Goal: Task Accomplishment & Management: Manage account settings

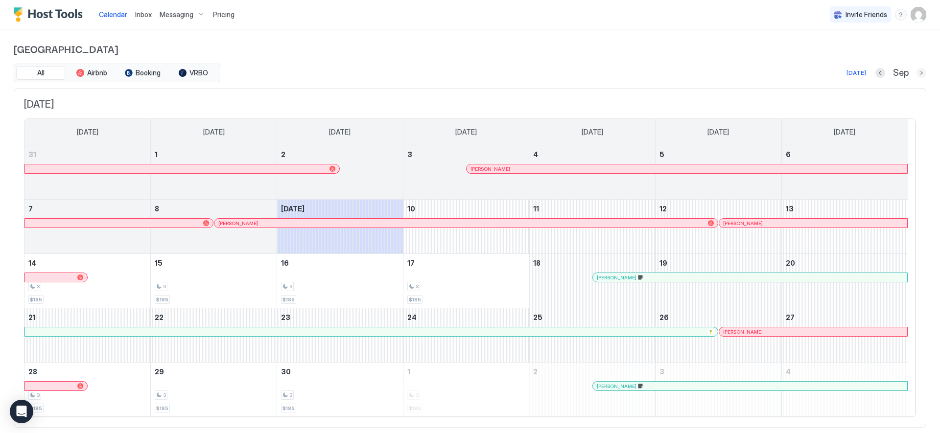
click at [916, 74] on button "Next month" at bounding box center [921, 73] width 10 height 10
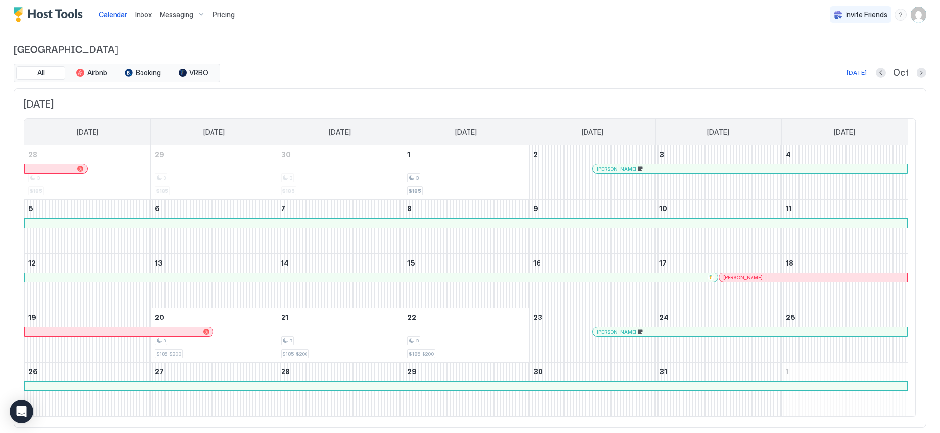
click at [916, 75] on button "Next month" at bounding box center [921, 73] width 10 height 10
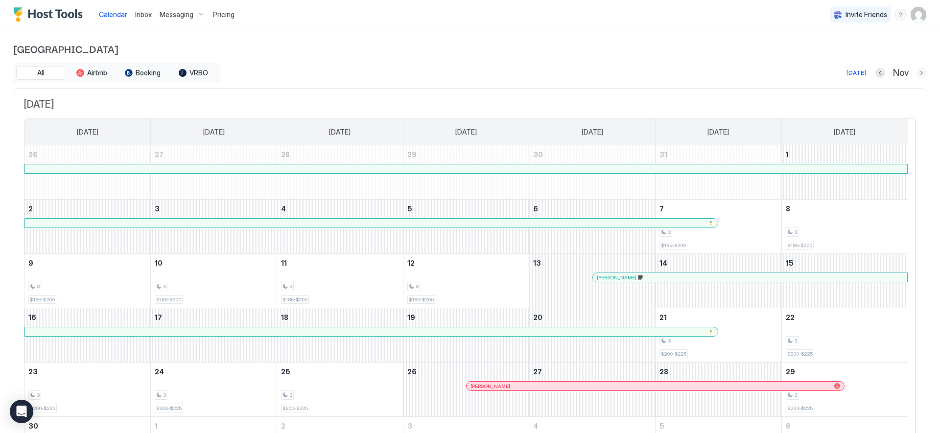
click at [916, 73] on button "Next month" at bounding box center [921, 73] width 10 height 10
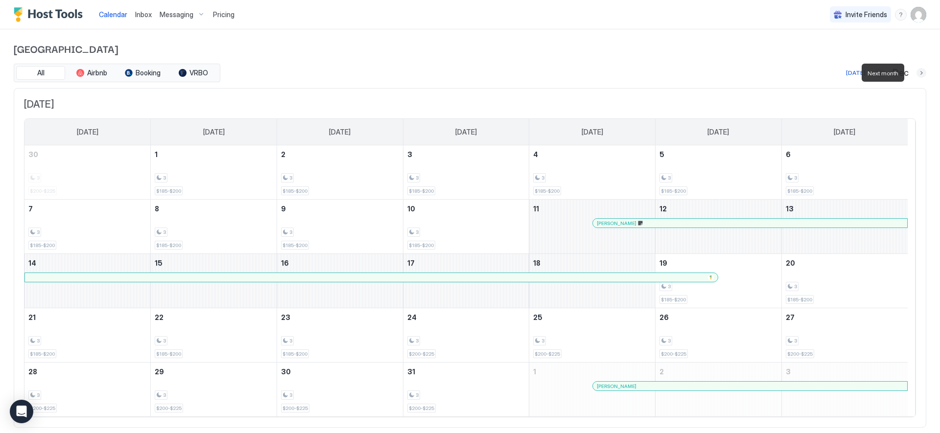
click at [916, 73] on button "Next month" at bounding box center [921, 73] width 10 height 10
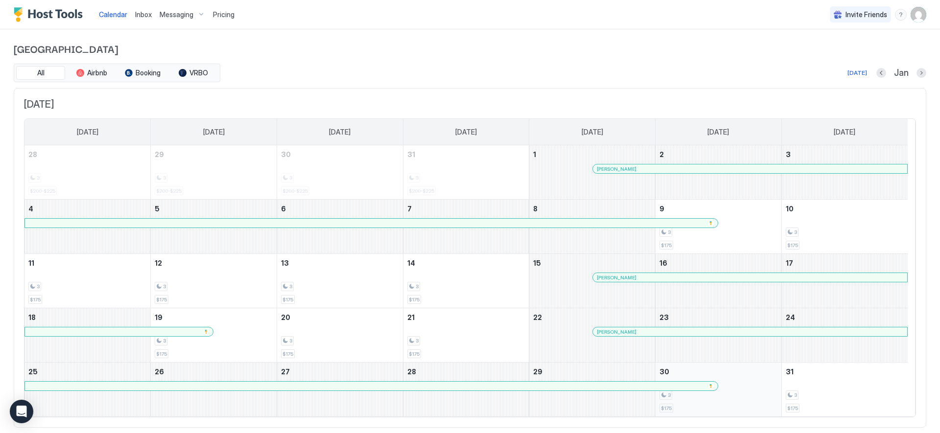
click at [768, 399] on div "3" at bounding box center [718, 395] width 118 height 9
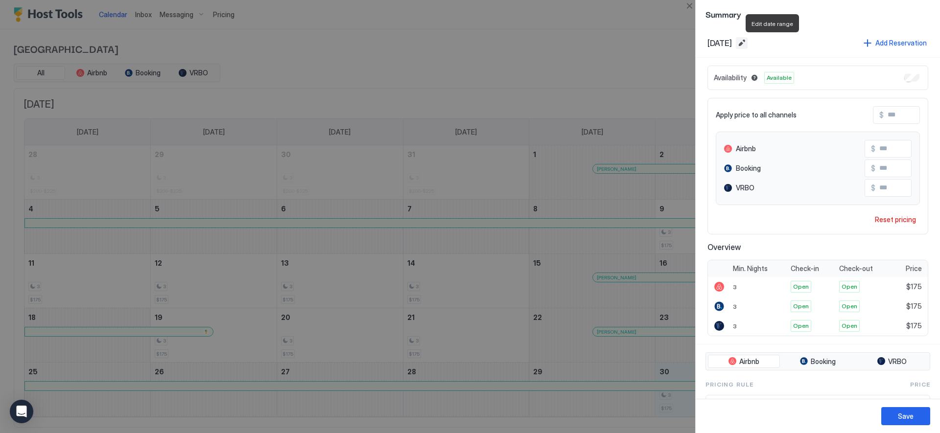
click at [748, 43] on button "Edit date range" at bounding box center [742, 43] width 12 height 12
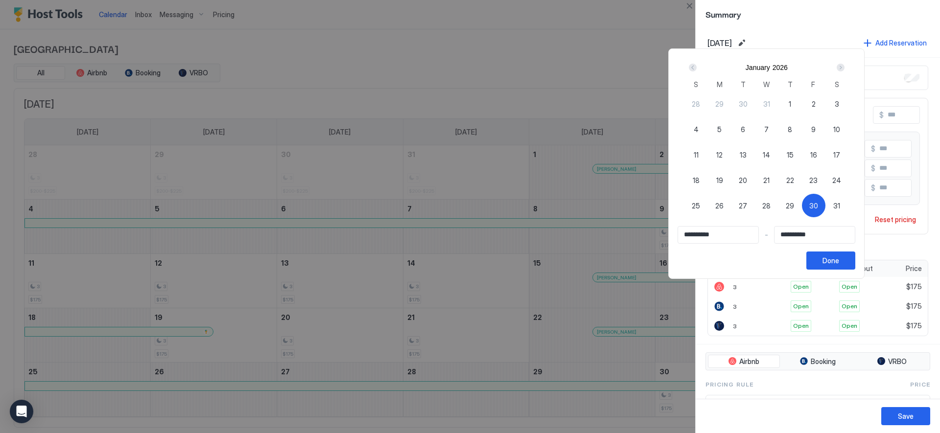
click at [845, 68] on div "Next" at bounding box center [841, 68] width 8 height 8
click at [697, 68] on div "Prev" at bounding box center [693, 68] width 8 height 8
click at [818, 209] on span "30" at bounding box center [813, 206] width 9 height 10
click at [818, 207] on span "30" at bounding box center [813, 206] width 9 height 10
type input "**********"
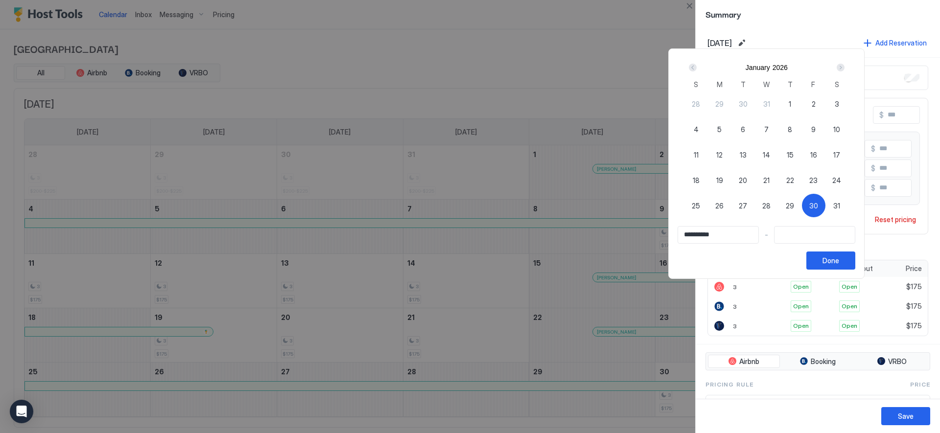
click at [811, 237] on input "Input Field" at bounding box center [815, 235] width 80 height 17
click at [845, 67] on div "Next" at bounding box center [841, 68] width 8 height 8
click at [702, 107] on div "1" at bounding box center [695, 103] width 23 height 23
type input "**********"
click at [838, 261] on div "Done" at bounding box center [830, 261] width 17 height 10
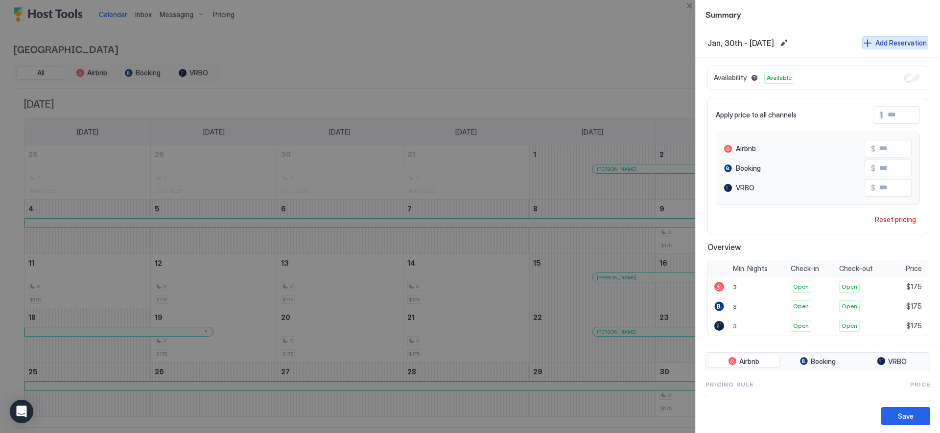
click at [885, 44] on div "Add Reservation" at bounding box center [900, 43] width 51 height 10
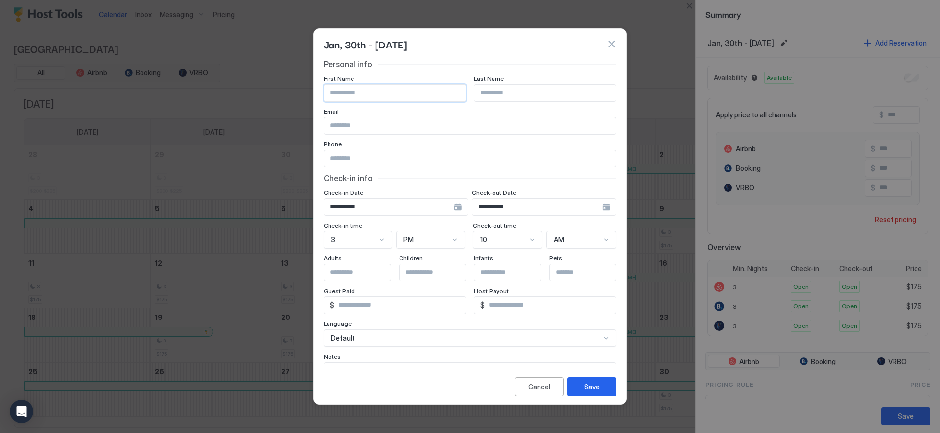
click at [365, 91] on input "Input Field" at bounding box center [394, 93] width 141 height 17
type input "******"
click at [539, 95] on input "Input Field" at bounding box center [544, 93] width 141 height 17
type input "******"
click at [403, 123] on input "Input Field" at bounding box center [470, 125] width 292 height 17
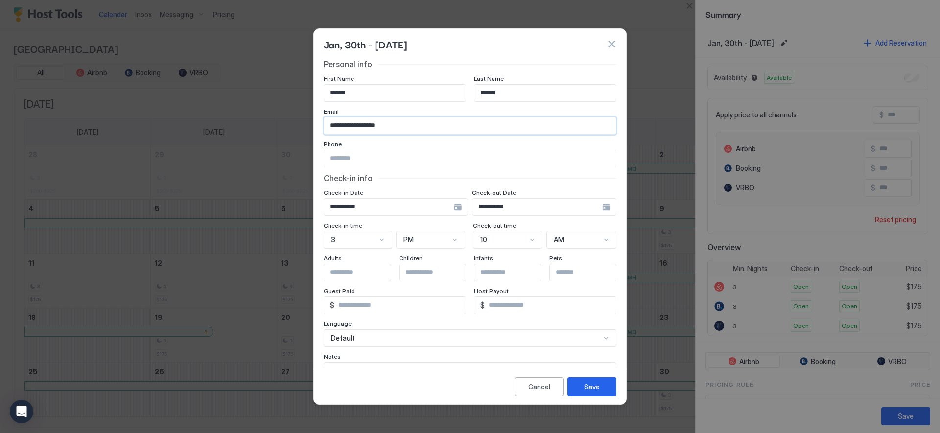
type input "**********"
click at [344, 159] on input "Input Field" at bounding box center [470, 158] width 292 height 17
type input "**********"
click at [399, 186] on div "**********" at bounding box center [470, 235] width 293 height 352
click at [380, 160] on input "**********" at bounding box center [470, 158] width 292 height 17
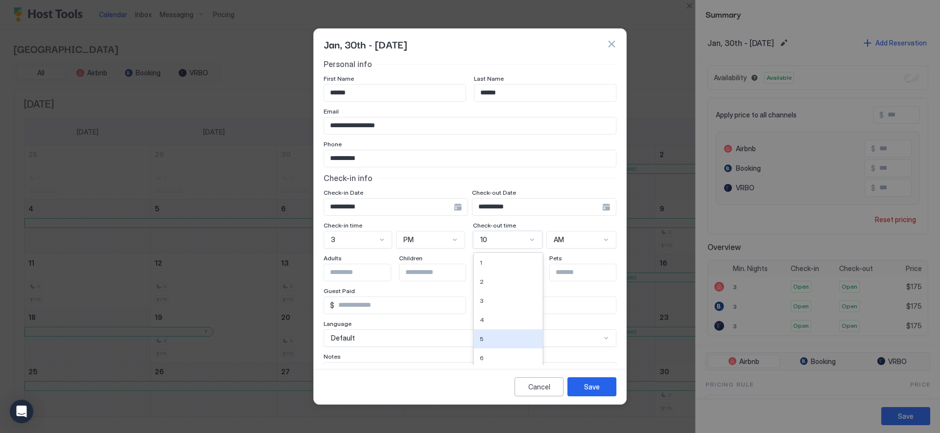
click at [527, 239] on div "5, 5 of 12. 12 results available. Use Up and Down to choose options, press Ente…" at bounding box center [508, 240] width 70 height 18
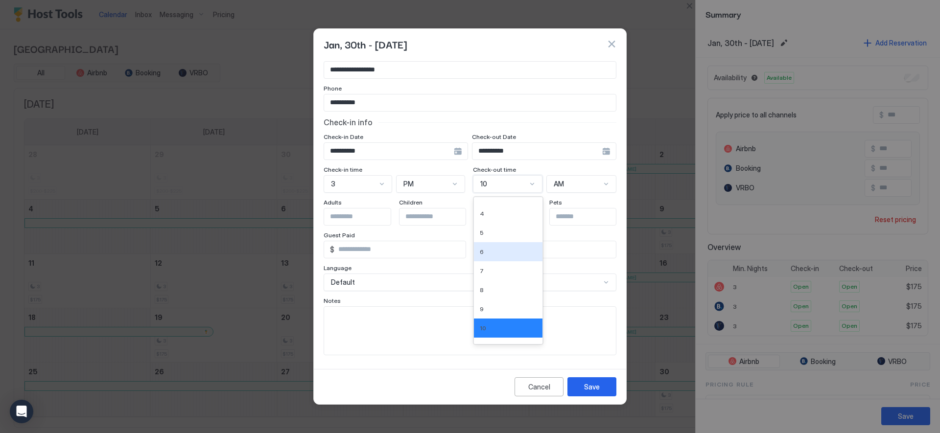
scroll to position [82, 0]
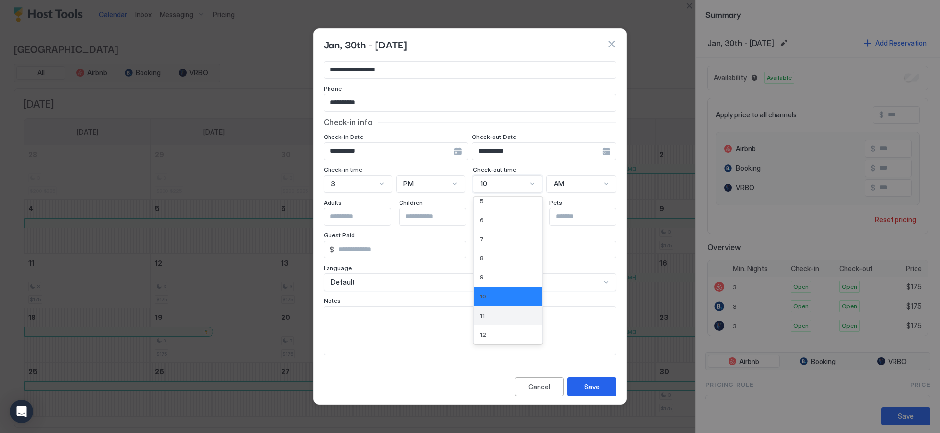
click at [496, 319] on div "11" at bounding box center [508, 315] width 57 height 7
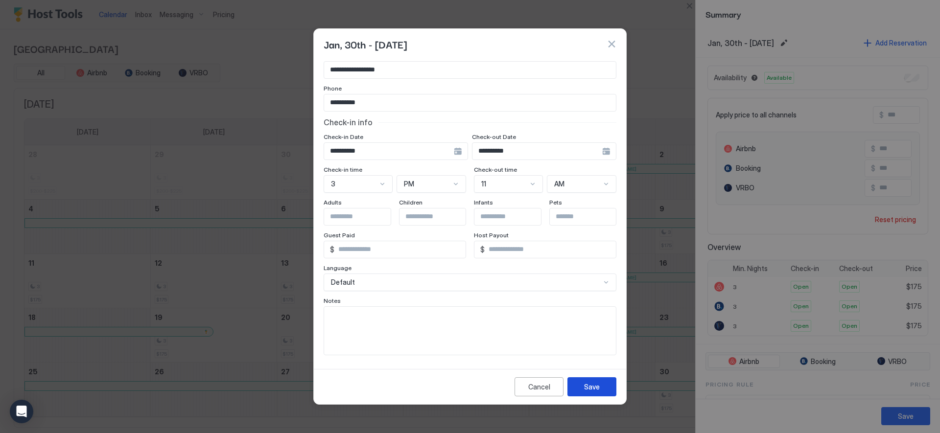
click at [603, 384] on button "Save" at bounding box center [591, 386] width 49 height 19
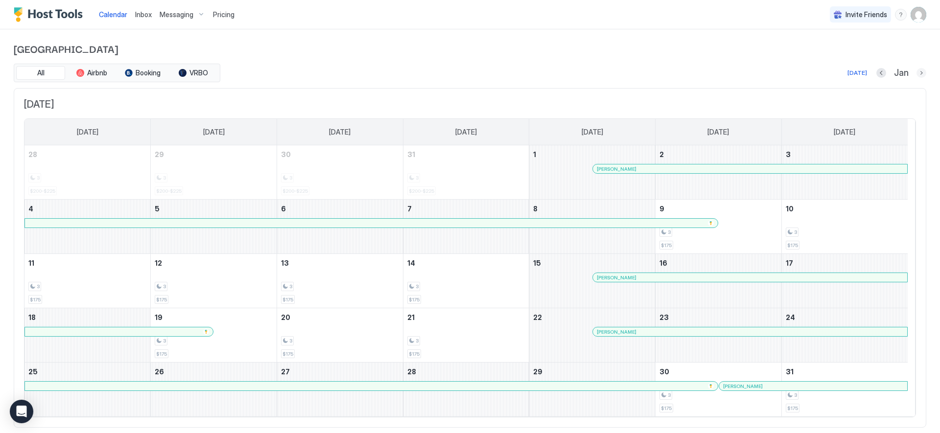
click at [916, 73] on button "Next month" at bounding box center [921, 73] width 10 height 10
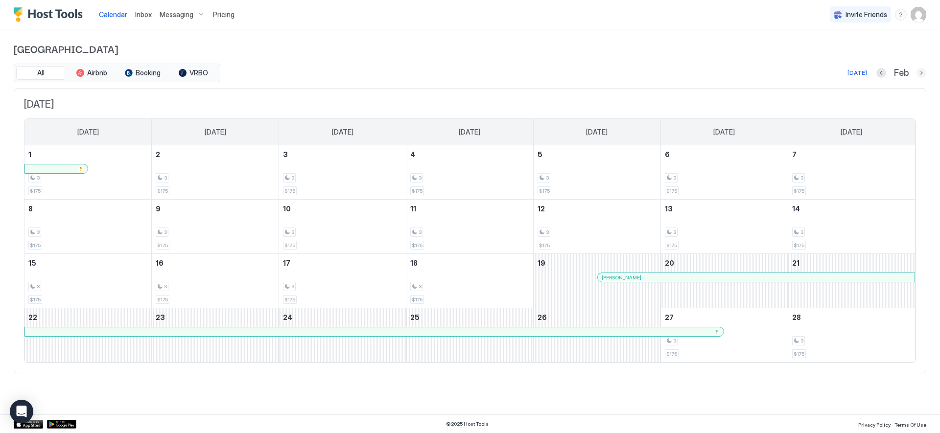
click at [923, 72] on button "Next month" at bounding box center [921, 73] width 10 height 10
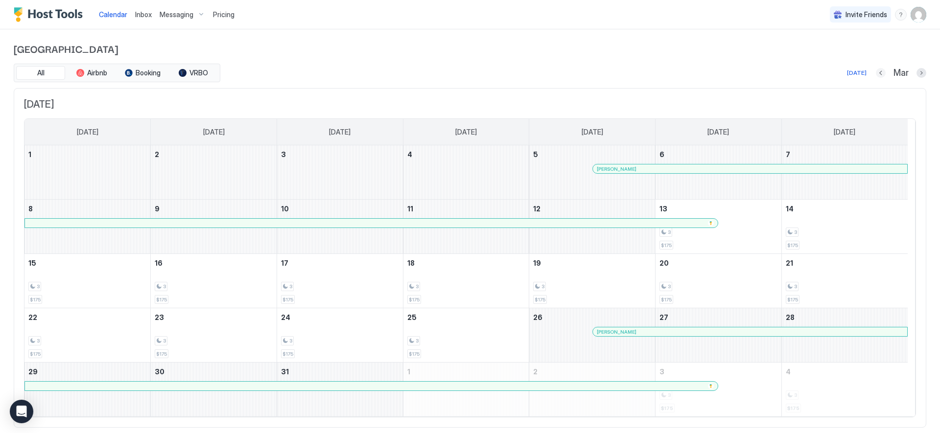
click at [876, 74] on button "Previous month" at bounding box center [881, 73] width 10 height 10
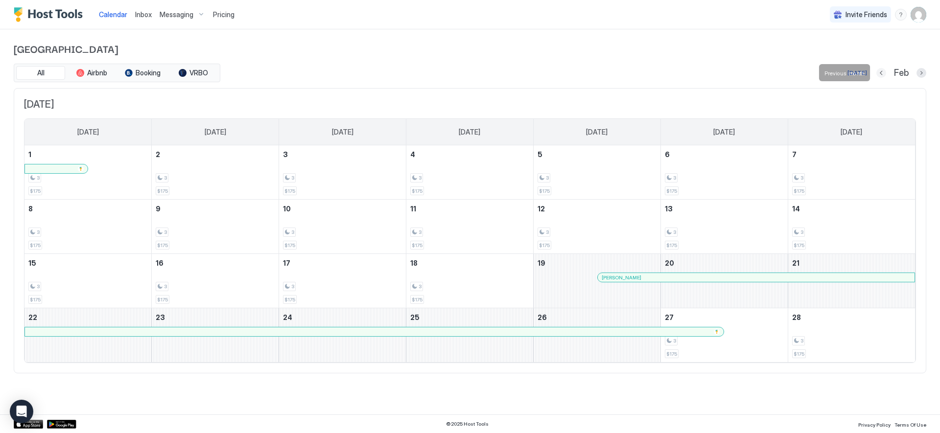
click at [880, 74] on button "Previous month" at bounding box center [881, 73] width 10 height 10
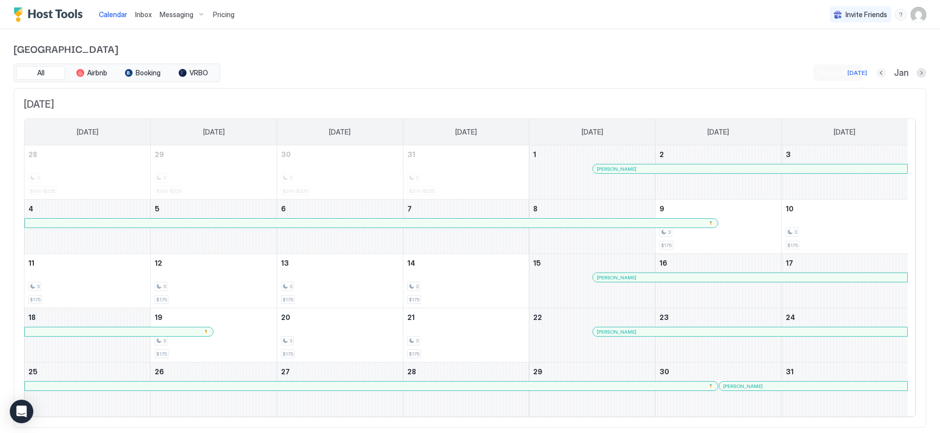
click at [876, 74] on button "Previous month" at bounding box center [881, 73] width 10 height 10
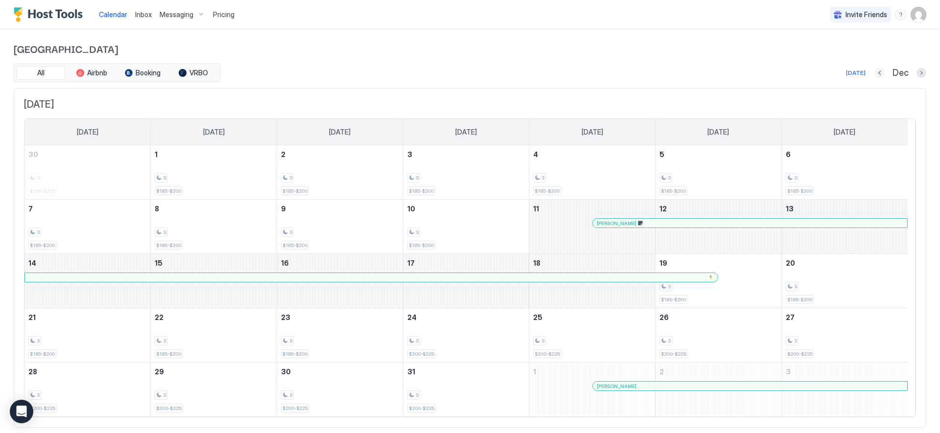
click at [875, 75] on button "Previous month" at bounding box center [880, 73] width 10 height 10
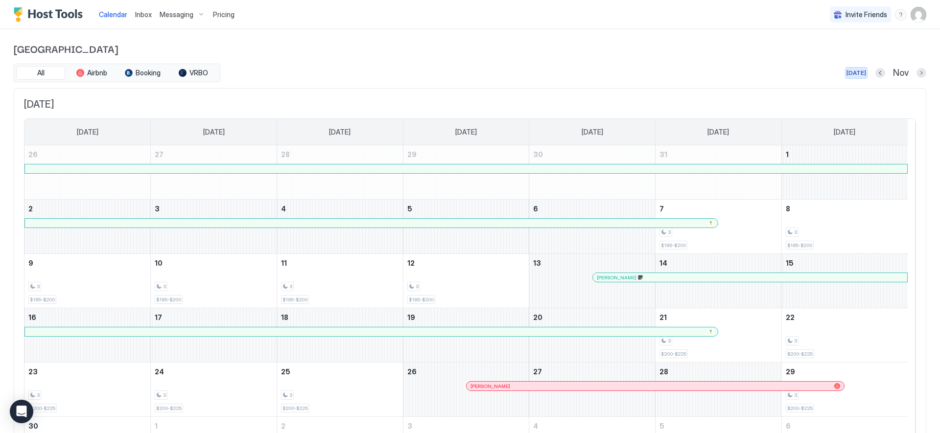
click at [850, 71] on div "[DATE]" at bounding box center [856, 73] width 20 height 9
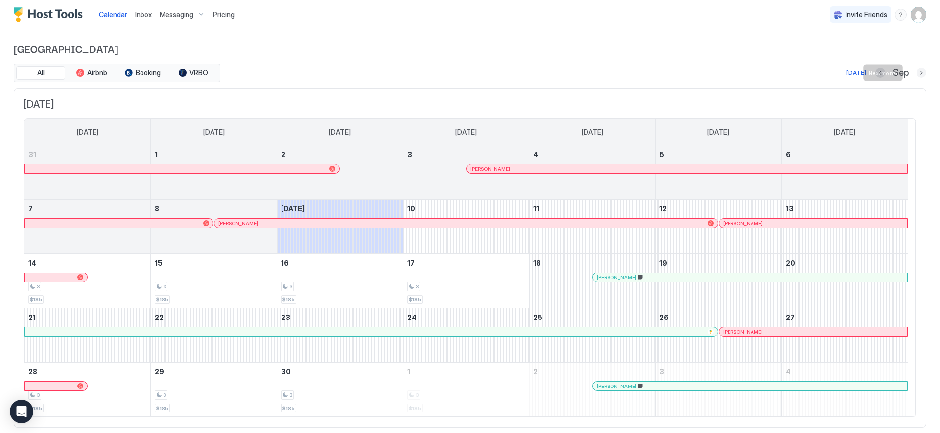
click at [916, 71] on button "Next month" at bounding box center [921, 73] width 10 height 10
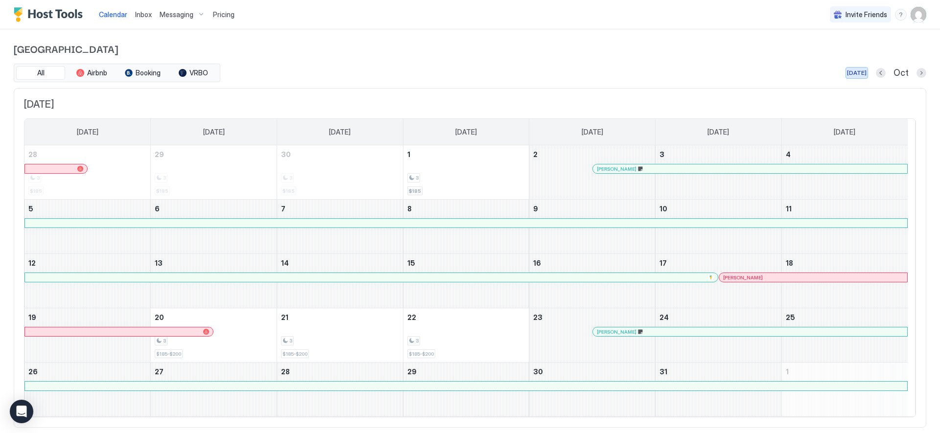
click at [858, 72] on div "[DATE]" at bounding box center [857, 73] width 20 height 9
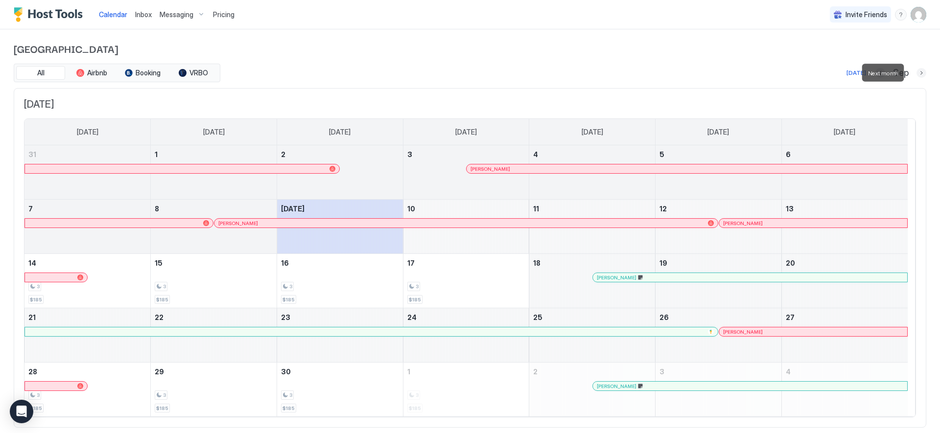
click at [916, 74] on button "Next month" at bounding box center [921, 73] width 10 height 10
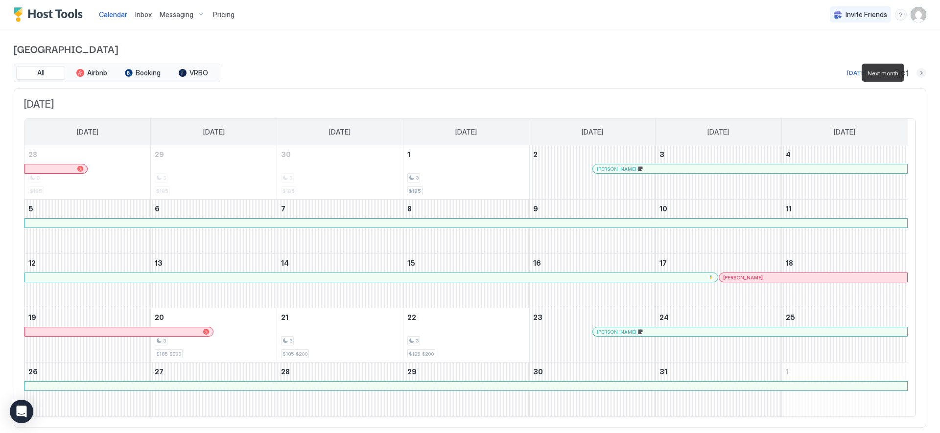
click at [916, 73] on button "Next month" at bounding box center [921, 73] width 10 height 10
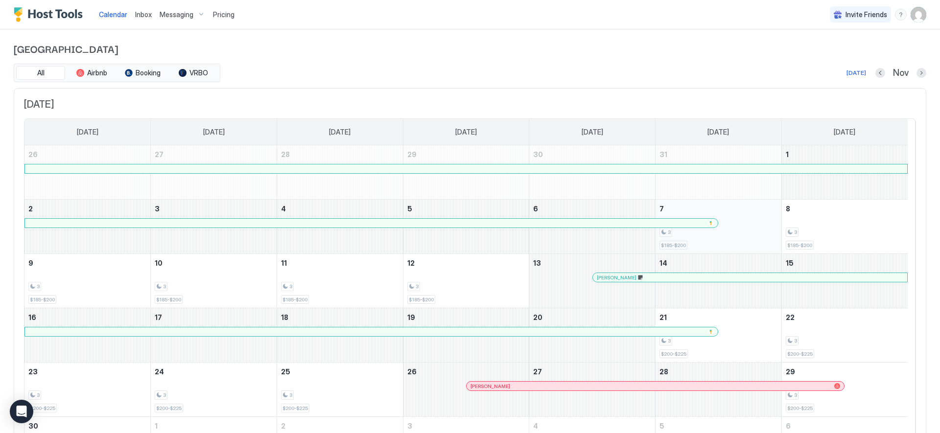
click at [768, 241] on div "3 $185-$200" at bounding box center [718, 227] width 118 height 46
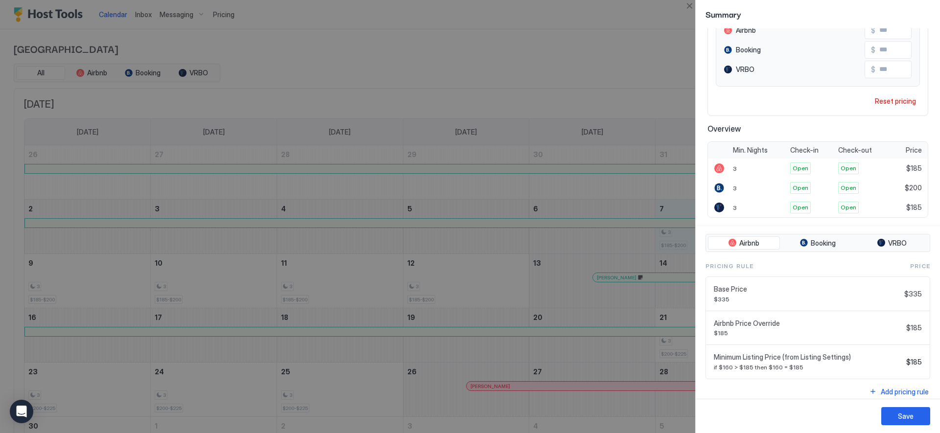
scroll to position [126, 0]
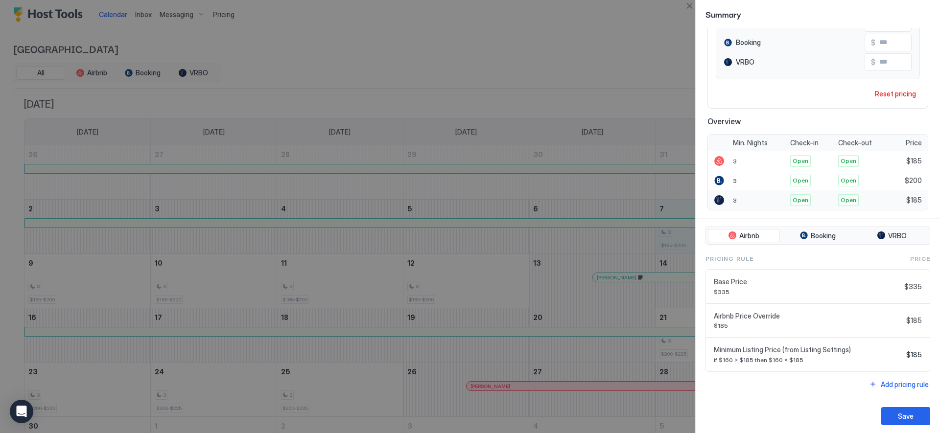
click at [742, 199] on div "3" at bounding box center [758, 200] width 57 height 20
click at [624, 232] on div at bounding box center [470, 216] width 940 height 433
click at [606, 274] on div at bounding box center [470, 216] width 940 height 433
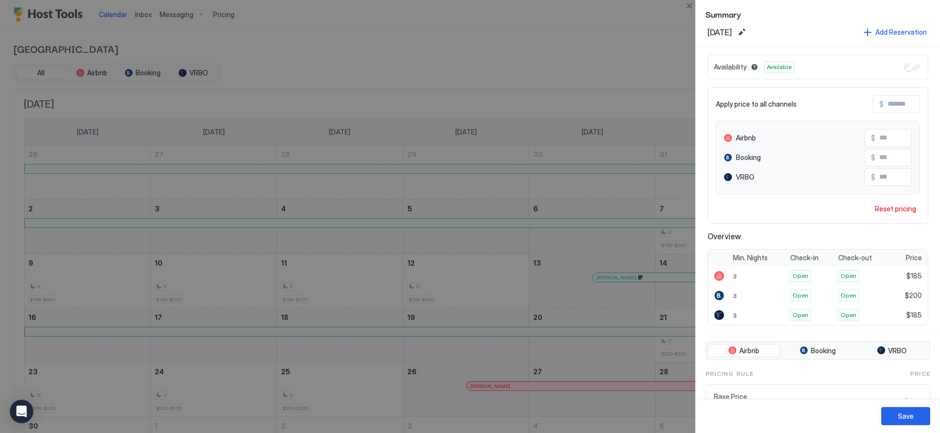
scroll to position [0, 0]
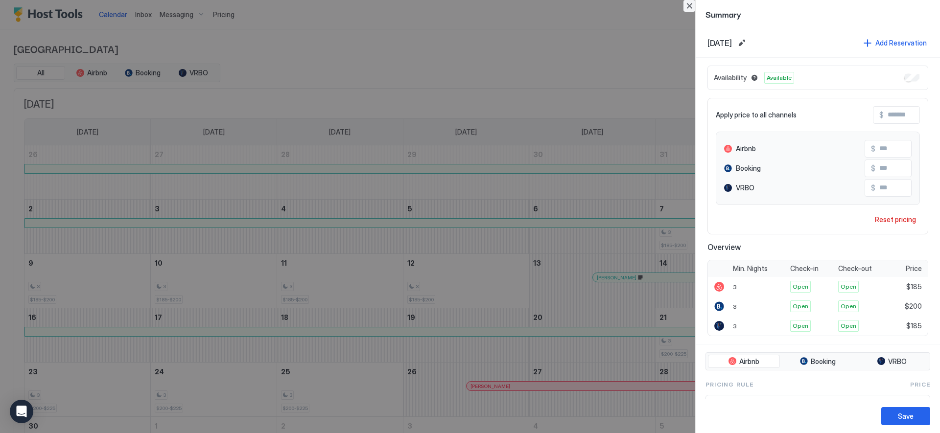
click at [688, 4] on button "Close" at bounding box center [689, 6] width 12 height 12
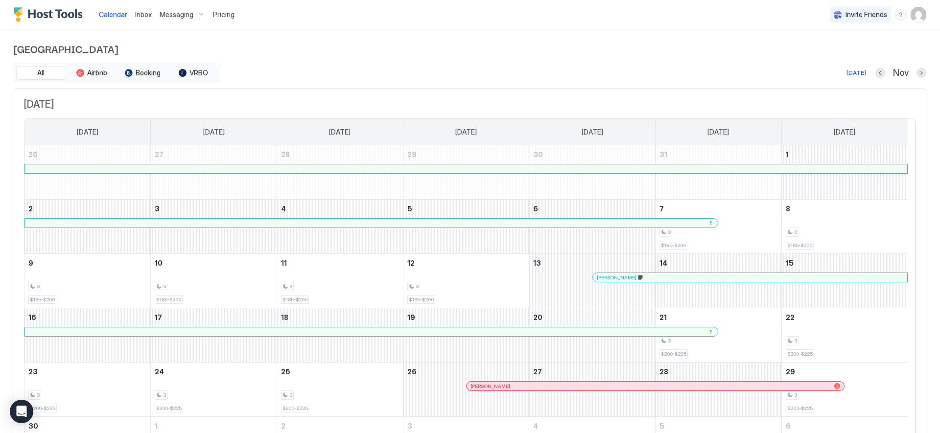
click at [228, 18] on span "Pricing" at bounding box center [224, 14] width 22 height 9
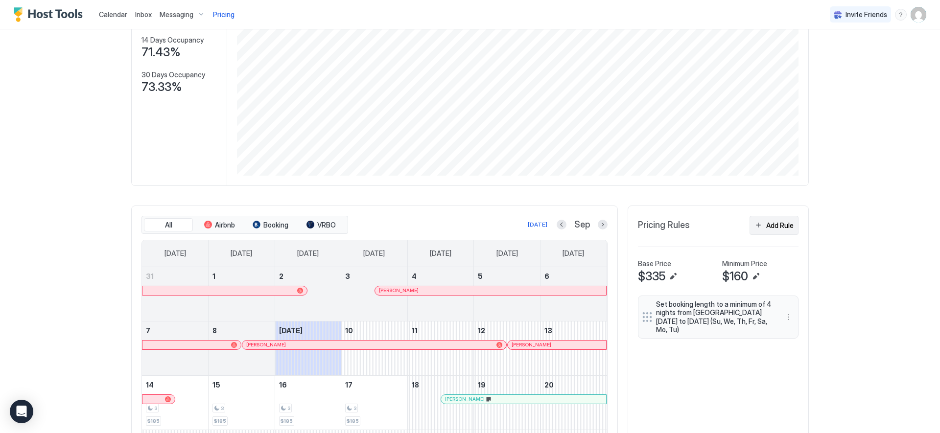
scroll to position [128, 0]
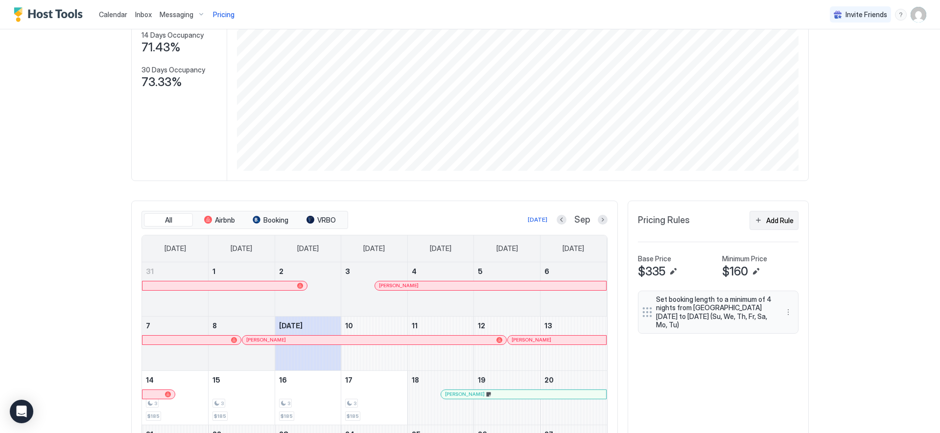
click at [768, 217] on div "Add Rule" at bounding box center [779, 220] width 27 height 10
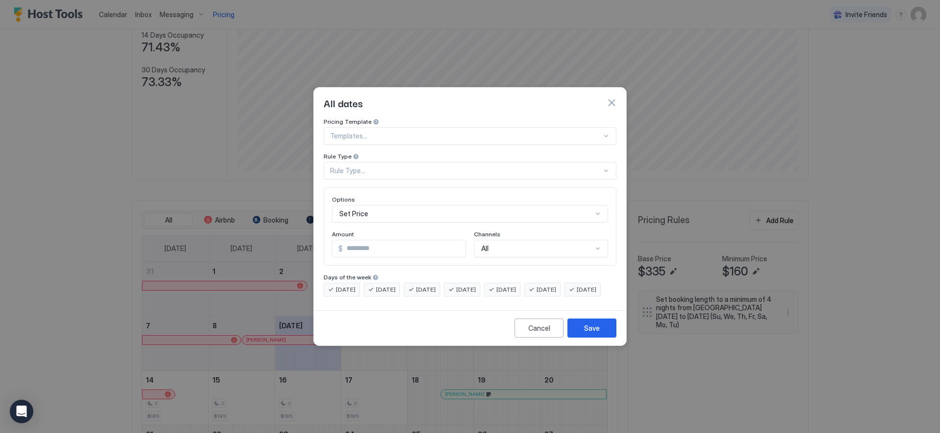
click at [378, 132] on div at bounding box center [466, 136] width 272 height 9
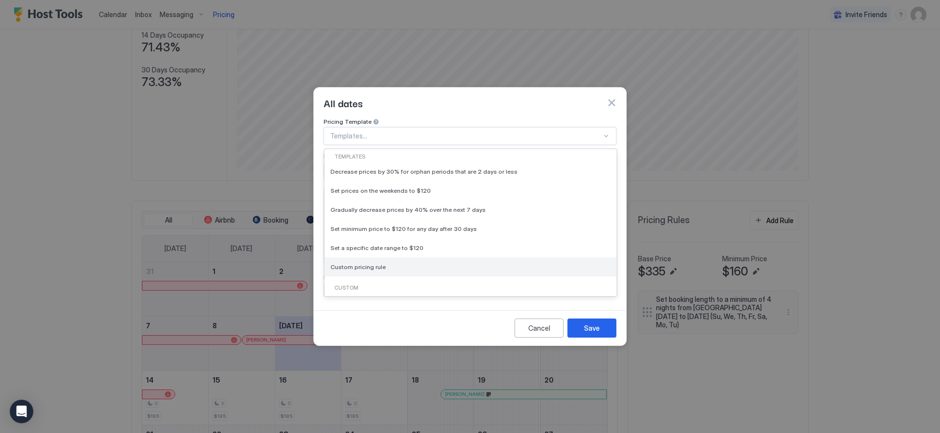
scroll to position [21, 0]
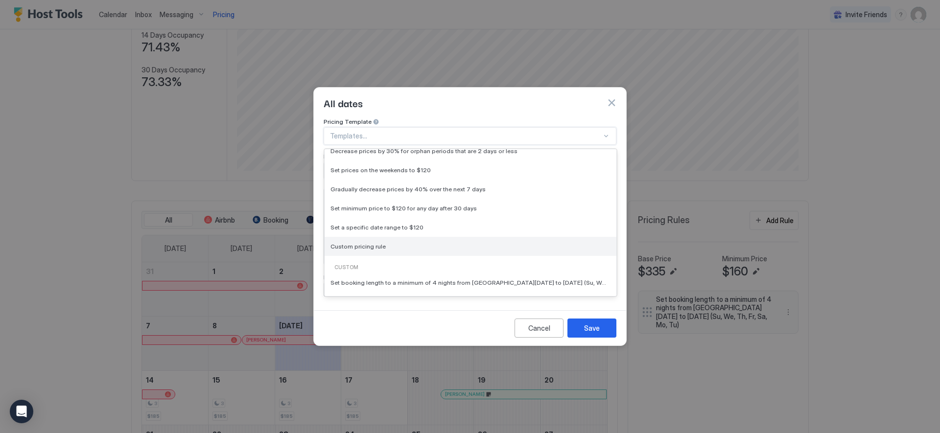
click at [385, 243] on div "Custom pricing rule" at bounding box center [470, 246] width 280 height 7
type input "***"
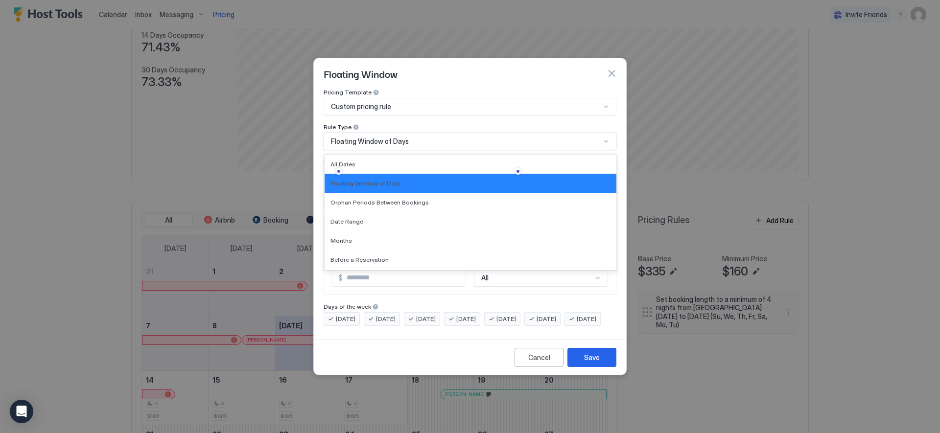
click at [527, 137] on div "Floating Window of Days" at bounding box center [466, 141] width 270 height 9
click at [368, 199] on span "Orphan Periods Between Bookings" at bounding box center [379, 202] width 98 height 7
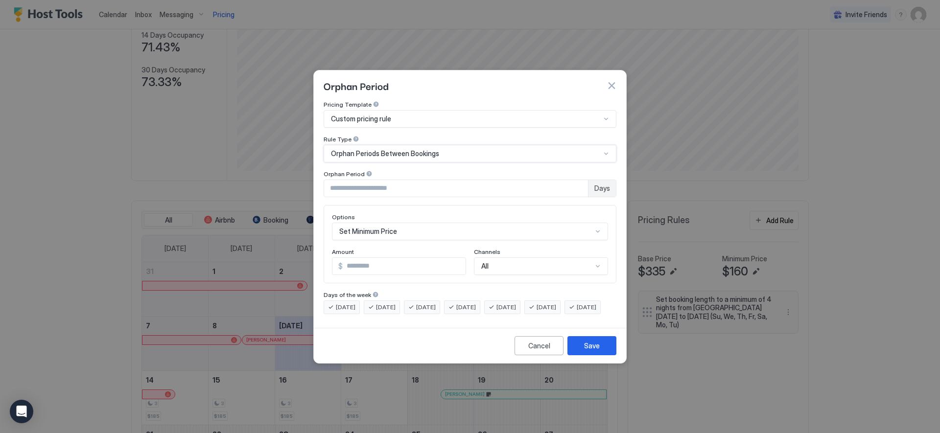
scroll to position [50, 0]
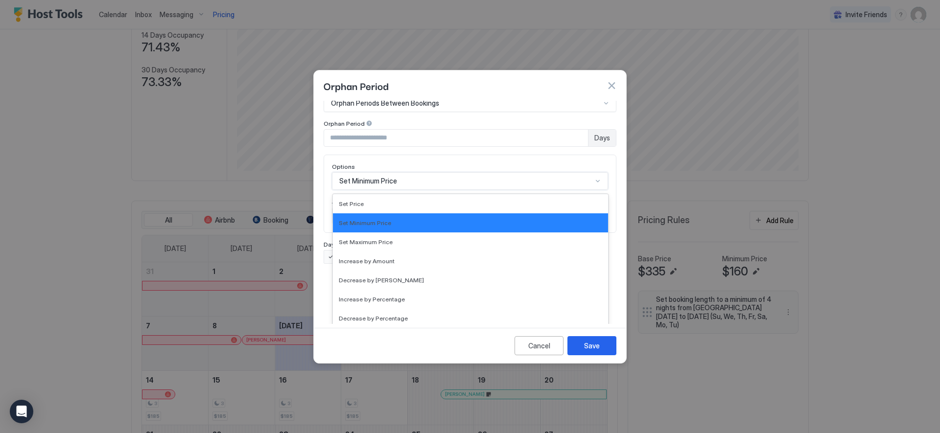
click at [412, 190] on div "Set Minimum Price selected, 2 of 17. 17 results available. Use Up and Down to c…" at bounding box center [470, 181] width 276 height 18
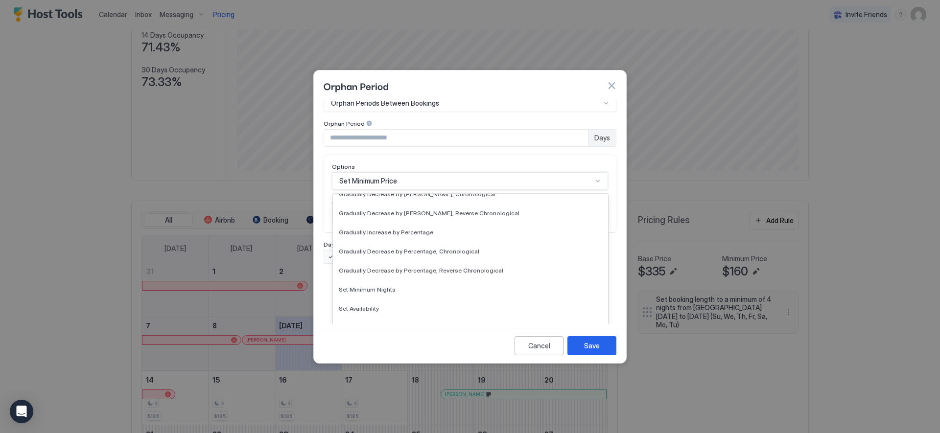
scroll to position [178, 0]
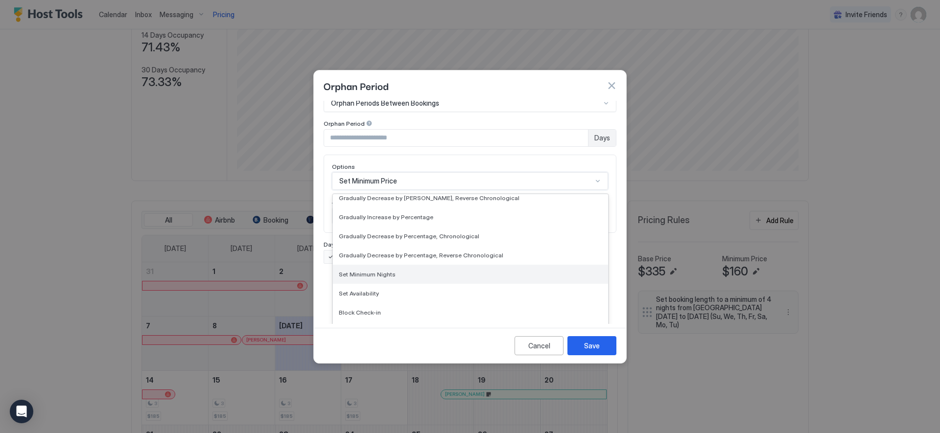
click at [390, 271] on span "Set Minimum Nights" at bounding box center [367, 274] width 57 height 7
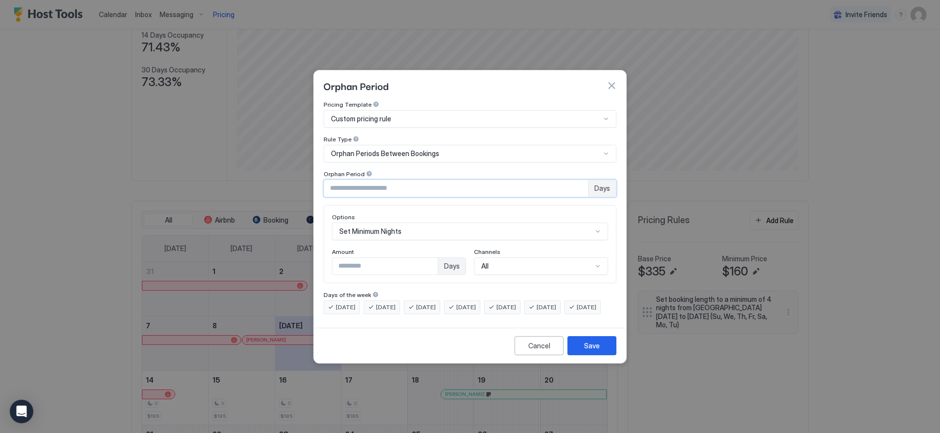
drag, startPoint x: 343, startPoint y: 178, endPoint x: 319, endPoint y: 178, distance: 24.0
click at [319, 178] on div "Pricing Template Custom pricing rule Rule Type Orphan Periods Between Bookings …" at bounding box center [470, 212] width 312 height 223
type input "*"
click at [429, 223] on div "Gradually Decrease by [PERSON_NAME], Chronological, 9 of 17. 17 results availab…" at bounding box center [470, 232] width 276 height 18
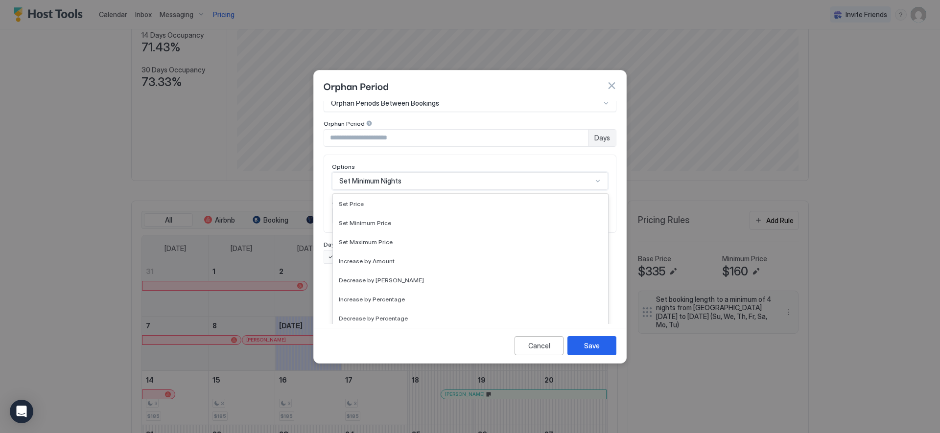
scroll to position [127, 0]
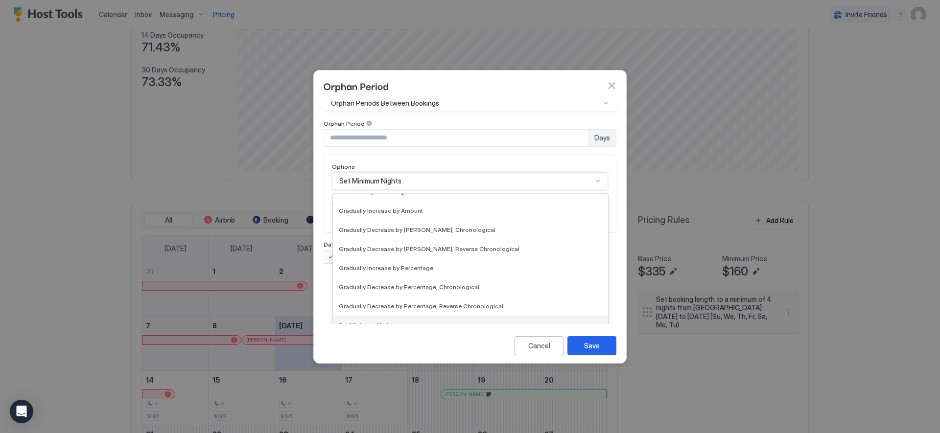
click at [378, 322] on span "Set Minimum Nights" at bounding box center [367, 325] width 57 height 7
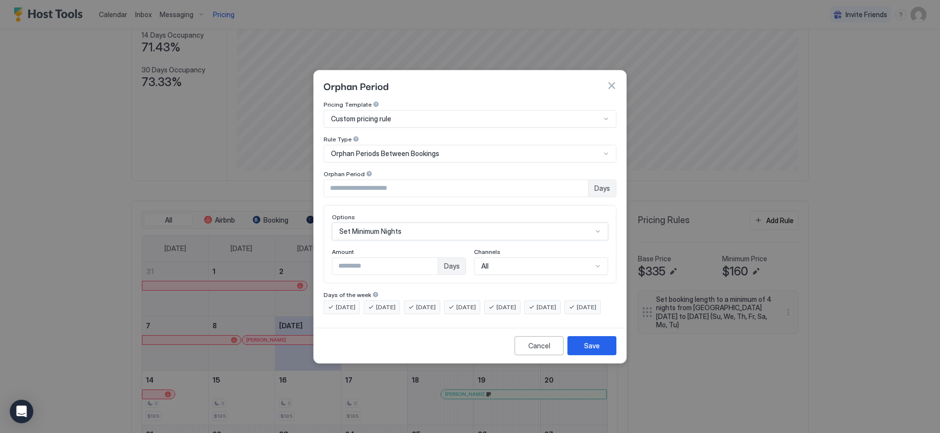
scroll to position [0, 0]
drag, startPoint x: 364, startPoint y: 257, endPoint x: 320, endPoint y: 269, distance: 45.9
click at [334, 258] on input "***" at bounding box center [384, 266] width 105 height 17
type input "*"
click at [596, 184] on span "Days" at bounding box center [602, 188] width 16 height 9
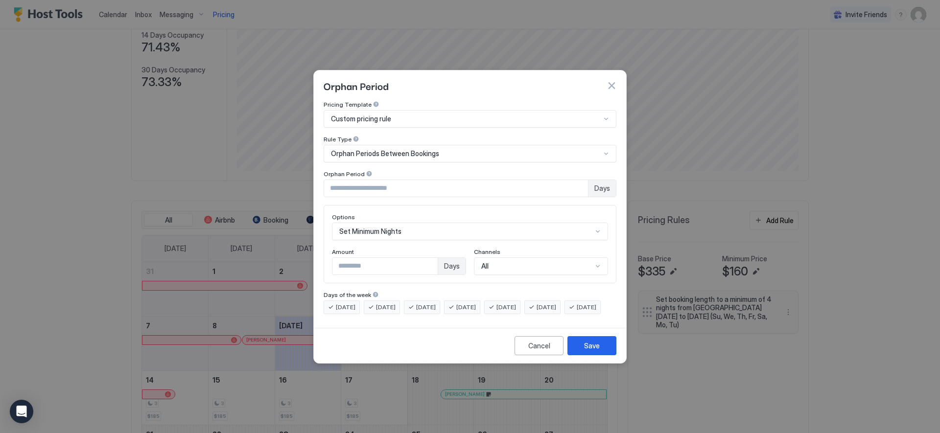
click at [597, 184] on span "Days" at bounding box center [602, 188] width 16 height 9
click at [480, 180] on input "*" at bounding box center [456, 188] width 264 height 17
click at [366, 170] on div at bounding box center [369, 173] width 7 height 7
click at [596, 355] on button "Save" at bounding box center [591, 345] width 49 height 19
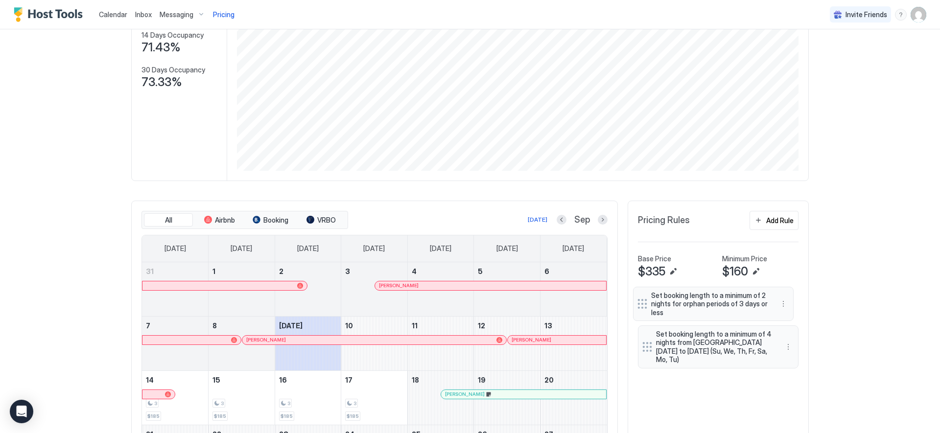
drag, startPoint x: 646, startPoint y: 356, endPoint x: 644, endPoint y: 305, distance: 50.9
click at [644, 305] on div "Set booking length to a minimum of 4 nights from [GEOGRAPHIC_DATA][DATE] to [DA…" at bounding box center [718, 332] width 161 height 82
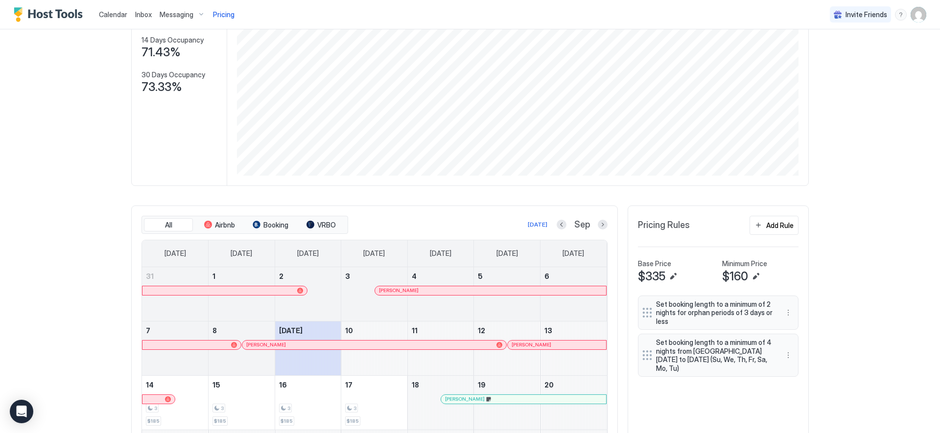
scroll to position [117, 0]
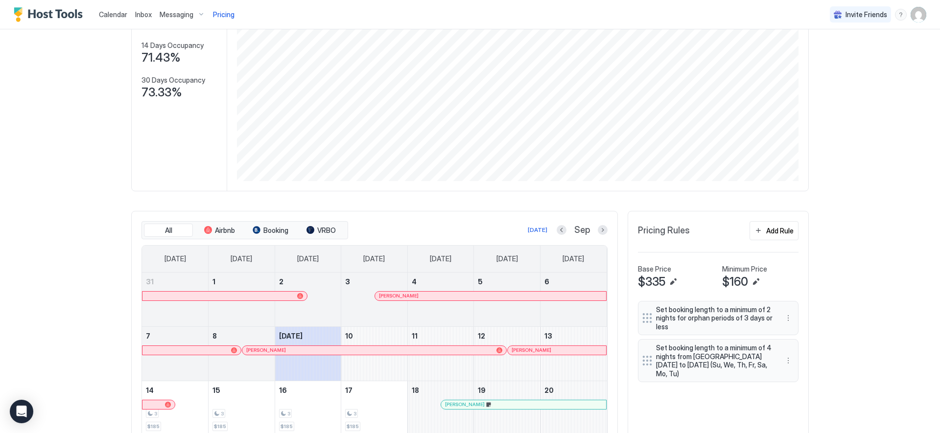
click at [154, 19] on div "Inbox" at bounding box center [143, 14] width 24 height 18
click at [142, 17] on span "Inbox" at bounding box center [143, 14] width 17 height 8
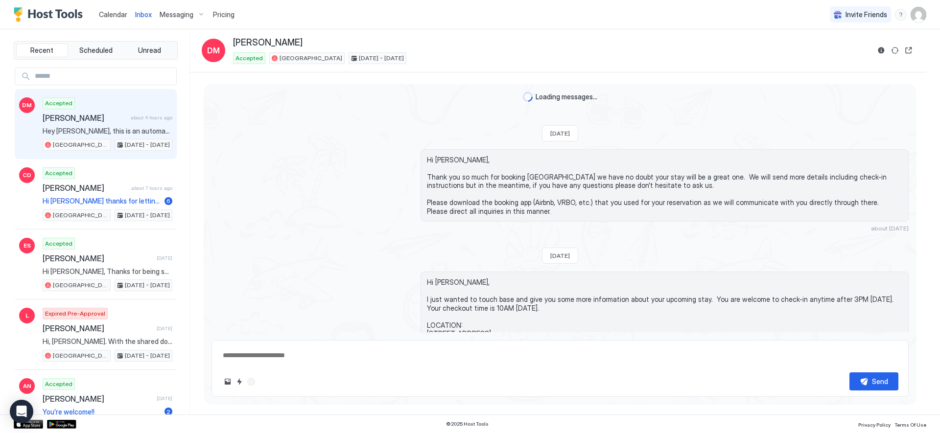
scroll to position [548, 0]
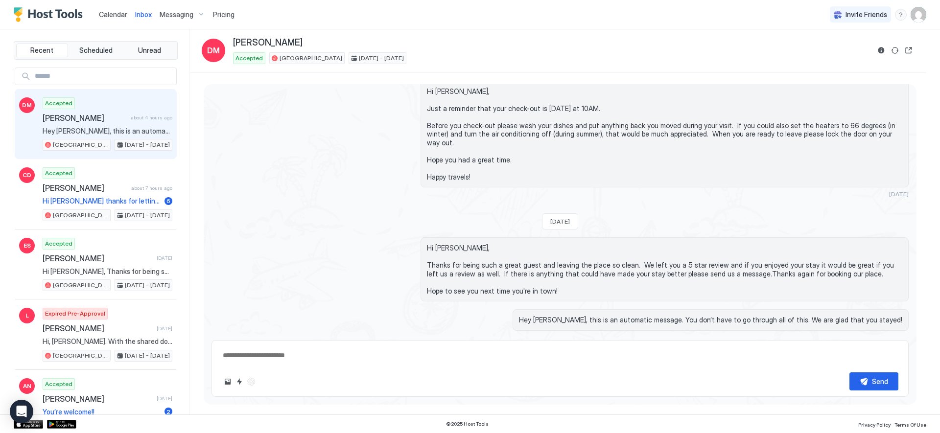
type textarea "*"
click at [131, 16] on div "Inbox" at bounding box center [143, 14] width 24 height 18
click at [127, 16] on div "Calendar" at bounding box center [113, 14] width 36 height 18
click at [120, 16] on span "Calendar" at bounding box center [113, 14] width 28 height 8
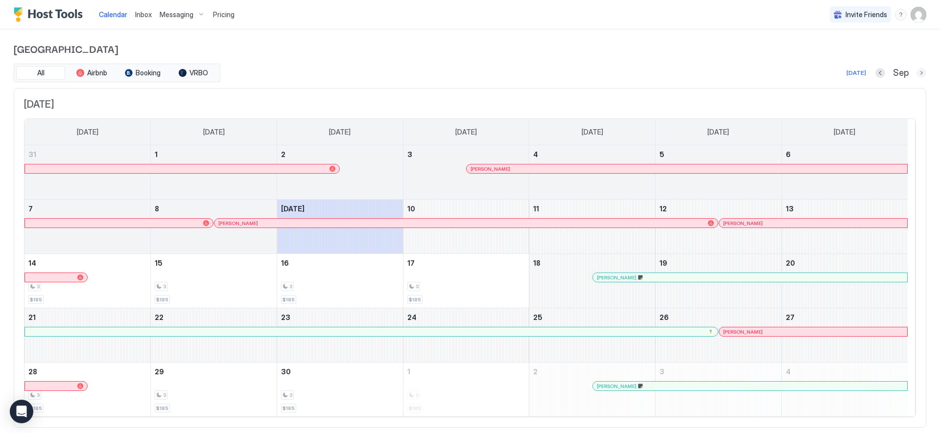
click at [916, 75] on button "Next month" at bounding box center [921, 73] width 10 height 10
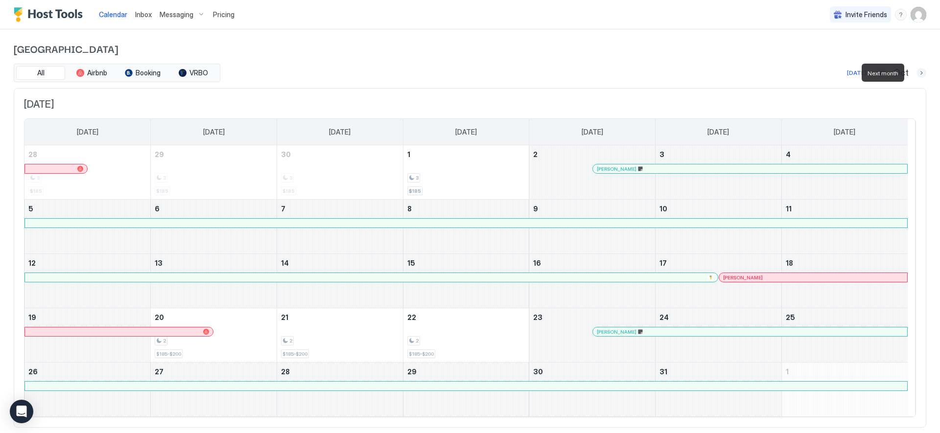
click at [916, 74] on button "Next month" at bounding box center [921, 73] width 10 height 10
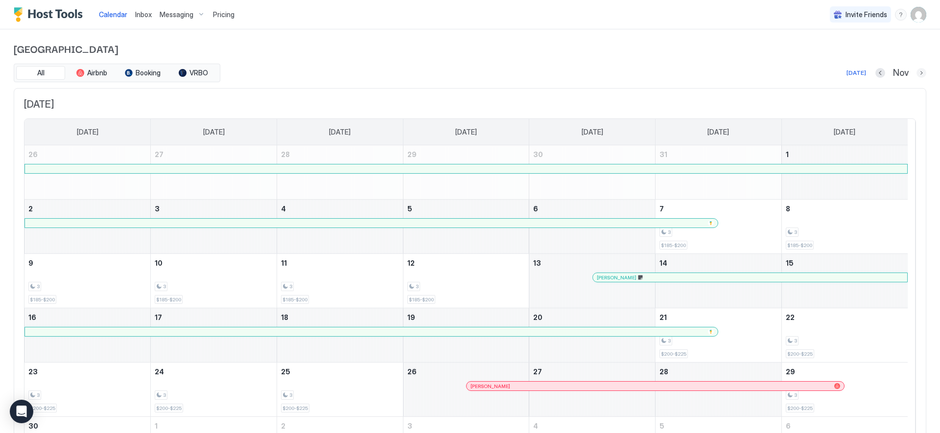
click at [916, 72] on button "Next month" at bounding box center [921, 73] width 10 height 10
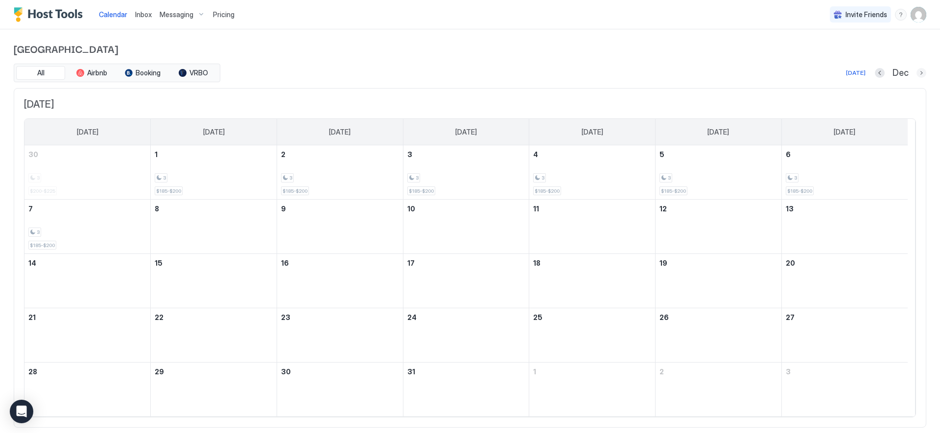
click at [916, 72] on button "Next month" at bounding box center [921, 73] width 10 height 10
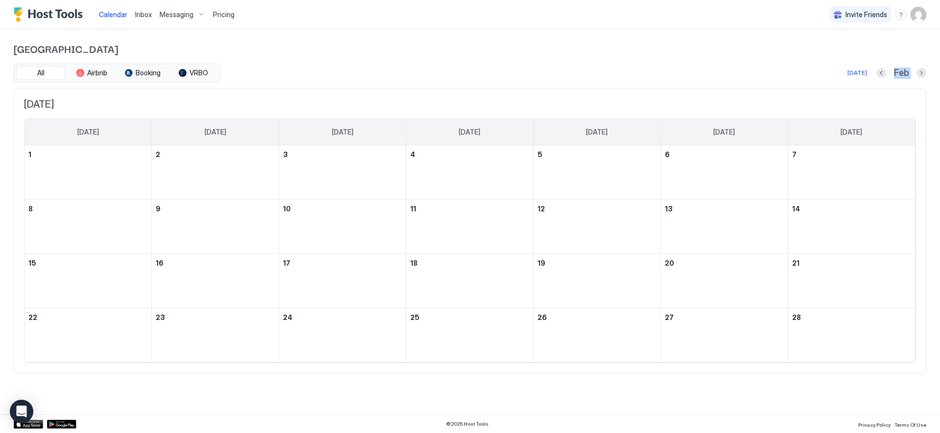
click at [912, 72] on div "Feb" at bounding box center [901, 73] width 50 height 11
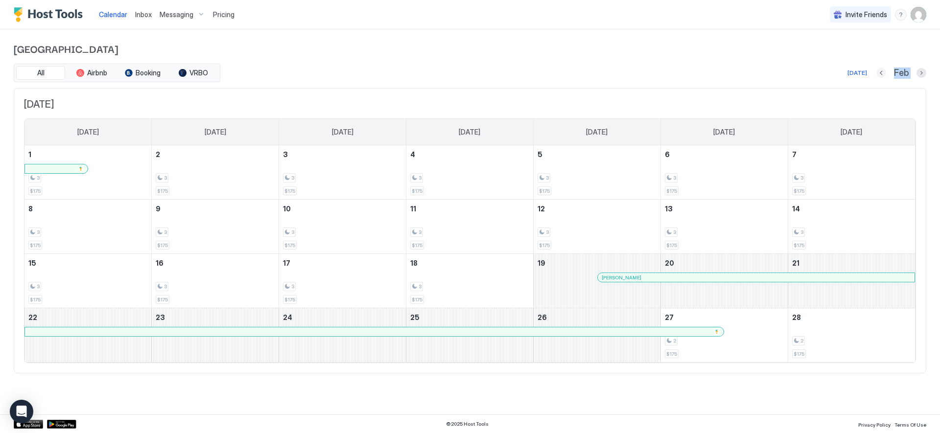
click at [883, 73] on button "Previous month" at bounding box center [881, 73] width 10 height 10
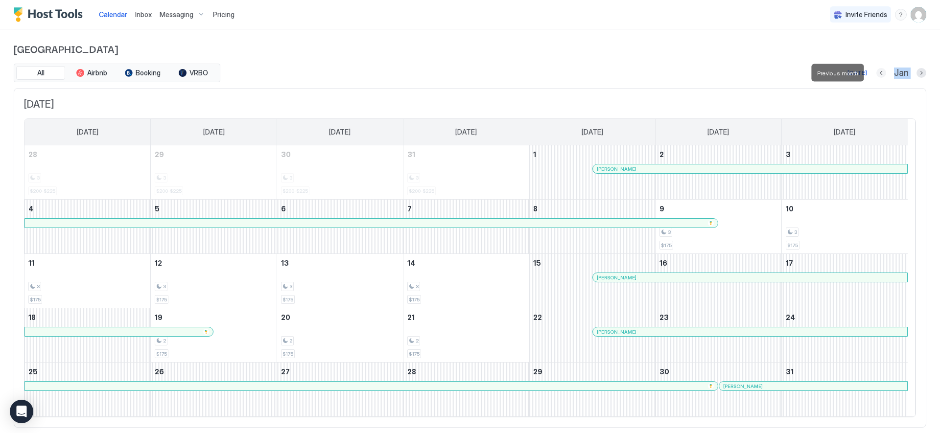
click at [876, 73] on button "Previous month" at bounding box center [881, 73] width 10 height 10
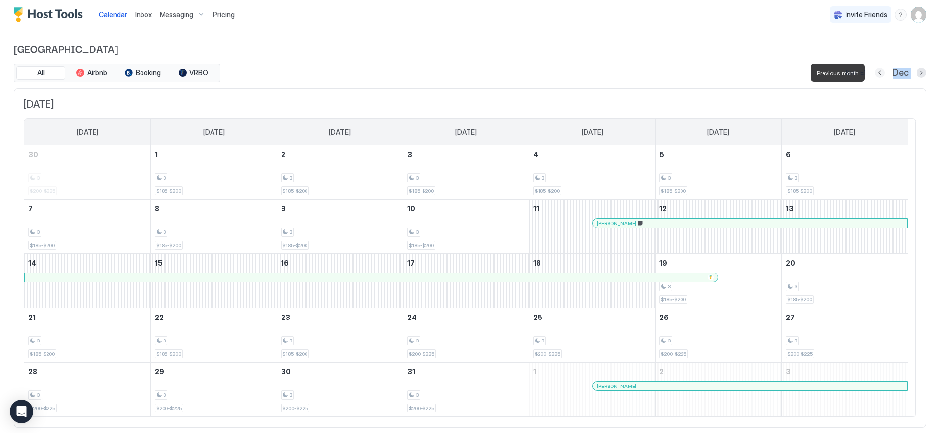
click at [875, 73] on button "Previous month" at bounding box center [880, 73] width 10 height 10
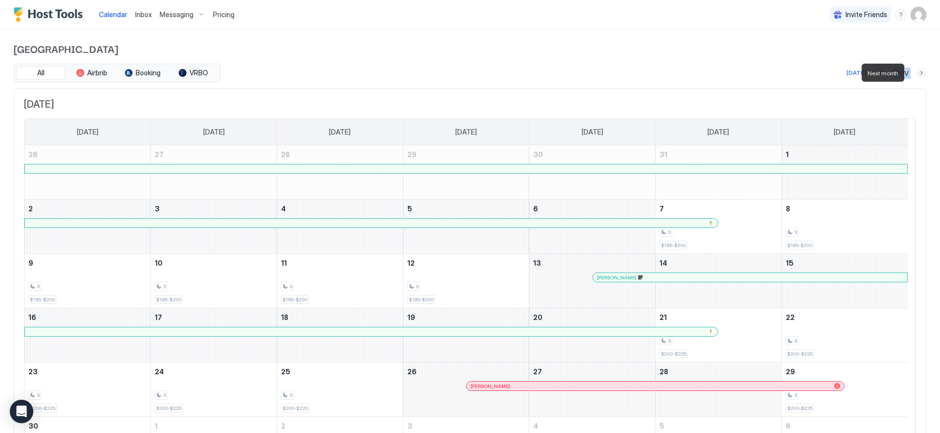
click at [916, 74] on button "Next month" at bounding box center [921, 73] width 10 height 10
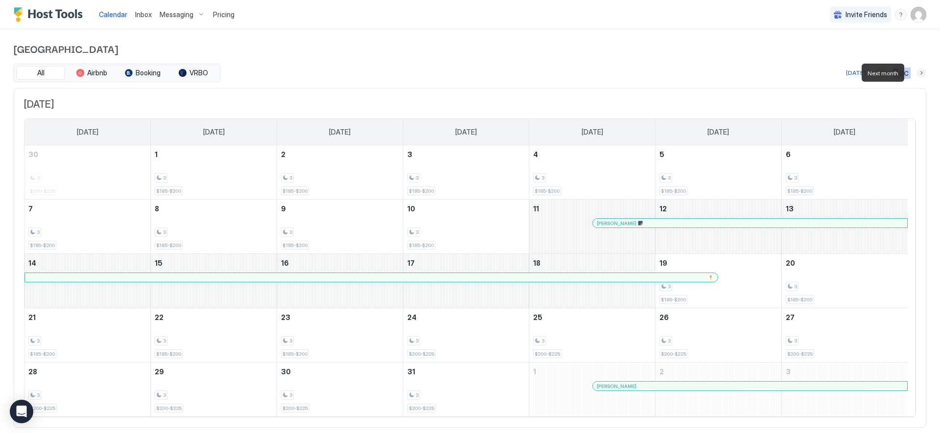
click at [916, 74] on button "Next month" at bounding box center [921, 73] width 10 height 10
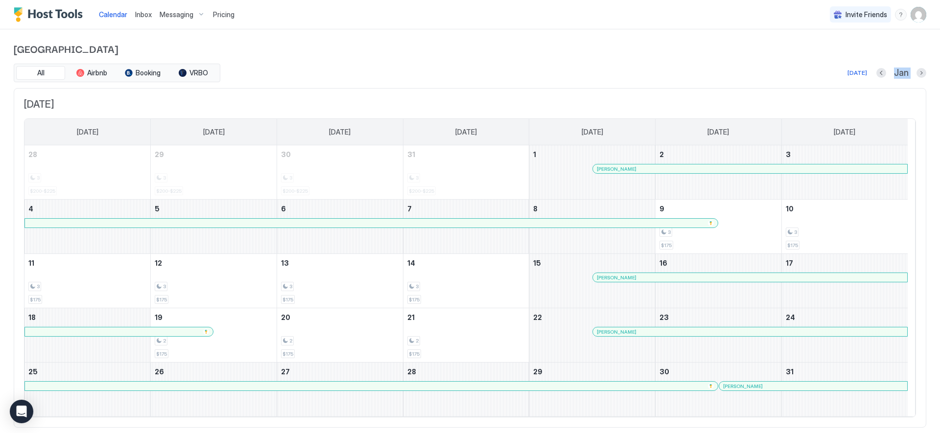
click at [219, 17] on span "Pricing" at bounding box center [224, 14] width 22 height 9
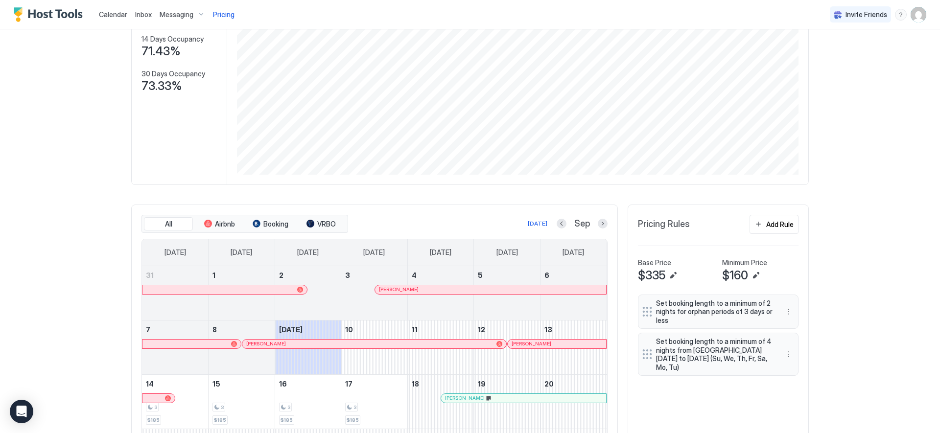
scroll to position [125, 0]
click at [703, 314] on span "Set booking length to a minimum of 2 nights for orphan periods of 3 days or less" at bounding box center [714, 311] width 117 height 26
click at [784, 311] on button "More options" at bounding box center [788, 311] width 12 height 12
click at [795, 326] on span "Edit" at bounding box center [799, 324] width 11 height 7
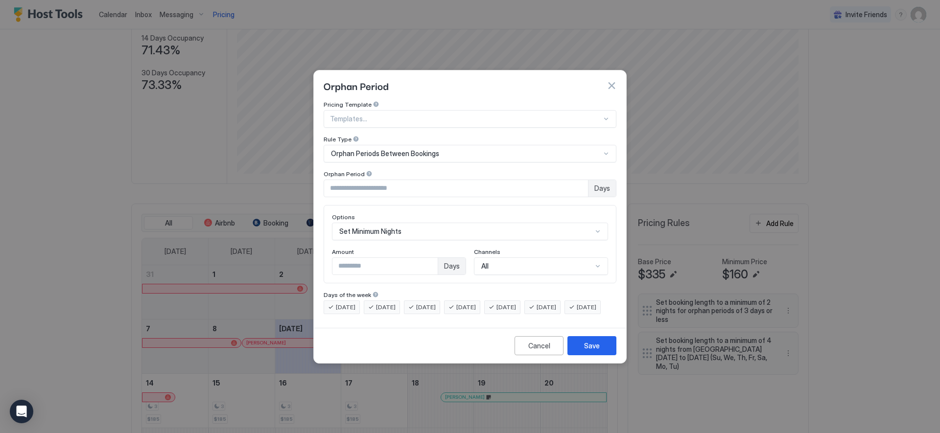
click at [476, 303] on span "[DATE]" at bounding box center [466, 307] width 20 height 9
click at [435, 303] on span "[DATE]" at bounding box center [426, 307] width 20 height 9
click at [388, 303] on span "[DATE]" at bounding box center [386, 307] width 20 height 9
click at [336, 303] on span "[DATE]" at bounding box center [346, 307] width 20 height 9
click at [352, 303] on span "[DATE]" at bounding box center [346, 307] width 20 height 9
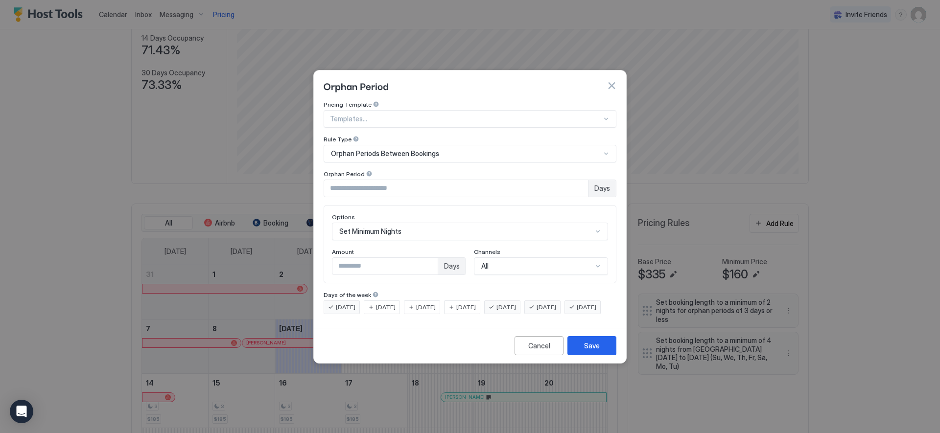
click at [368, 183] on input "*" at bounding box center [456, 188] width 264 height 17
drag, startPoint x: 372, startPoint y: 183, endPoint x: 320, endPoint y: 183, distance: 51.9
click at [320, 183] on div "Pricing Template Templates... Rule Type Orphan Periods Between Bookings Orphan …" at bounding box center [470, 212] width 312 height 223
type input "*"
click at [467, 213] on div "Options" at bounding box center [470, 217] width 276 height 9
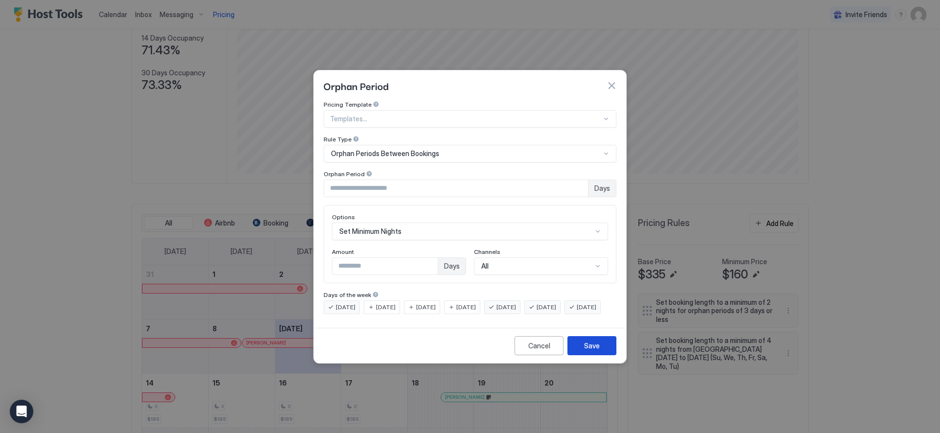
click at [600, 355] on button "Save" at bounding box center [591, 345] width 49 height 19
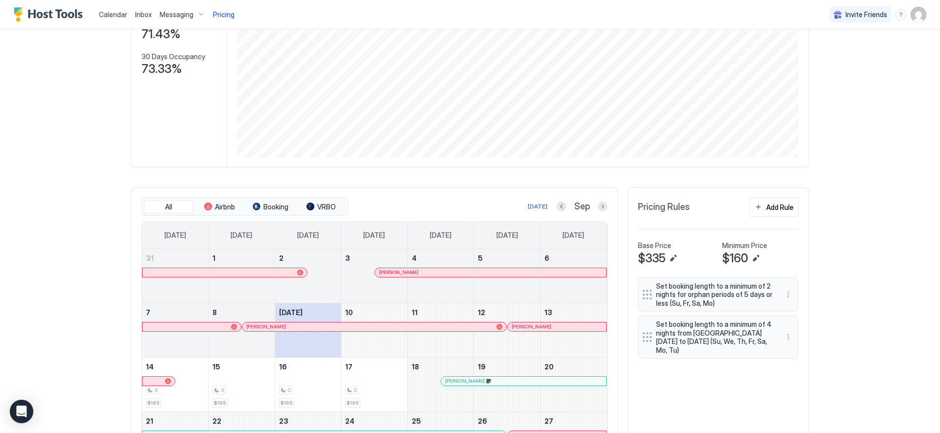
scroll to position [164, 0]
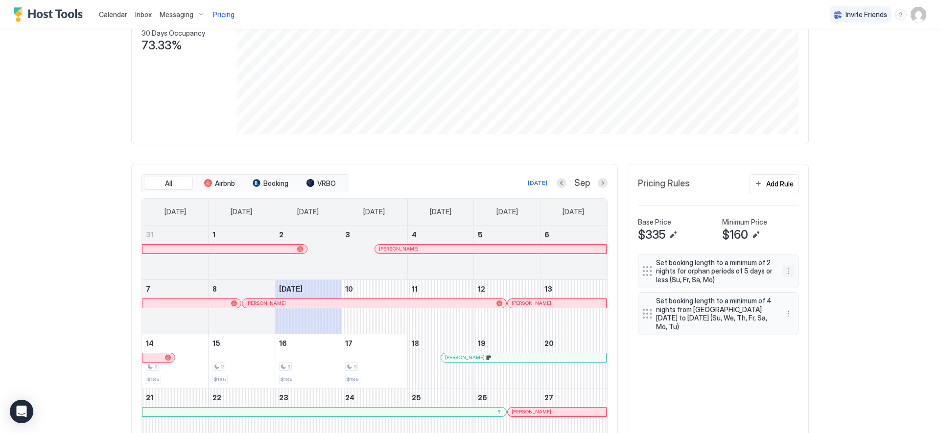
click at [784, 274] on button "More options" at bounding box center [788, 271] width 12 height 12
click at [791, 285] on div "Edit" at bounding box center [794, 284] width 22 height 7
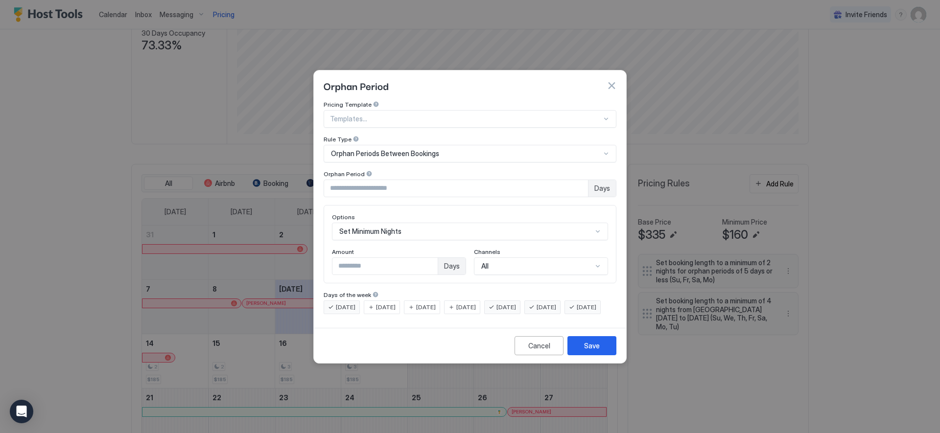
click at [539, 355] on button "Cancel" at bounding box center [539, 345] width 49 height 19
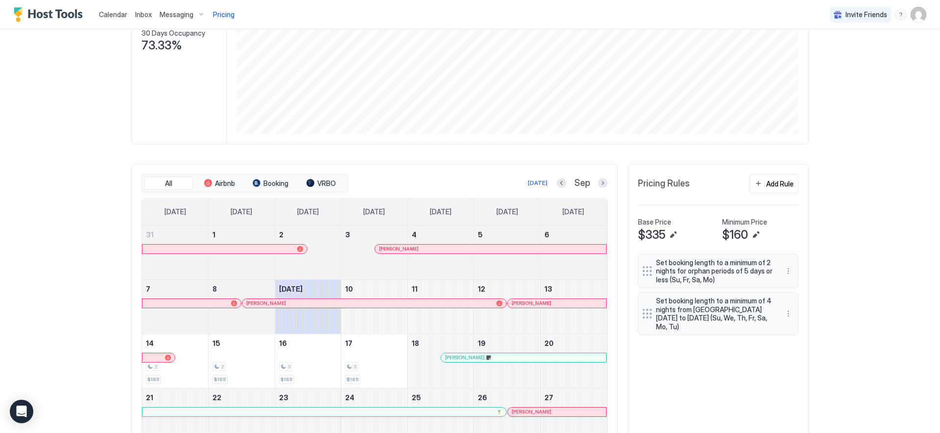
click at [736, 285] on div "Set booking length to a minimum of 2 nights for orphan periods of 5 days or les…" at bounding box center [718, 271] width 161 height 35
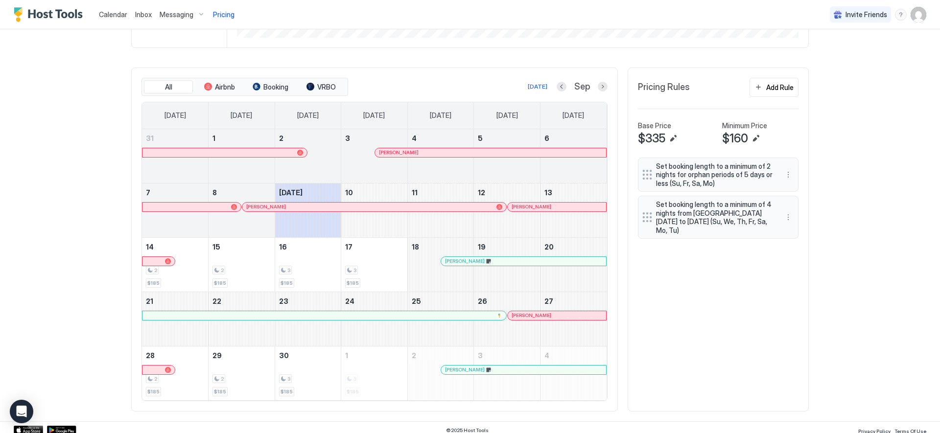
scroll to position [267, 0]
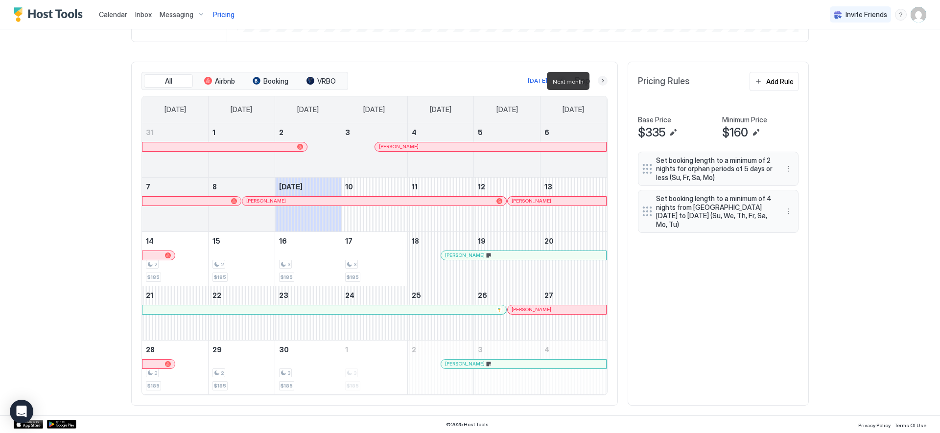
click at [601, 82] on button "Next month" at bounding box center [603, 81] width 10 height 10
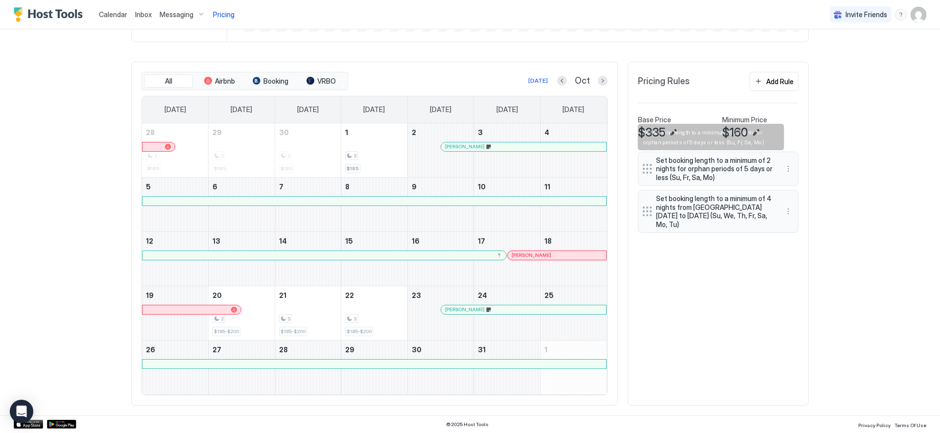
click at [699, 170] on span "Set booking length to a minimum of 2 nights for orphan periods of 5 days or les…" at bounding box center [714, 169] width 117 height 26
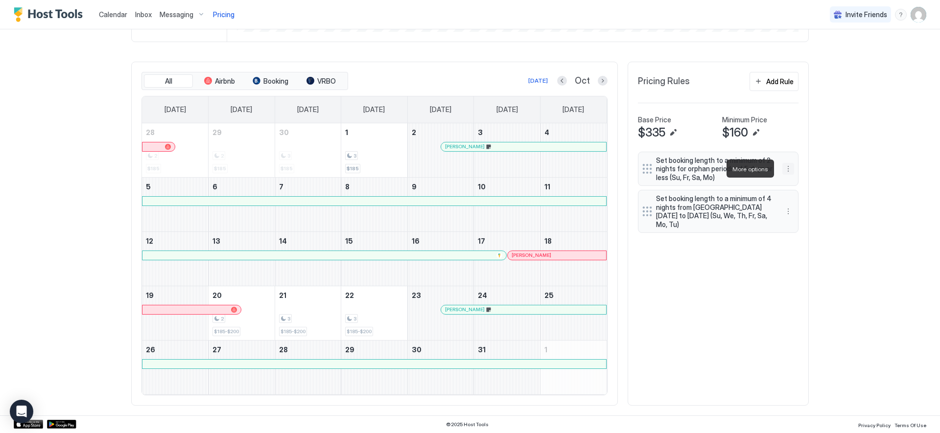
click at [784, 169] on button "More options" at bounding box center [788, 169] width 12 height 12
click at [793, 183] on div "Edit" at bounding box center [794, 182] width 22 height 7
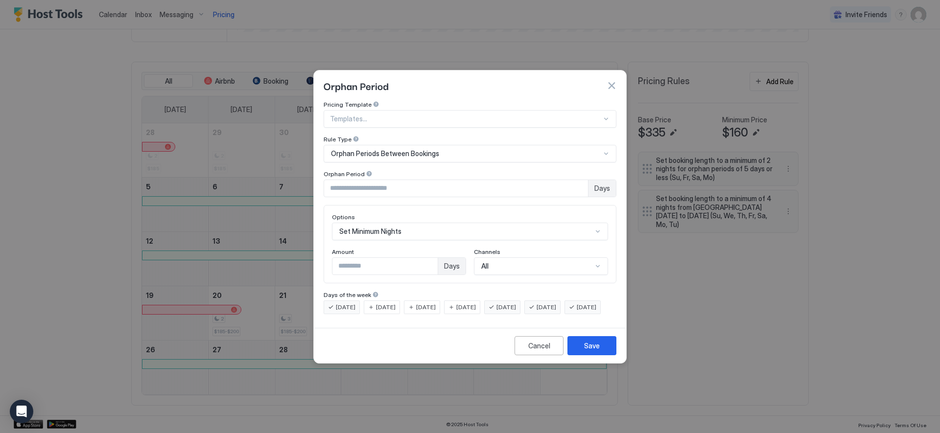
click at [333, 301] on div "[DATE]" at bounding box center [342, 308] width 36 height 14
click at [601, 355] on button "Save" at bounding box center [591, 345] width 49 height 19
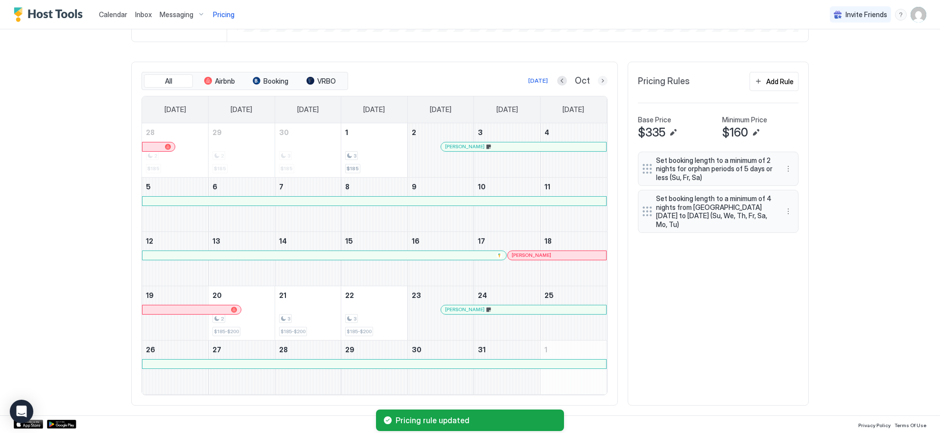
click at [601, 82] on button "Next month" at bounding box center [603, 81] width 10 height 10
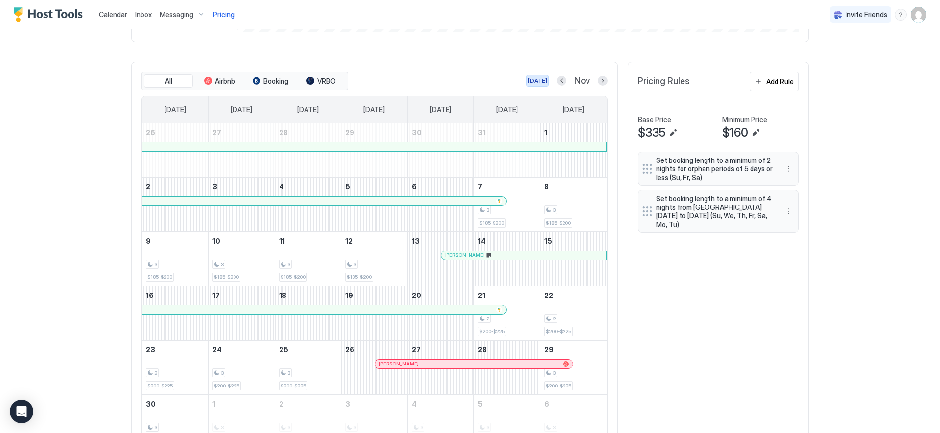
click at [532, 81] on div "[DATE]" at bounding box center [538, 80] width 20 height 9
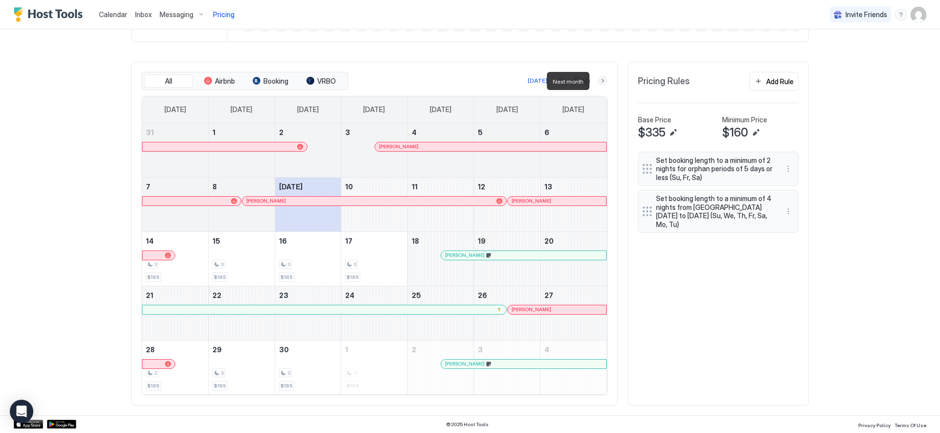
click at [601, 81] on button "Next month" at bounding box center [603, 81] width 10 height 10
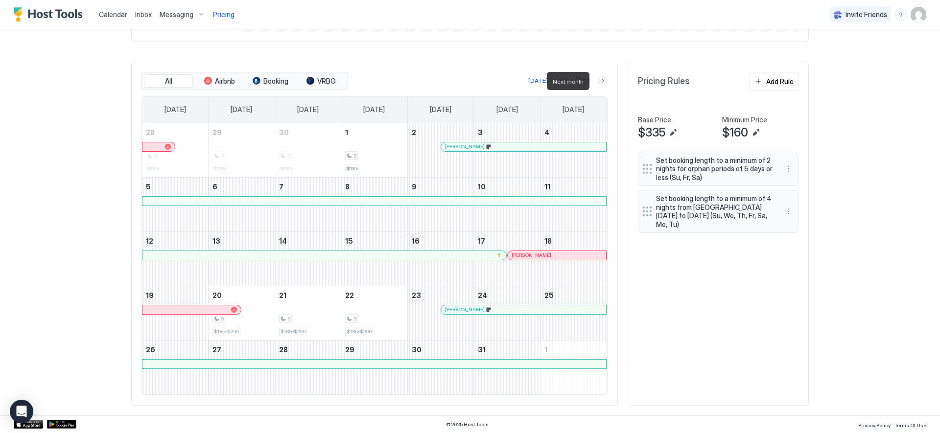
click at [598, 83] on button "Next month" at bounding box center [603, 81] width 10 height 10
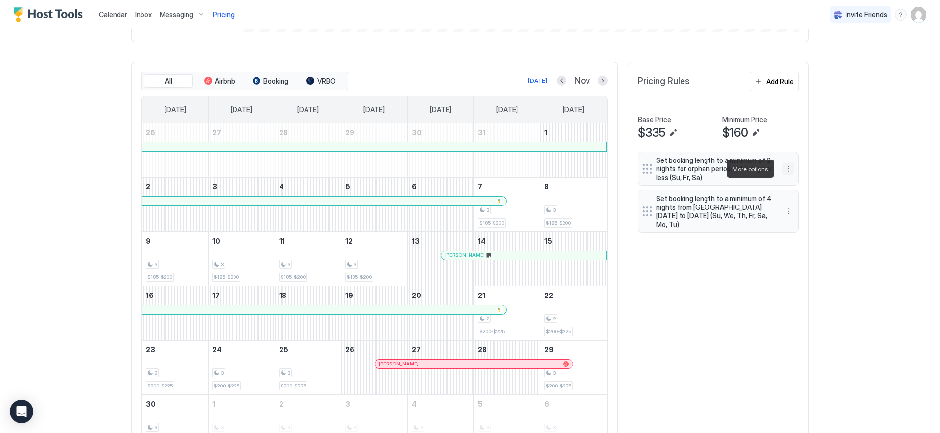
click at [786, 168] on button "More options" at bounding box center [788, 169] width 12 height 12
click at [793, 178] on div "Edit" at bounding box center [797, 183] width 37 height 16
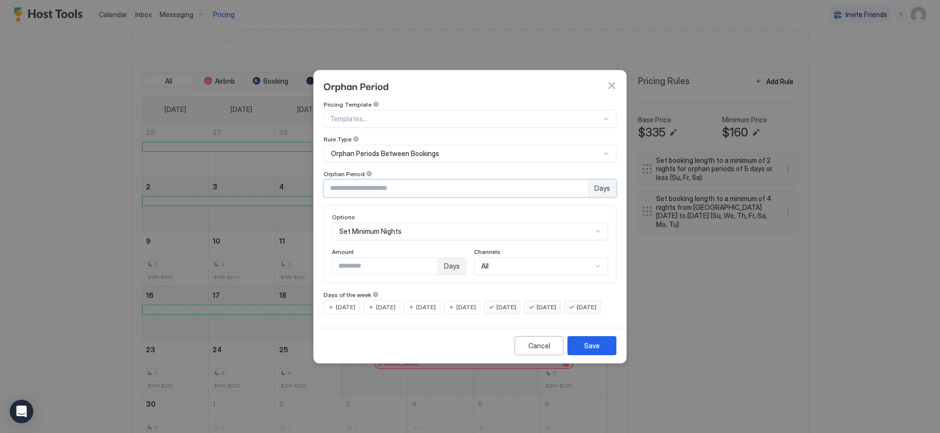
drag, startPoint x: 330, startPoint y: 177, endPoint x: 314, endPoint y: 178, distance: 16.2
click at [314, 178] on div "Pricing Template Templates... Rule Type Orphan Periods Between Bookings Orphan …" at bounding box center [470, 212] width 312 height 223
type input "*"
click at [595, 350] on div "Save" at bounding box center [592, 346] width 16 height 10
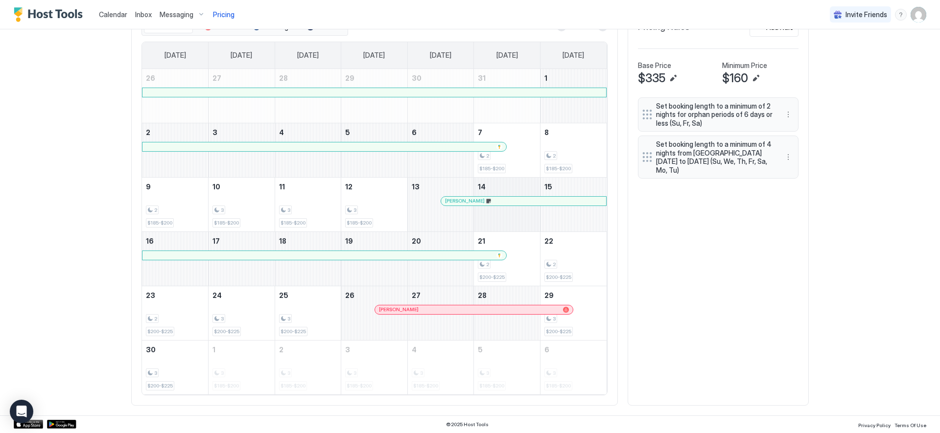
scroll to position [121, 0]
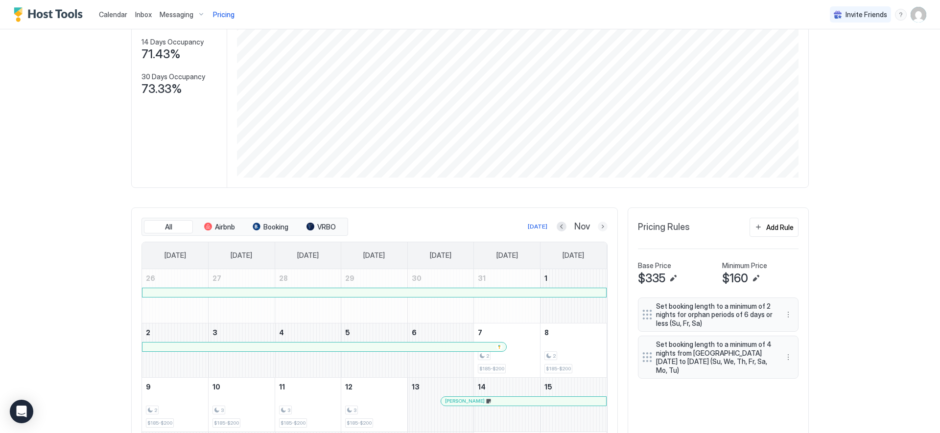
click at [598, 226] on button "Next month" at bounding box center [603, 227] width 10 height 10
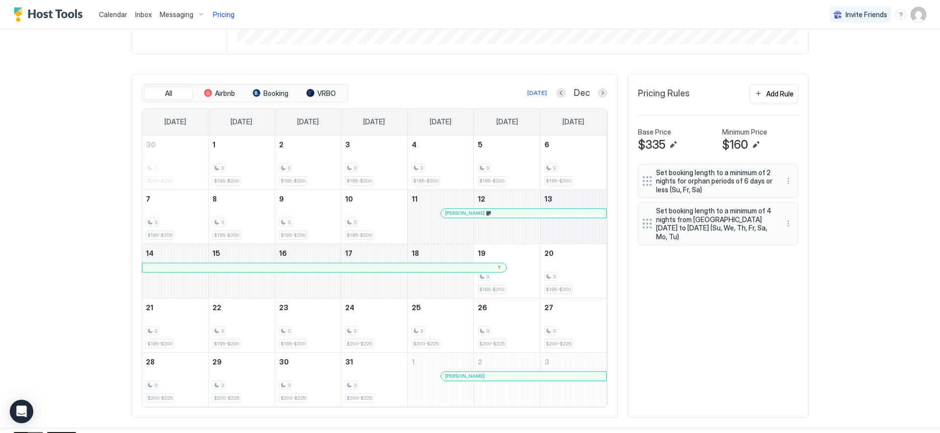
scroll to position [267, 0]
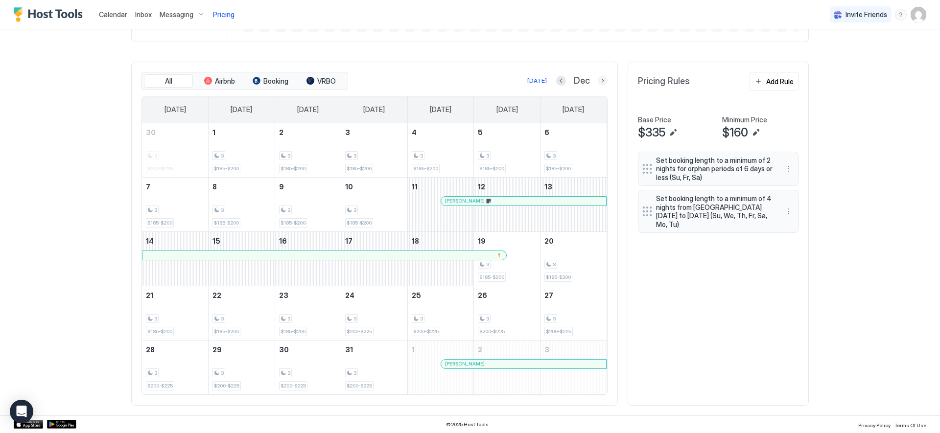
click at [600, 83] on button "Next month" at bounding box center [603, 81] width 10 height 10
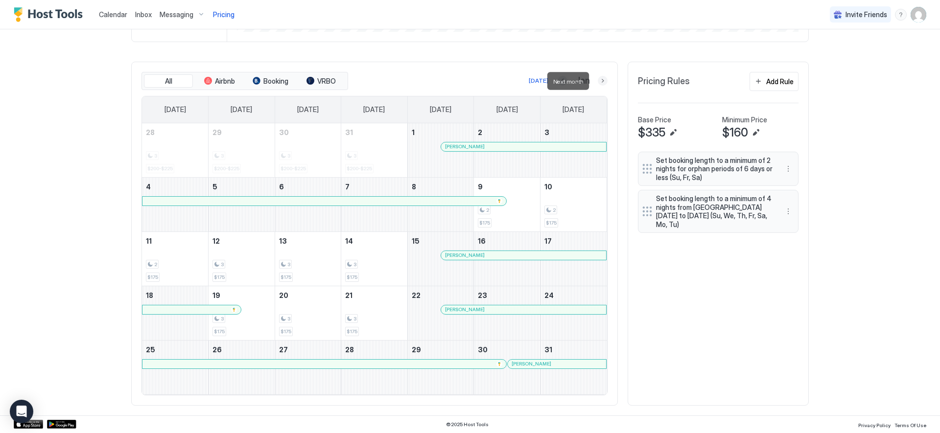
click at [600, 80] on button "Next month" at bounding box center [603, 81] width 10 height 10
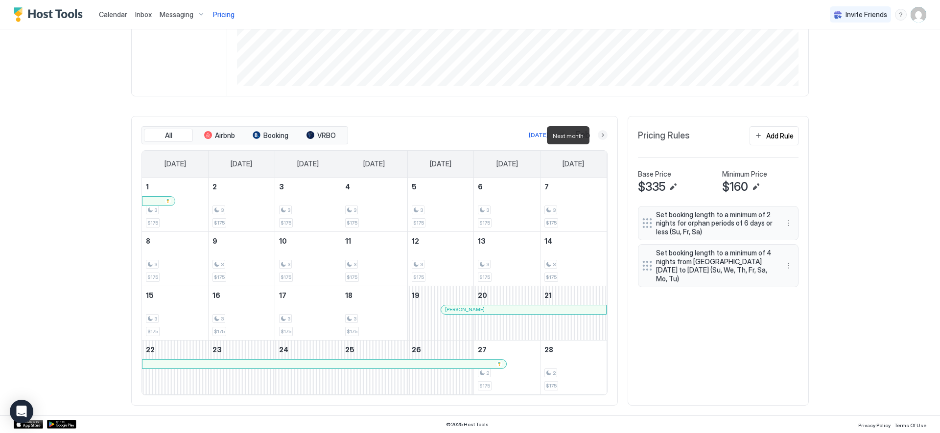
click at [602, 136] on button "Next month" at bounding box center [603, 135] width 10 height 10
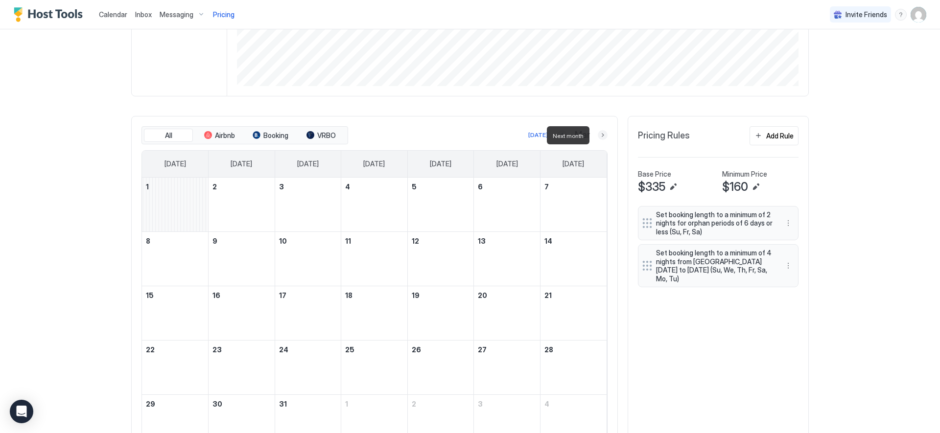
scroll to position [267, 0]
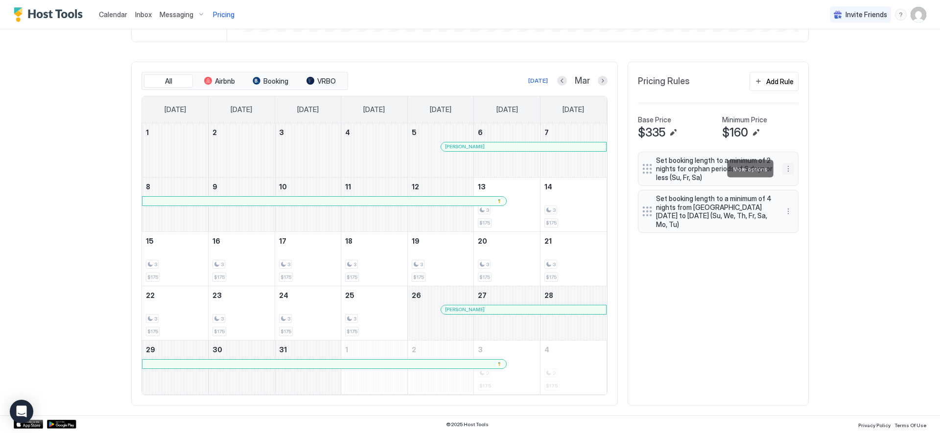
click at [784, 167] on button "More options" at bounding box center [788, 169] width 12 height 12
click at [782, 131] on div at bounding box center [470, 216] width 940 height 433
click at [782, 81] on div "Add Rule" at bounding box center [779, 81] width 27 height 10
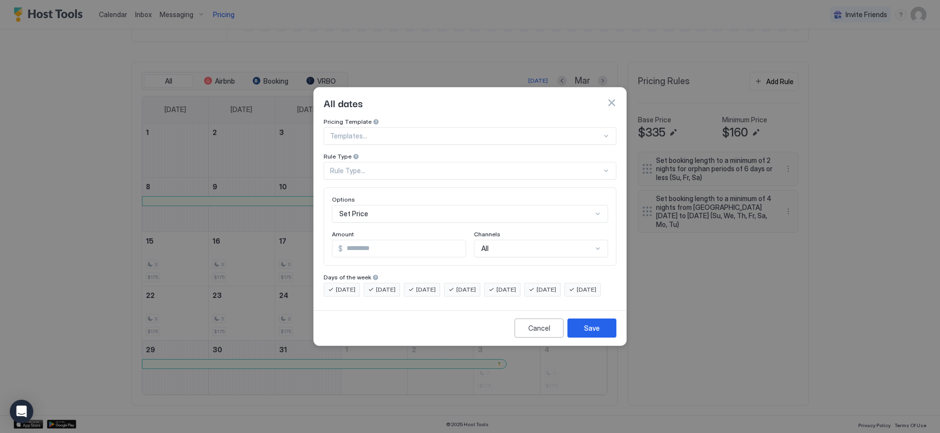
click at [421, 132] on div at bounding box center [466, 136] width 272 height 9
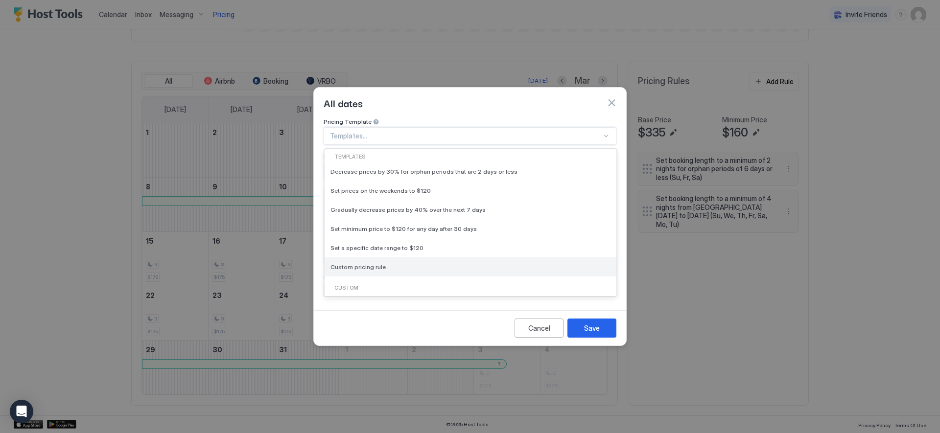
click at [397, 263] on div "Custom pricing rule" at bounding box center [470, 266] width 280 height 7
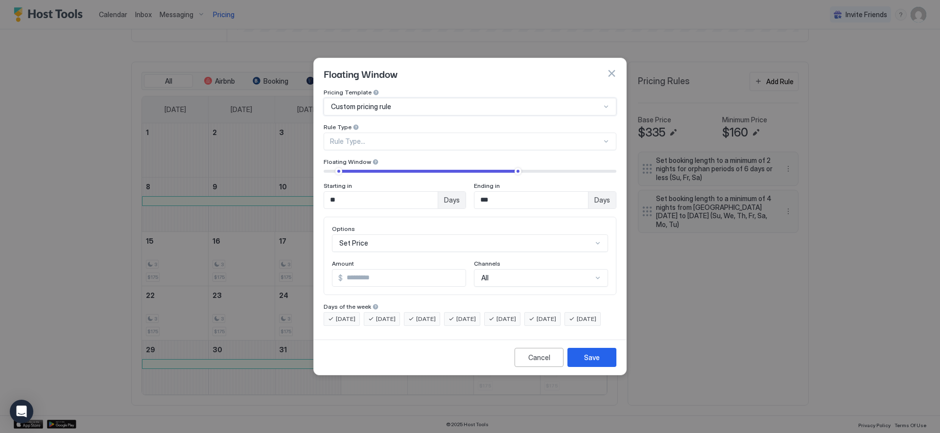
type input "***"
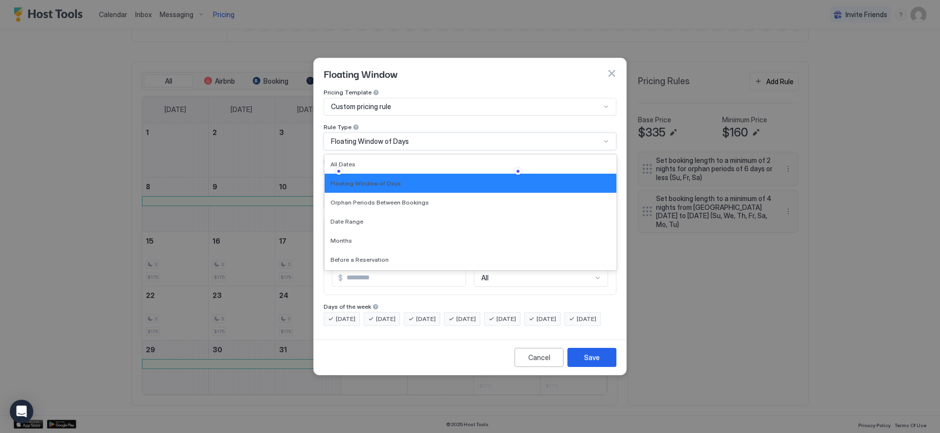
click at [429, 138] on div "Floating Window of Days" at bounding box center [470, 142] width 293 height 18
click at [397, 199] on span "Orphan Periods Between Bookings" at bounding box center [379, 202] width 98 height 7
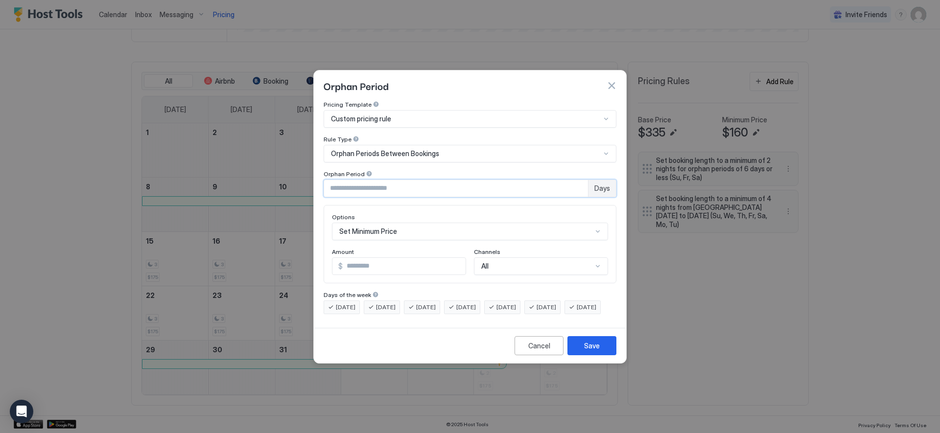
drag, startPoint x: 361, startPoint y: 181, endPoint x: 326, endPoint y: 181, distance: 35.7
click at [326, 181] on input "*" at bounding box center [456, 188] width 264 height 17
type input "*"
click at [393, 224] on div "Set Minimum Price" at bounding box center [470, 232] width 276 height 18
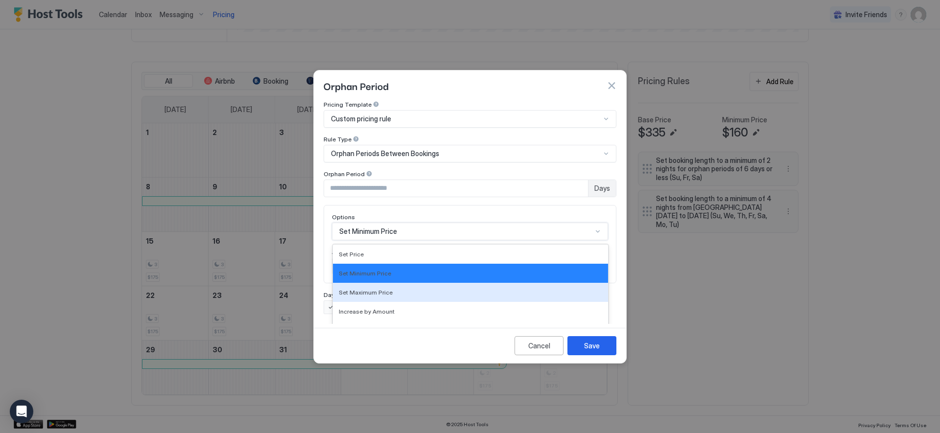
scroll to position [50, 0]
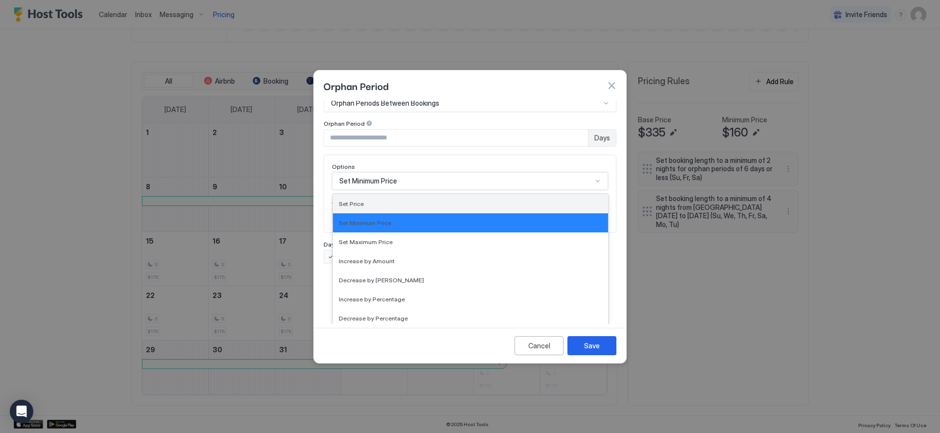
click at [357, 200] on span "Set Price" at bounding box center [351, 203] width 25 height 7
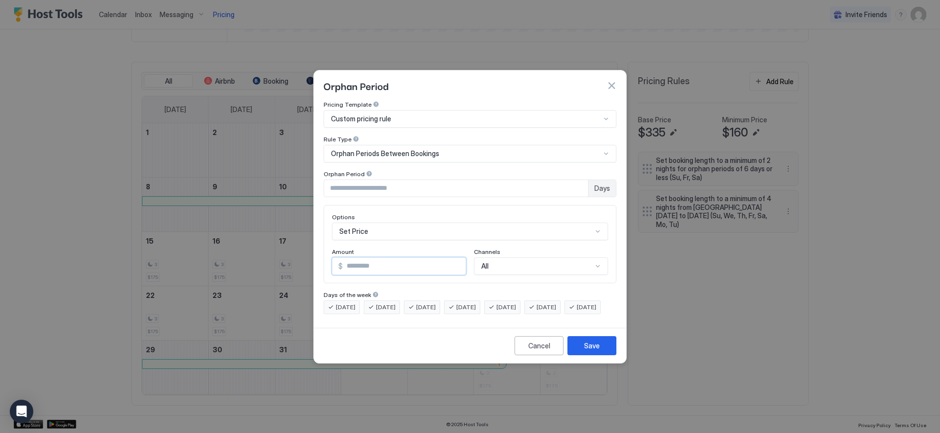
drag, startPoint x: 363, startPoint y: 257, endPoint x: 341, endPoint y: 259, distance: 22.2
click at [343, 258] on input "***" at bounding box center [404, 266] width 123 height 17
type input "***"
click at [336, 303] on span "[DATE]" at bounding box center [346, 307] width 20 height 9
click at [368, 301] on div "[DATE]" at bounding box center [382, 308] width 36 height 14
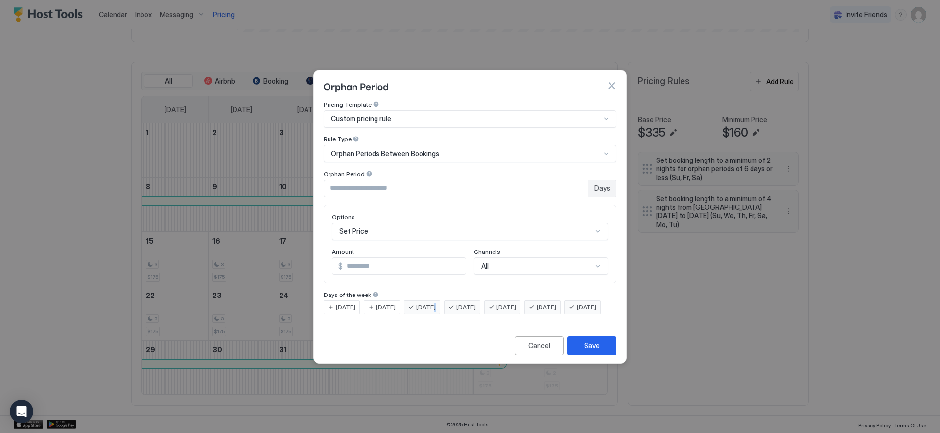
click at [436, 303] on span "[DATE]" at bounding box center [426, 307] width 20 height 9
click at [433, 303] on span "[DATE]" at bounding box center [426, 307] width 20 height 9
click at [465, 301] on div "[DATE]" at bounding box center [462, 308] width 36 height 14
click at [589, 351] on div "Save" at bounding box center [592, 346] width 16 height 10
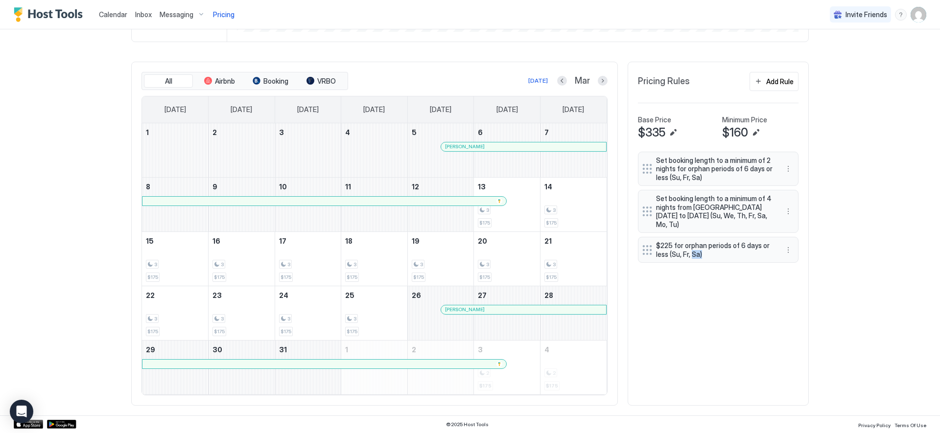
drag, startPoint x: 688, startPoint y: 252, endPoint x: 719, endPoint y: 258, distance: 30.8
click at [719, 258] on span "$225 for orphan periods of 6 days or less (Su, Fr, Sa)" at bounding box center [714, 249] width 117 height 17
click at [728, 294] on div "Set booking length to a minimum of 2 nights for orphan periods of 6 days or les…" at bounding box center [718, 274] width 161 height 244
drag, startPoint x: 705, startPoint y: 248, endPoint x: 702, endPoint y: 242, distance: 6.1
click at [702, 242] on span "$225 for orphan periods of 6 days or less (Su, Fr, Sa)" at bounding box center [714, 249] width 117 height 17
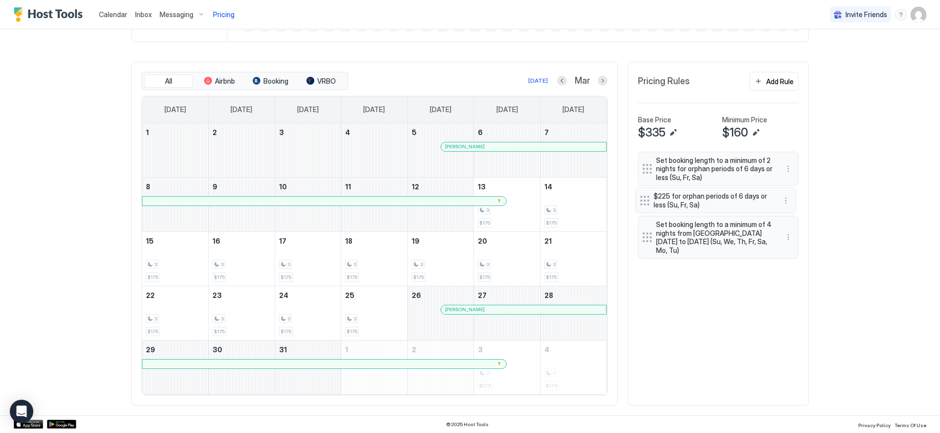
drag, startPoint x: 641, startPoint y: 237, endPoint x: 642, endPoint y: 199, distance: 38.2
click at [642, 199] on div "Set booking length to a minimum of 2 nights for orphan periods of 6 days or les…" at bounding box center [718, 208] width 161 height 112
click at [539, 80] on div "[DATE]" at bounding box center [538, 80] width 20 height 9
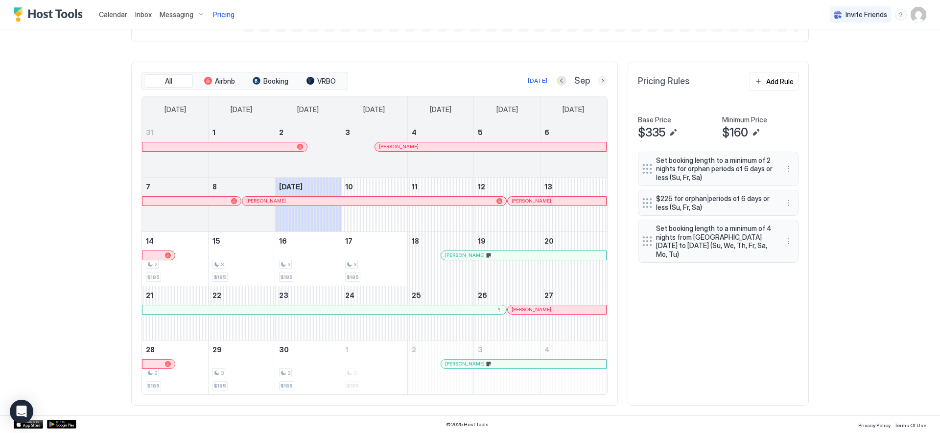
click at [601, 83] on button "Next month" at bounding box center [603, 81] width 10 height 10
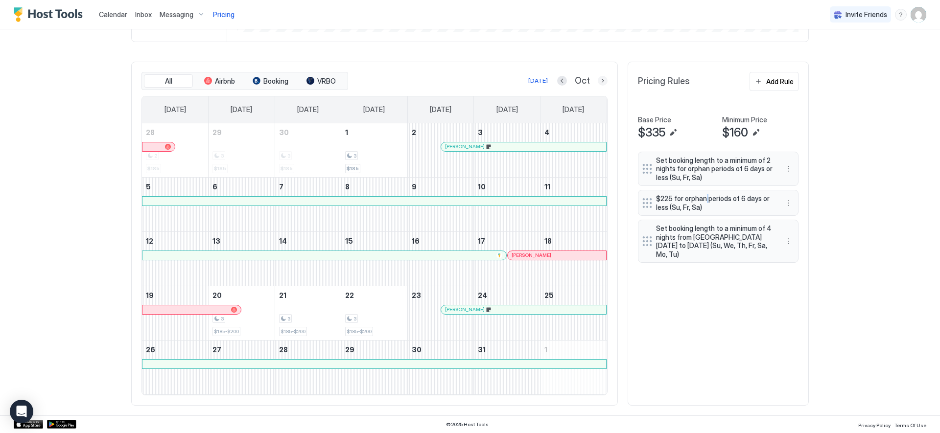
click at [600, 84] on button "Next month" at bounding box center [603, 81] width 10 height 10
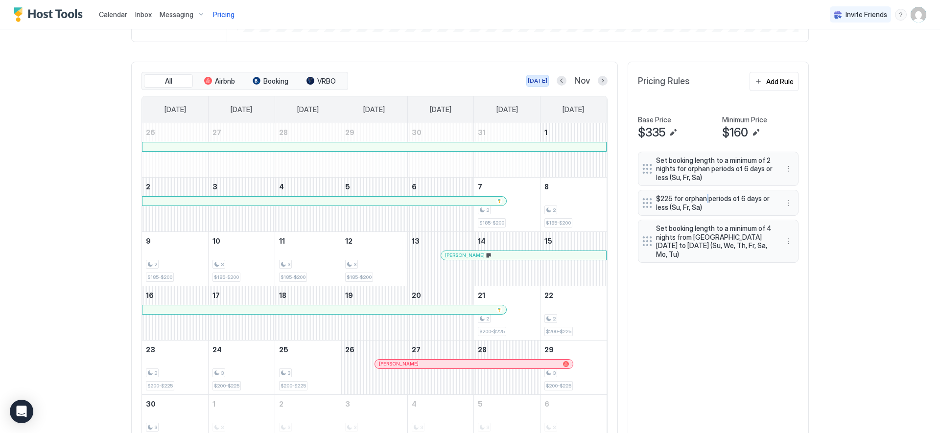
click at [526, 75] on button "[DATE]" at bounding box center [537, 81] width 23 height 12
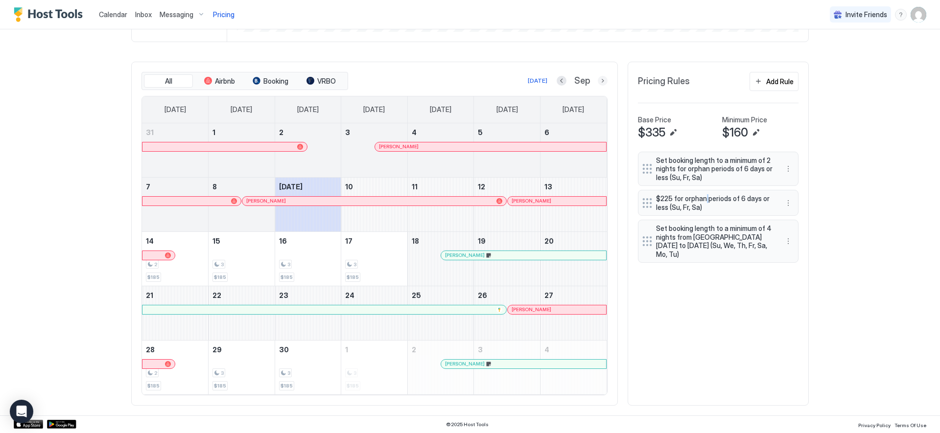
click at [601, 82] on button "Next month" at bounding box center [603, 81] width 10 height 10
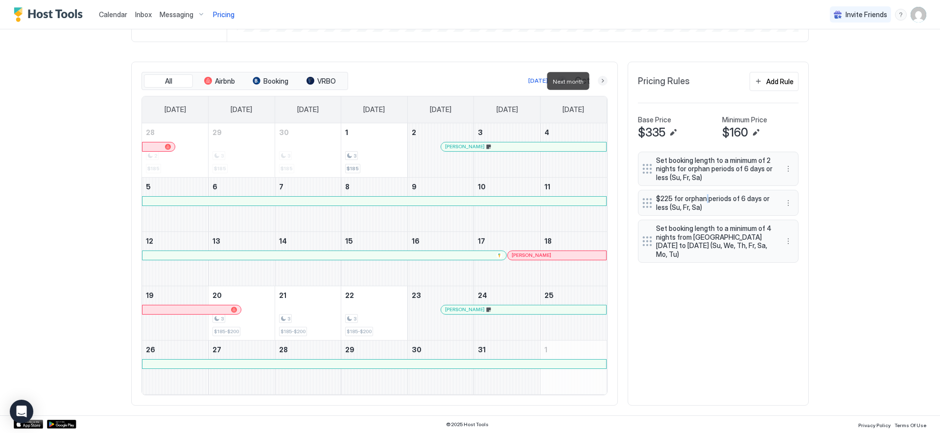
drag, startPoint x: 599, startPoint y: 82, endPoint x: 590, endPoint y: 107, distance: 26.5
click at [599, 82] on button "Next month" at bounding box center [603, 81] width 10 height 10
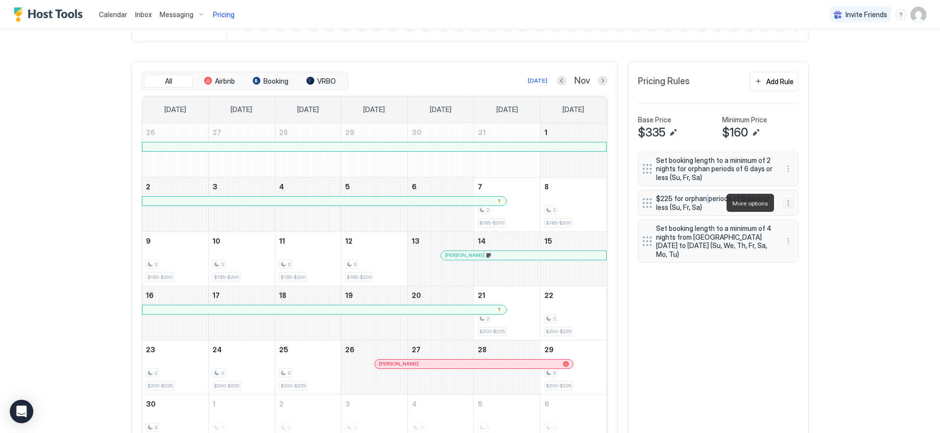
click at [784, 202] on button "More options" at bounding box center [788, 203] width 12 height 12
click at [792, 213] on div "Edit" at bounding box center [794, 216] width 22 height 7
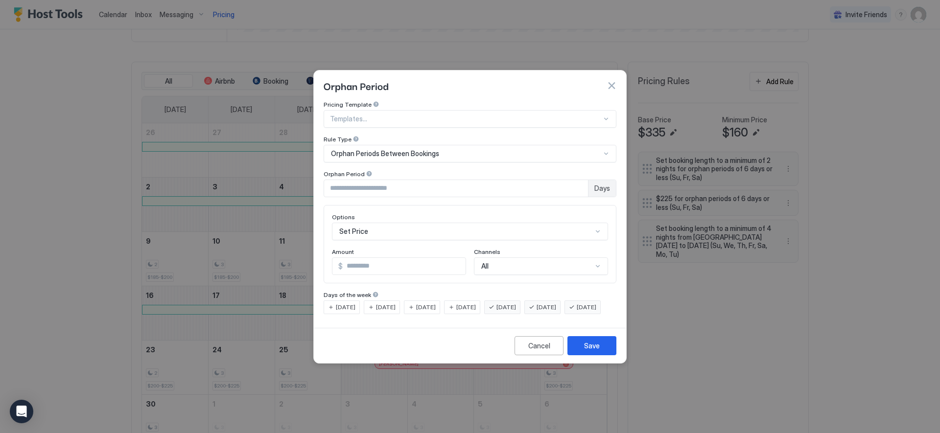
click at [564, 314] on div "[DATE]" at bounding box center [582, 308] width 36 height 14
click at [592, 351] on div "Save" at bounding box center [592, 346] width 16 height 10
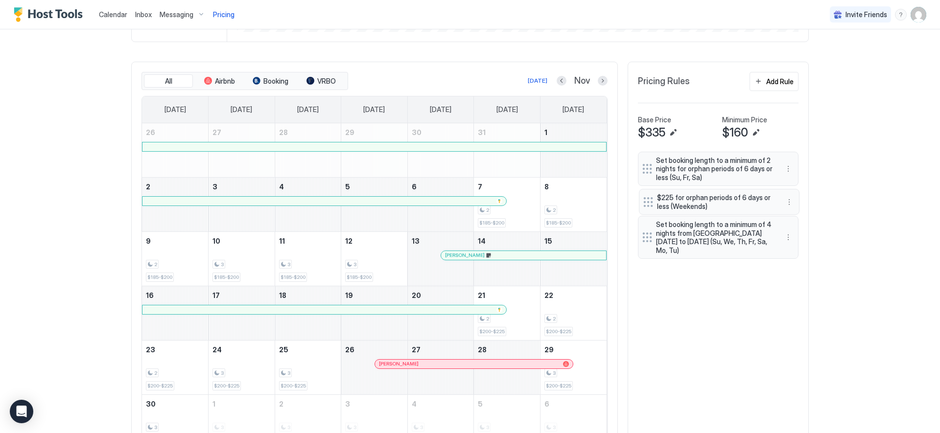
drag, startPoint x: 645, startPoint y: 251, endPoint x: 650, endPoint y: 203, distance: 48.2
click at [650, 203] on div "Set booking length to a minimum of 2 nights for orphan periods of 6 days or les…" at bounding box center [718, 208] width 161 height 112
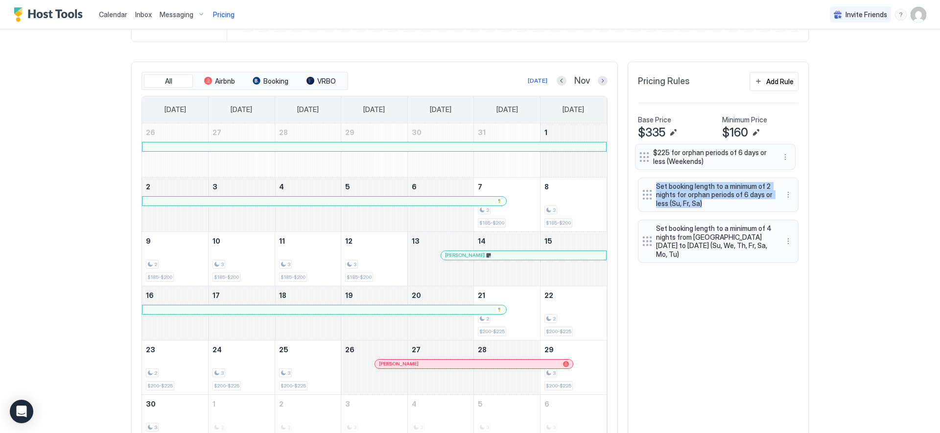
drag, startPoint x: 645, startPoint y: 203, endPoint x: 645, endPoint y: 157, distance: 46.0
click at [645, 157] on div "Set booking length to a minimum of 2 nights for orphan periods of 6 days or les…" at bounding box center [718, 208] width 161 height 112
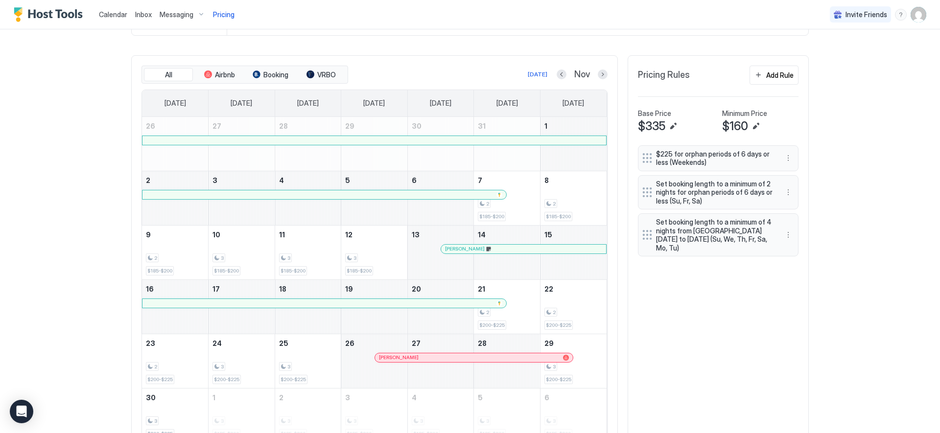
scroll to position [283, 0]
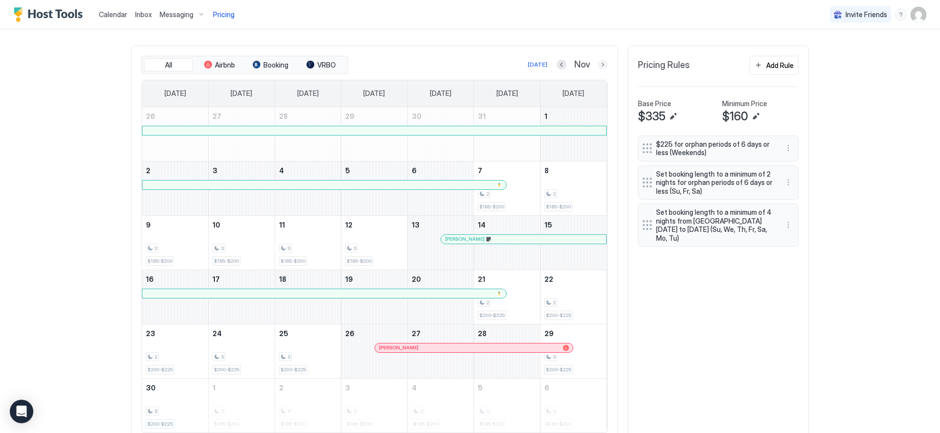
click at [599, 64] on button "Next month" at bounding box center [603, 65] width 10 height 10
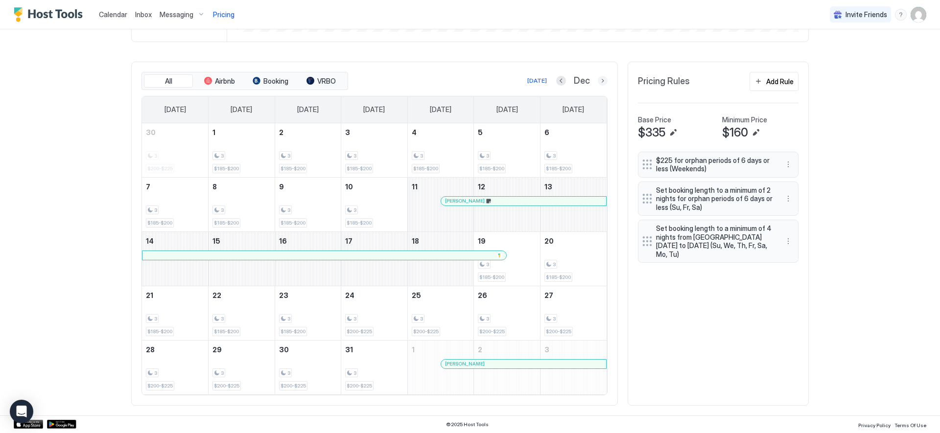
click at [601, 81] on button "Next month" at bounding box center [603, 81] width 10 height 10
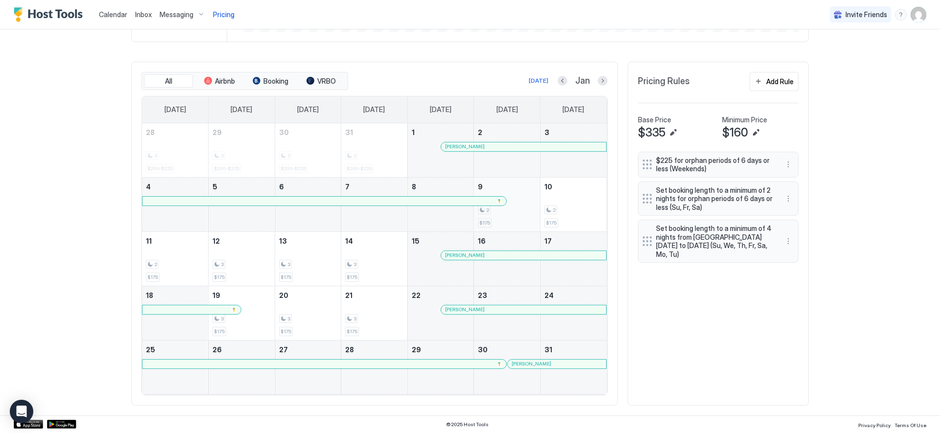
click at [508, 222] on div "2 $175" at bounding box center [507, 205] width 58 height 46
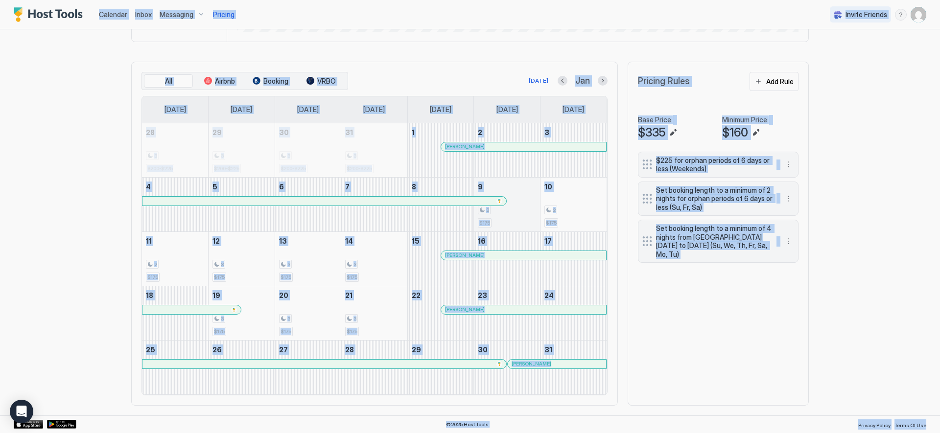
click at [508, 222] on div at bounding box center [470, 216] width 940 height 433
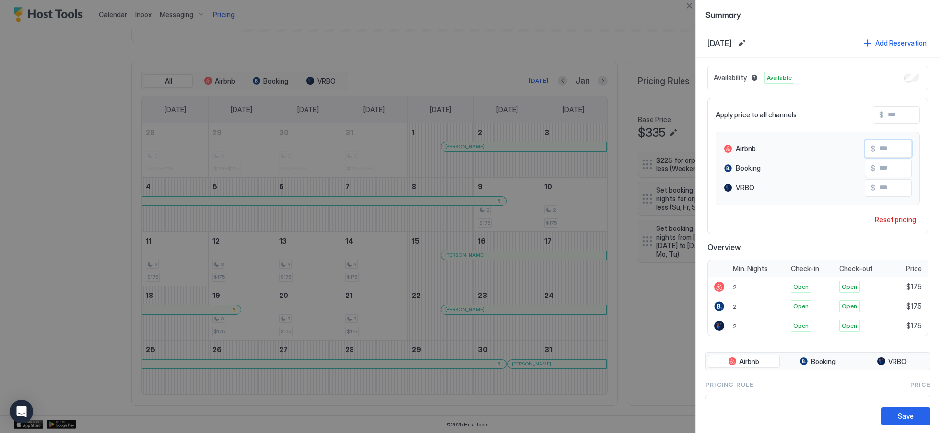
drag, startPoint x: 882, startPoint y: 149, endPoint x: 853, endPoint y: 148, distance: 28.4
click at [854, 148] on div "Airbnb $ ***" at bounding box center [818, 149] width 188 height 18
type input "***"
click at [888, 117] on input "Input Field" at bounding box center [923, 115] width 78 height 17
type input "*"
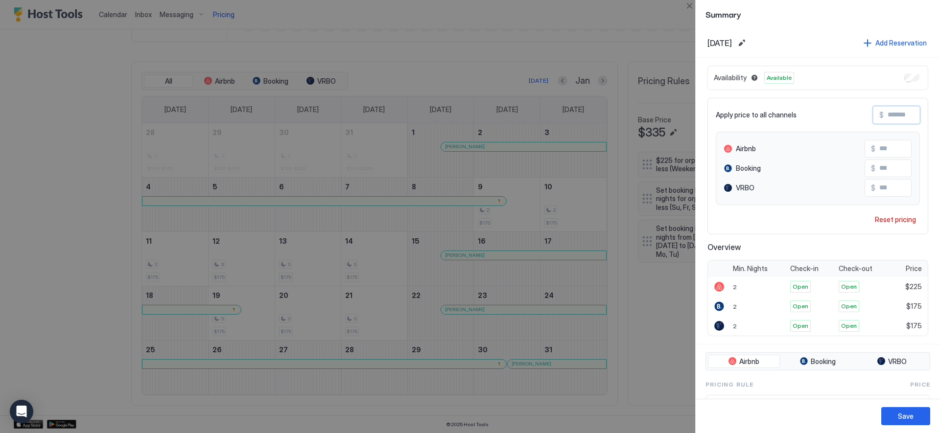
type input "*"
type input "**"
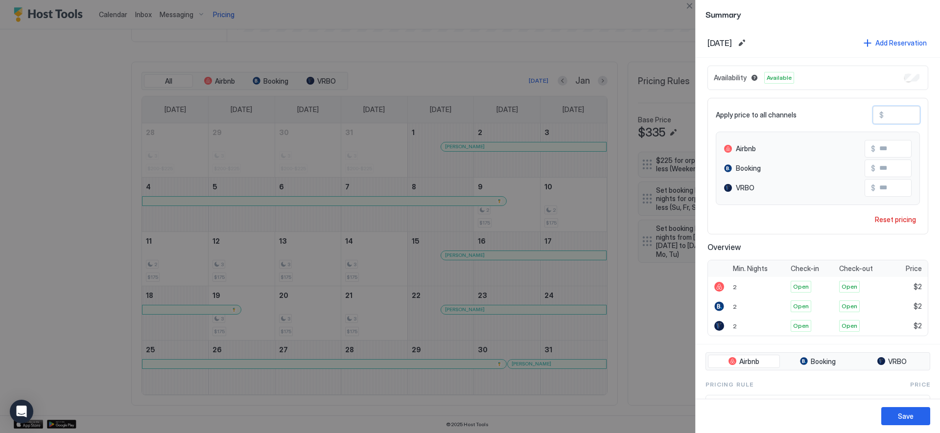
type input "**"
type input "***"
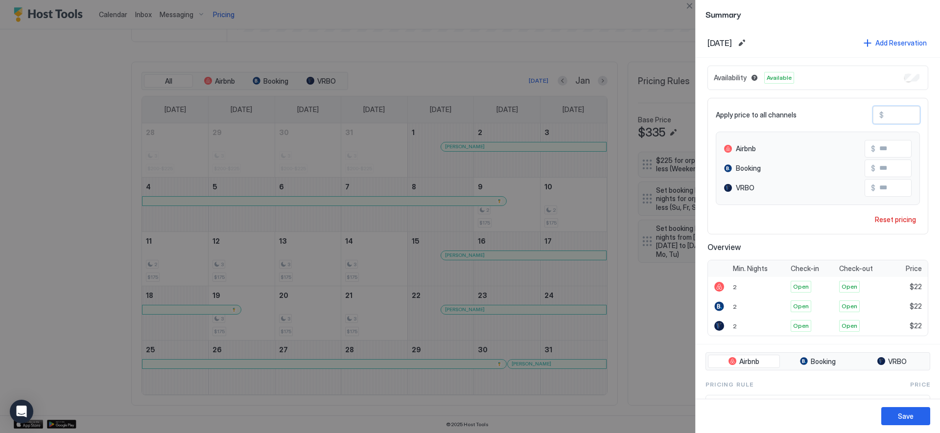
type input "***"
click at [920, 413] on button "Save" at bounding box center [905, 416] width 49 height 18
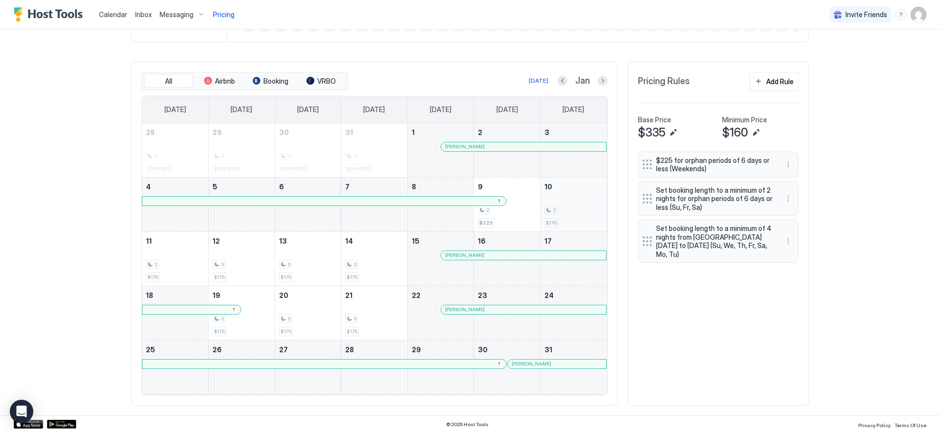
click at [560, 211] on div "2" at bounding box center [573, 210] width 58 height 9
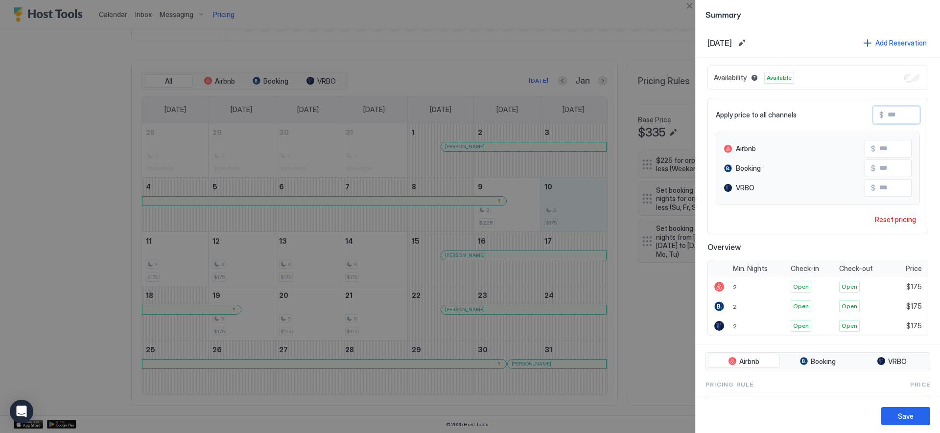
drag, startPoint x: 887, startPoint y: 115, endPoint x: 856, endPoint y: 114, distance: 30.9
click at [856, 114] on div "Apply price to all channels $" at bounding box center [818, 115] width 204 height 18
type input "*"
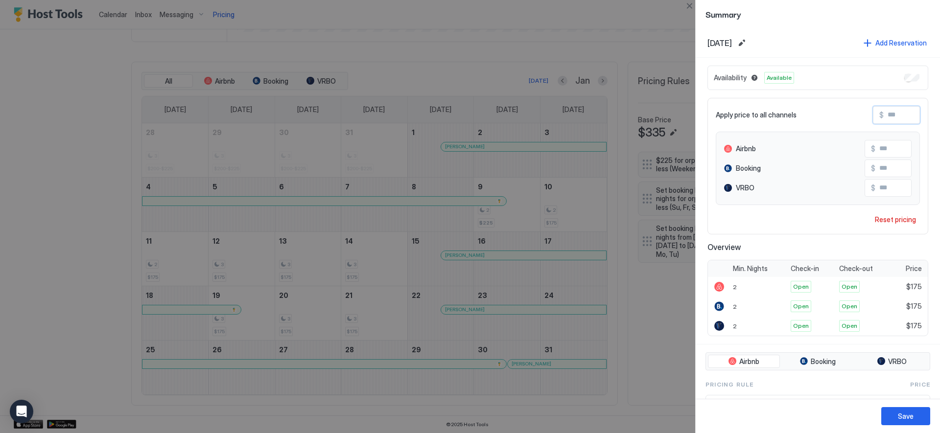
type input "*"
type input "**"
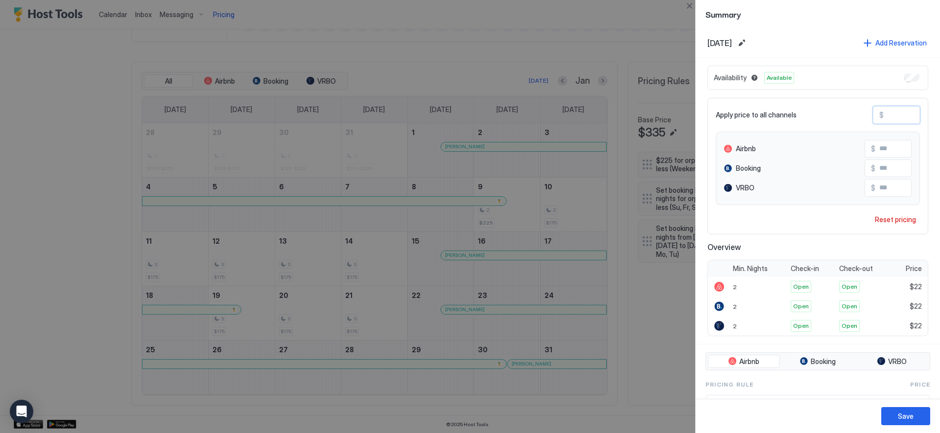
type input "***"
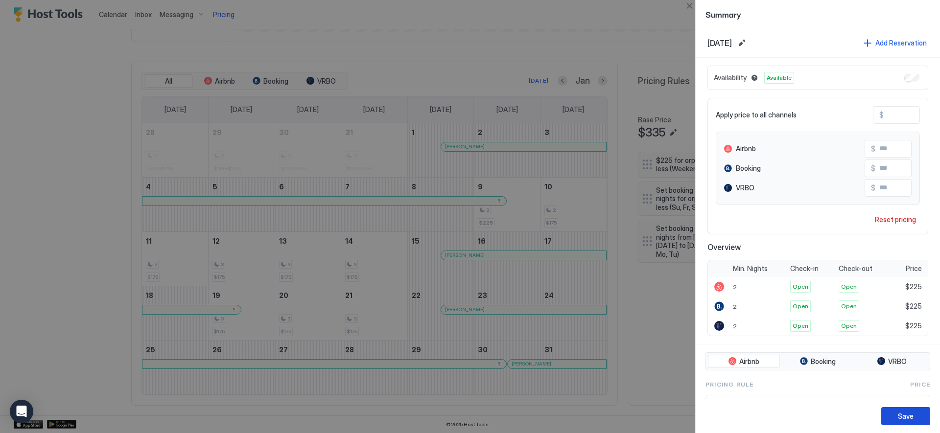
click at [911, 414] on div "Save" at bounding box center [906, 416] width 16 height 10
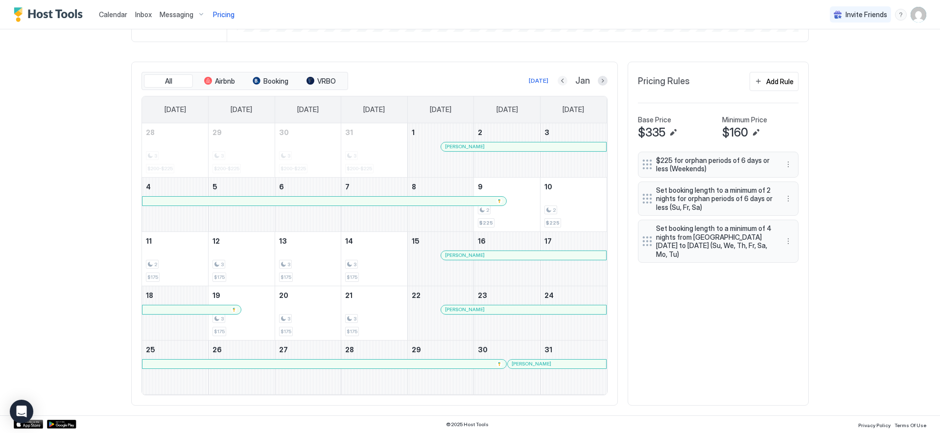
click at [562, 81] on button "Previous month" at bounding box center [563, 81] width 10 height 10
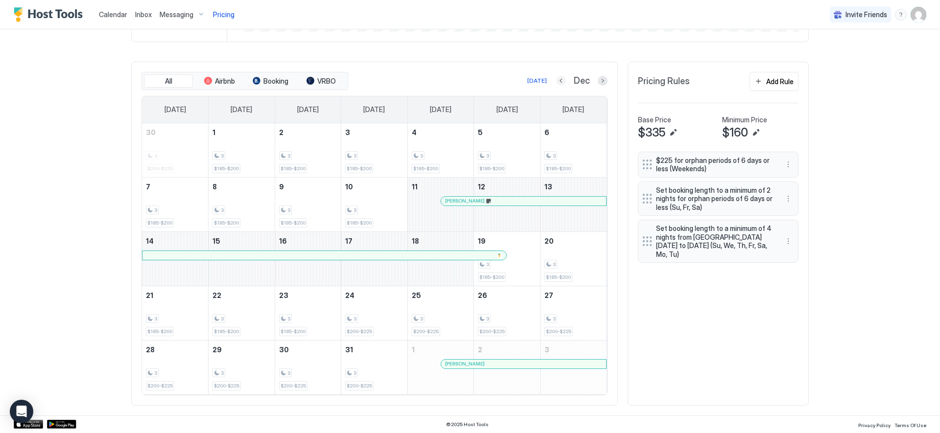
click at [558, 80] on button "Previous month" at bounding box center [561, 81] width 10 height 10
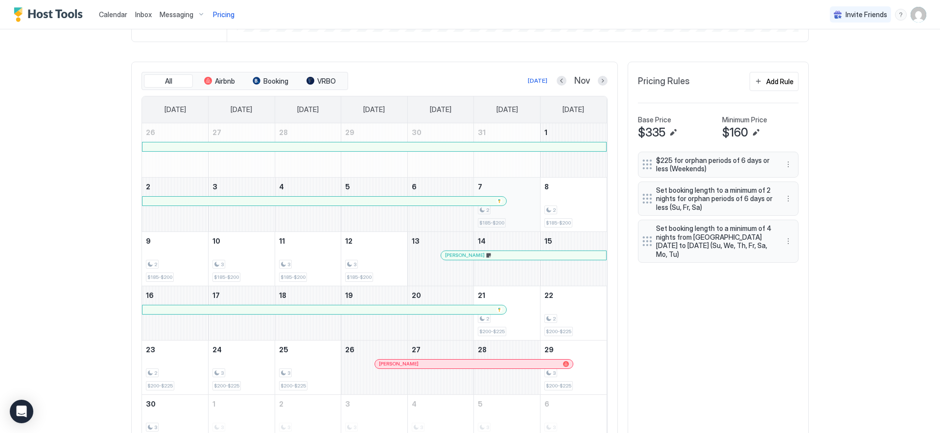
click at [519, 222] on div "2 $185-$200" at bounding box center [507, 205] width 58 height 46
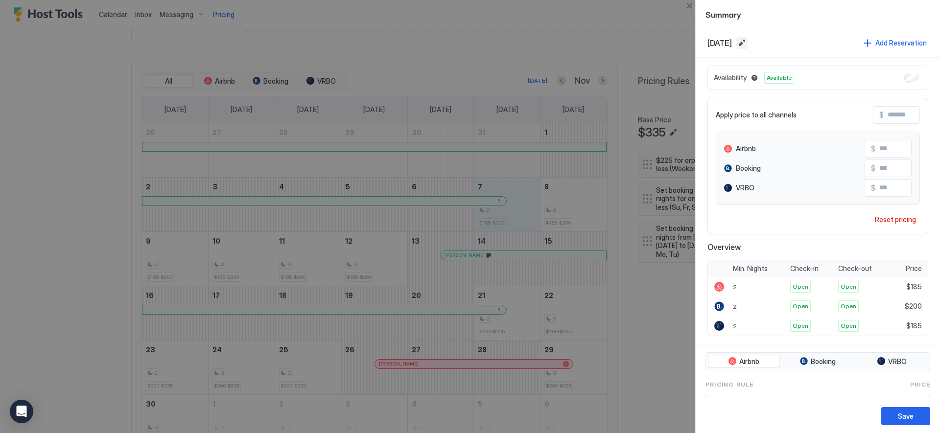
click at [748, 44] on button "Edit date range" at bounding box center [742, 43] width 12 height 12
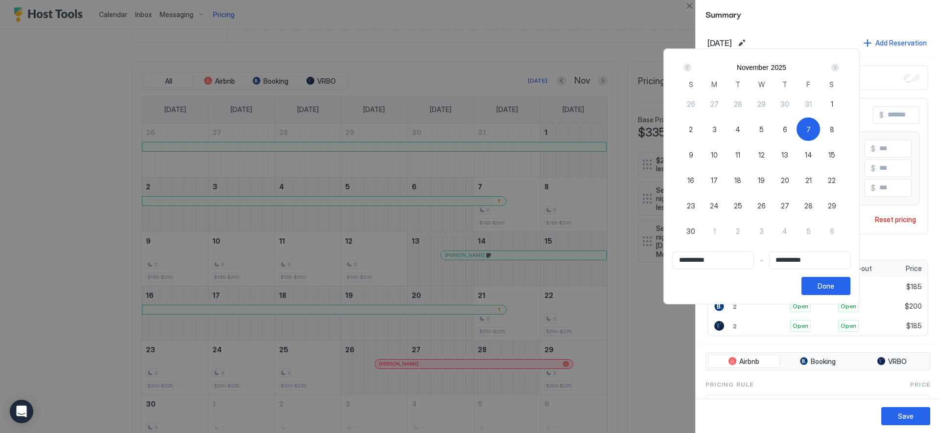
click at [811, 130] on span "7" at bounding box center [808, 129] width 4 height 10
type input "**********"
click at [829, 128] on div "8" at bounding box center [831, 128] width 23 height 23
type input "**********"
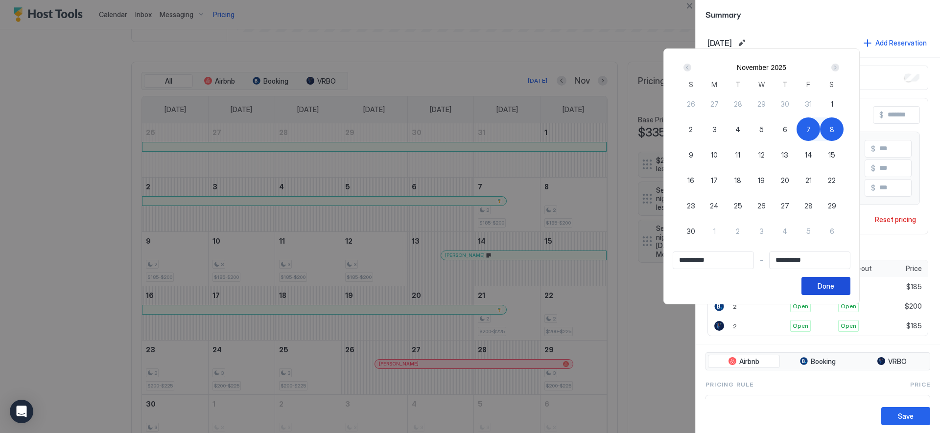
click at [834, 282] on div "Done" at bounding box center [826, 286] width 17 height 10
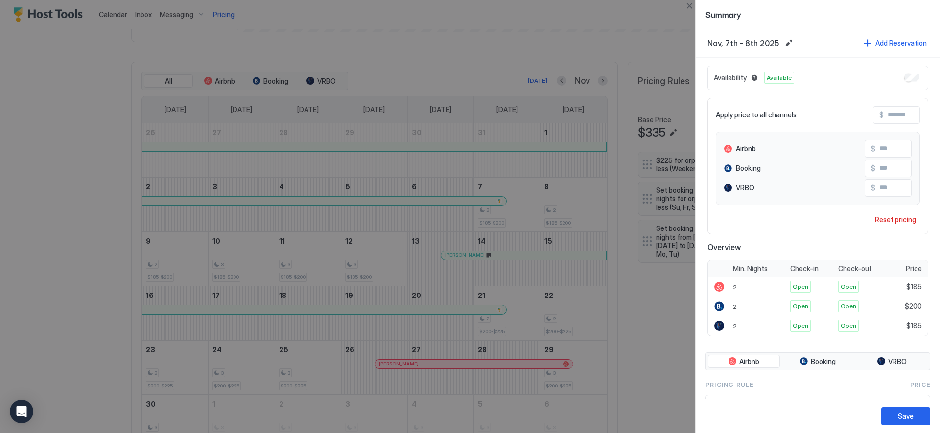
click at [887, 117] on input "Input Field" at bounding box center [923, 115] width 78 height 17
type input "*"
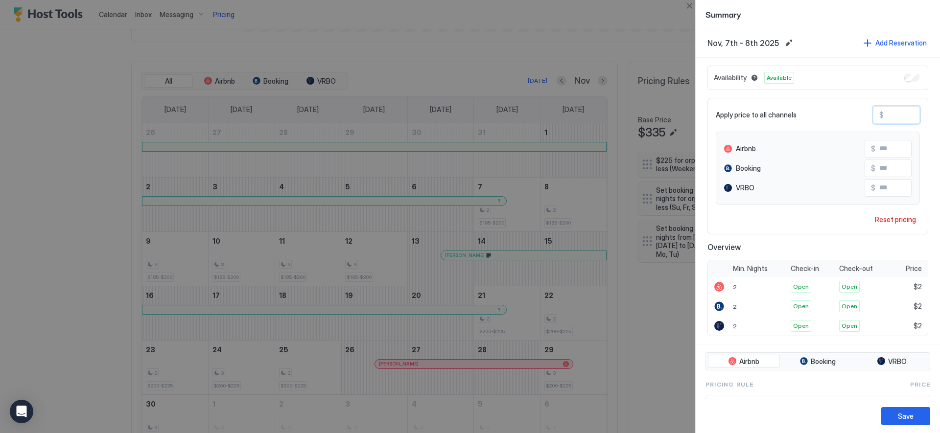
type input "**"
type input "***"
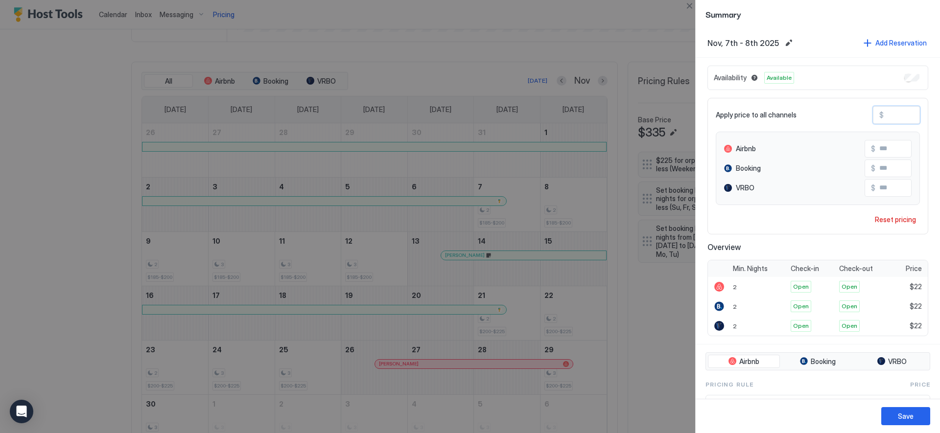
type input "***"
click at [903, 412] on div "Save" at bounding box center [906, 416] width 16 height 10
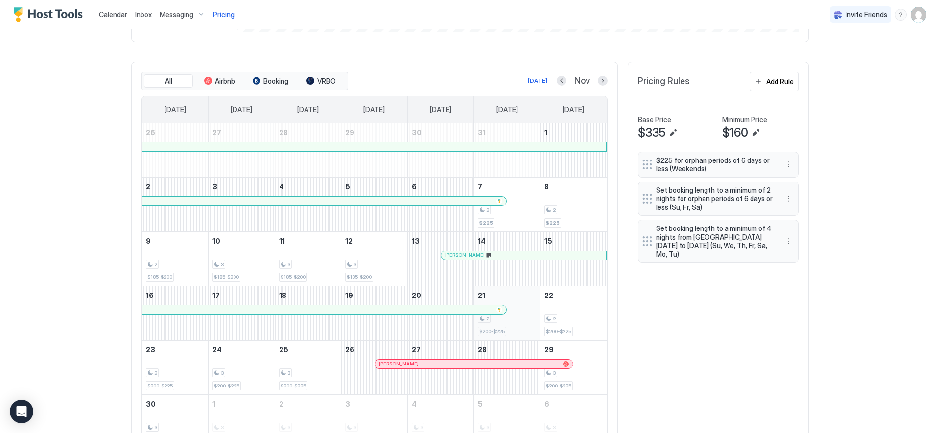
click at [522, 332] on div "2 $200-$225" at bounding box center [507, 313] width 58 height 46
click at [522, 332] on div at bounding box center [470, 216] width 940 height 433
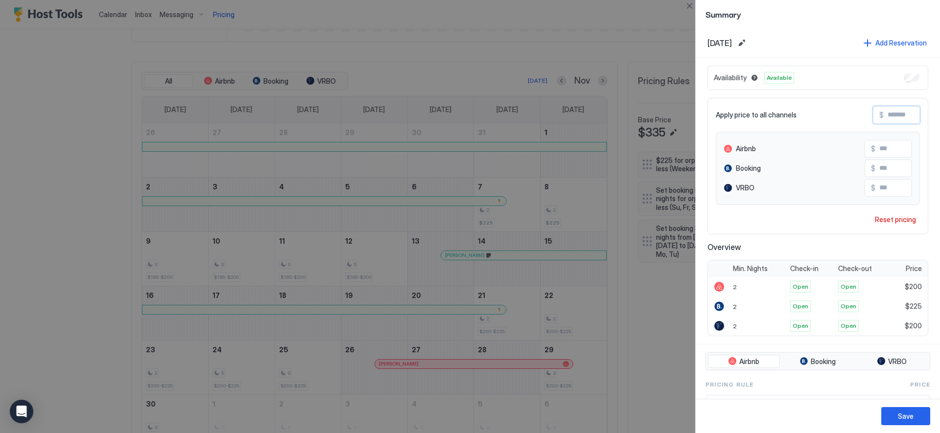
click at [895, 117] on input "Input Field" at bounding box center [923, 115] width 78 height 17
click at [748, 45] on button "Edit date range" at bounding box center [742, 43] width 12 height 12
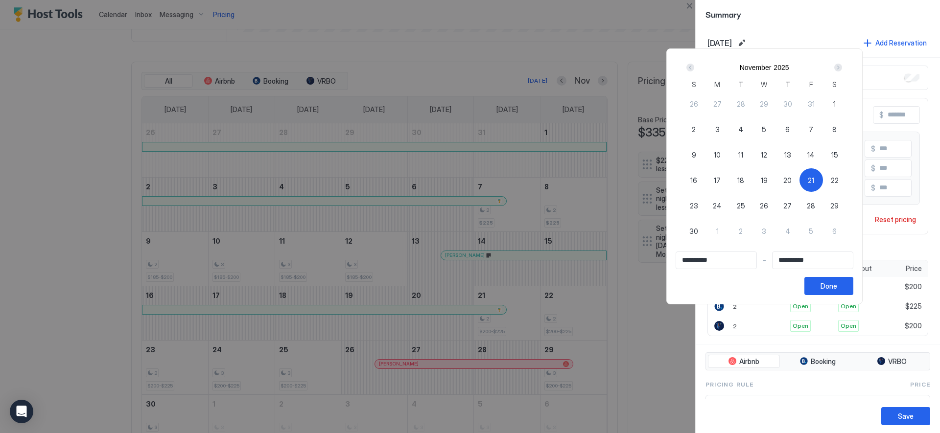
click at [814, 180] on span "21" at bounding box center [811, 180] width 6 height 10
type input "**********"
click at [834, 178] on div "22" at bounding box center [834, 179] width 23 height 23
type input "**********"
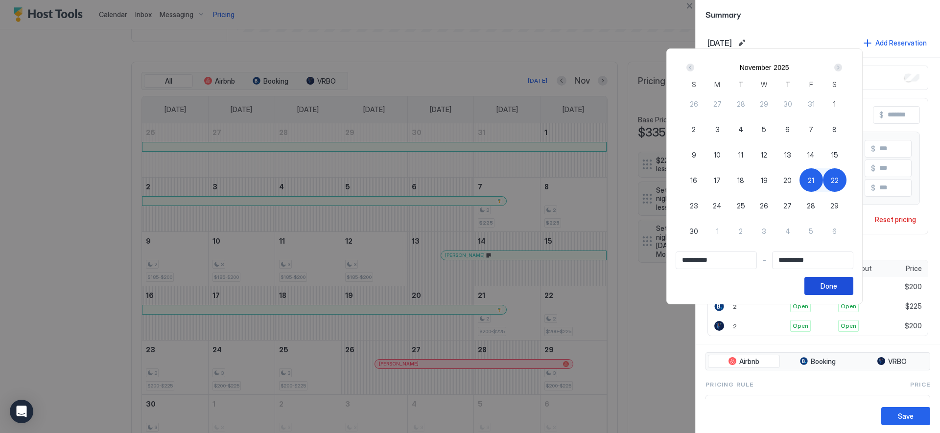
click at [837, 287] on div "Done" at bounding box center [829, 286] width 17 height 10
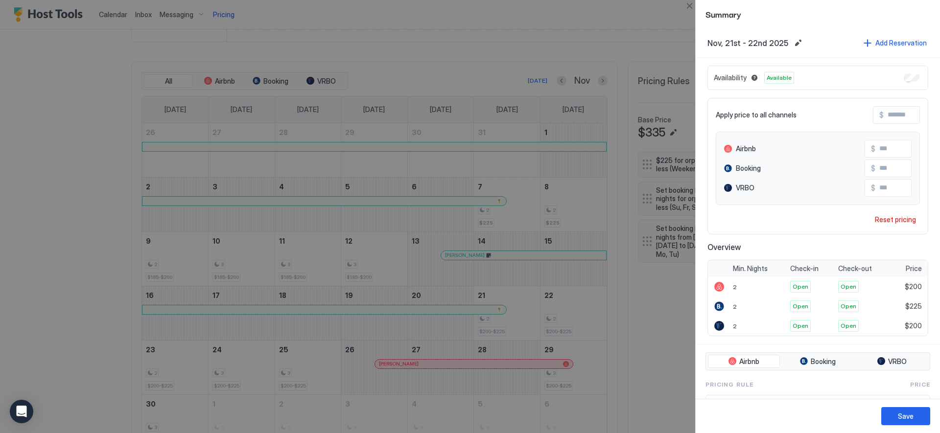
click at [884, 114] on input "Input Field" at bounding box center [923, 115] width 78 height 17
type input "*"
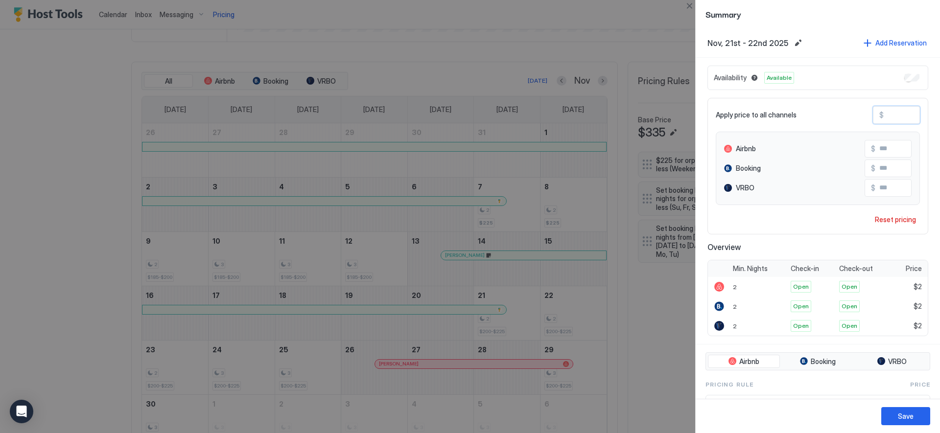
type input "**"
type input "***"
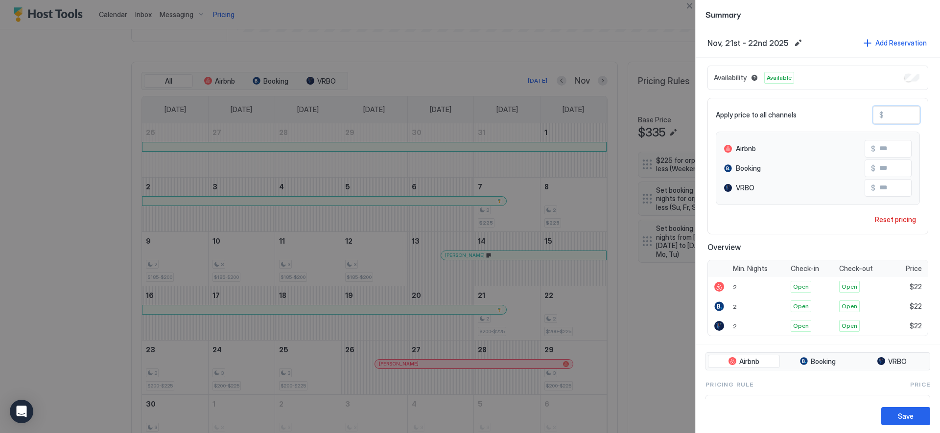
type input "***"
click at [909, 415] on div "Save" at bounding box center [906, 416] width 16 height 10
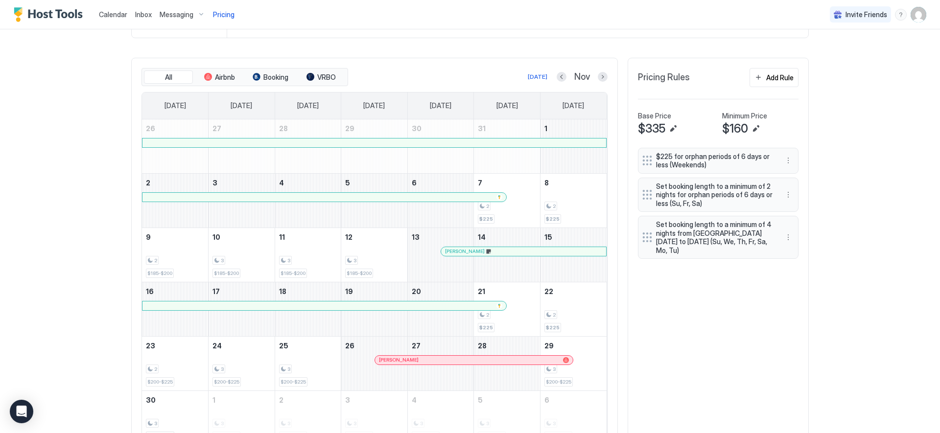
scroll to position [146, 0]
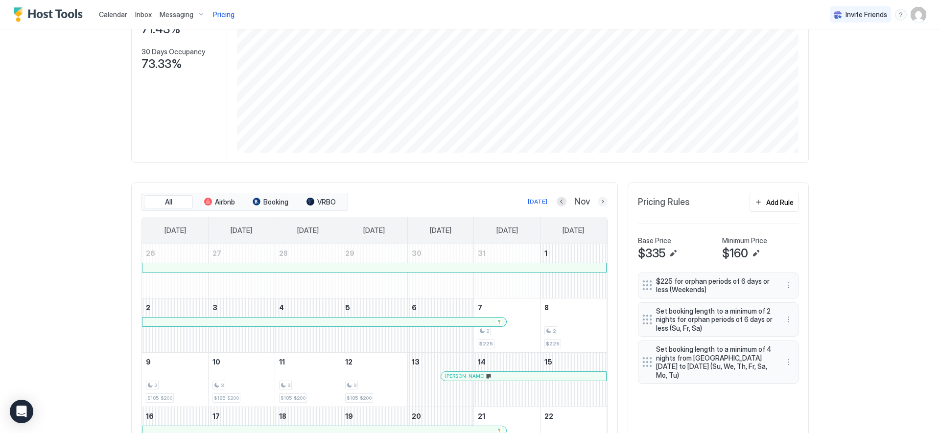
click at [598, 202] on button "Next month" at bounding box center [603, 202] width 10 height 10
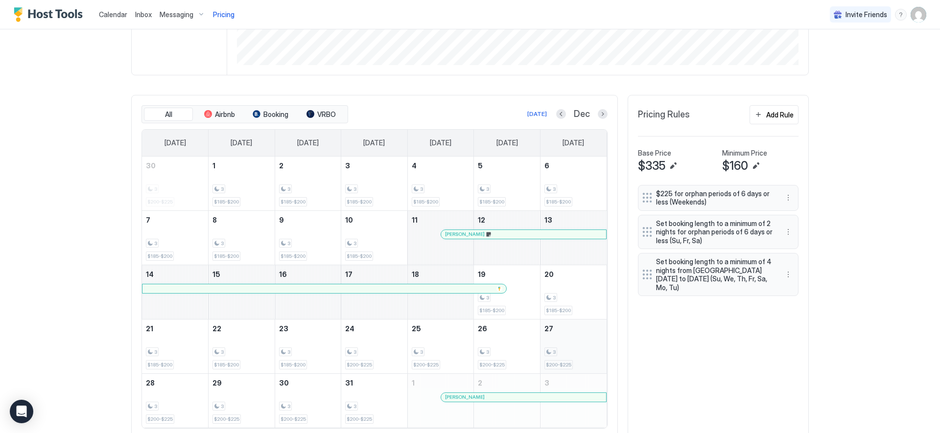
scroll to position [267, 0]
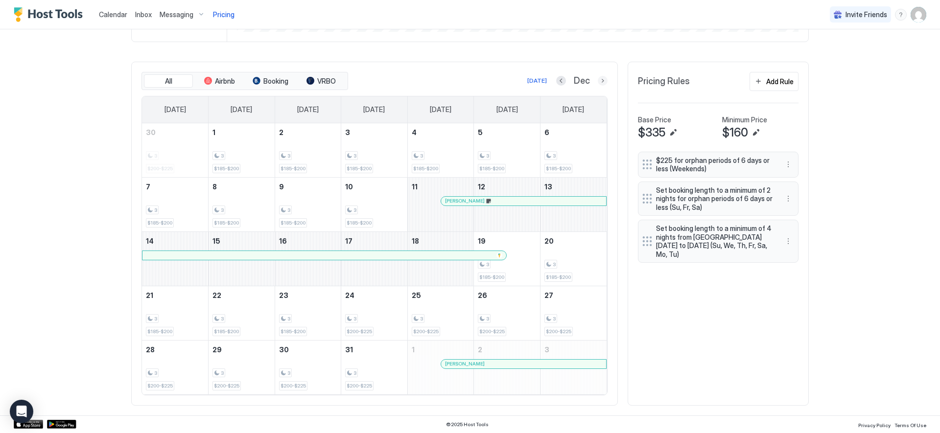
click at [598, 82] on button "Next month" at bounding box center [603, 81] width 10 height 10
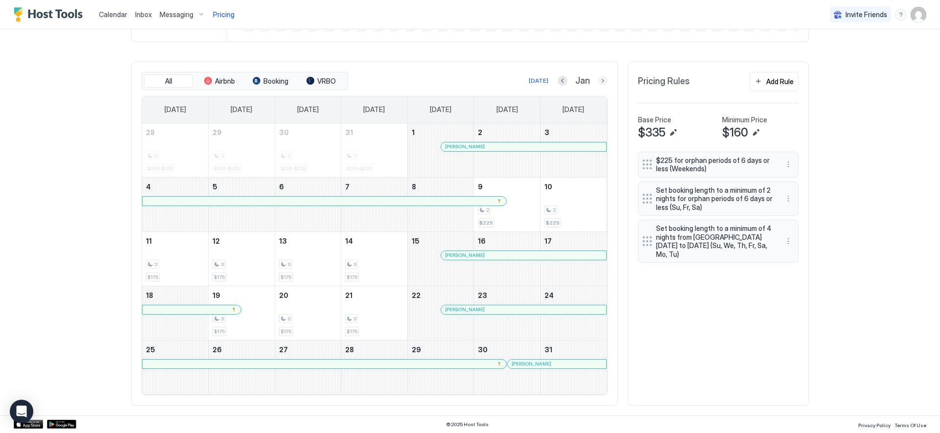
click at [598, 81] on button "Next month" at bounding box center [603, 81] width 10 height 10
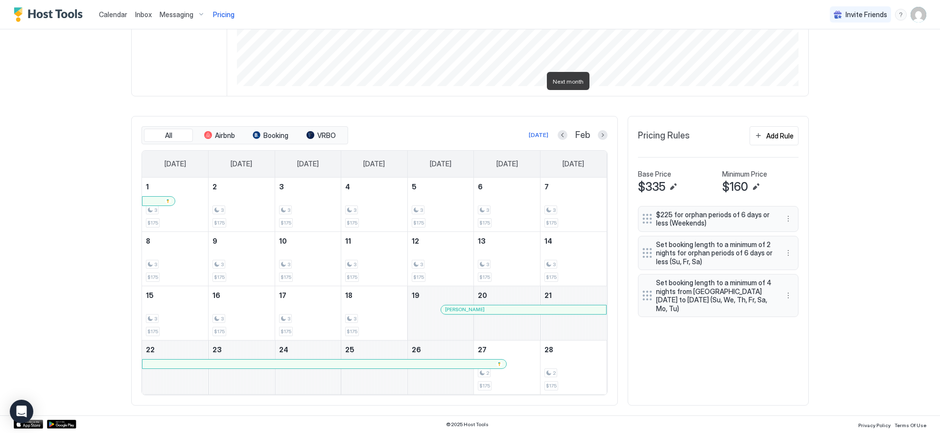
scroll to position [212, 0]
click at [601, 135] on button "Next month" at bounding box center [603, 135] width 10 height 10
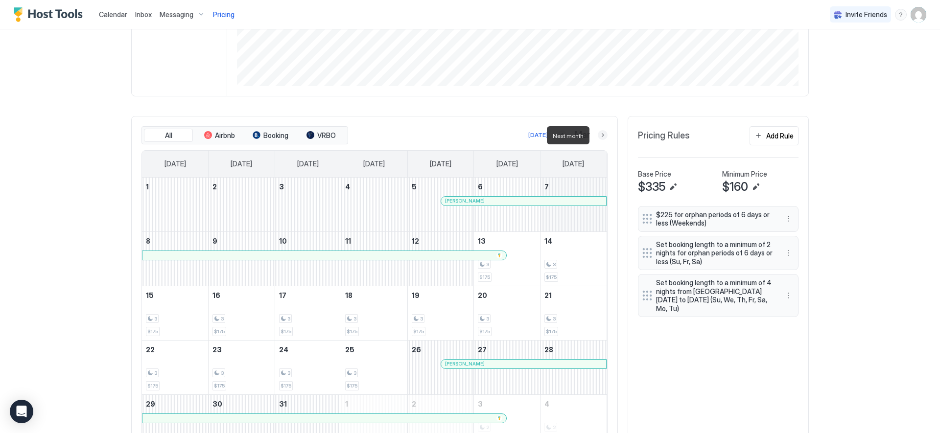
scroll to position [267, 0]
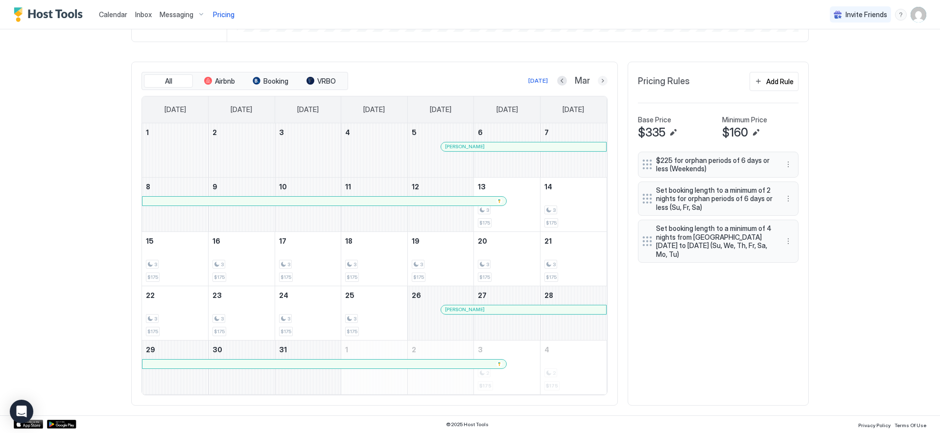
click at [600, 83] on button "Next month" at bounding box center [603, 81] width 10 height 10
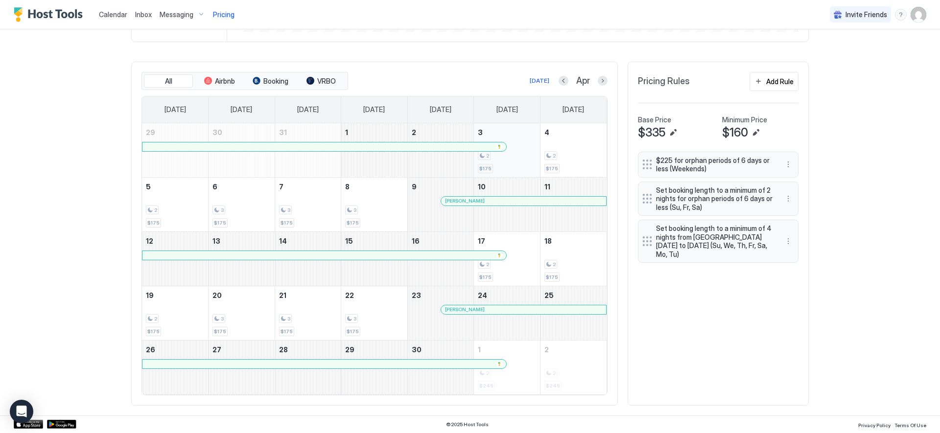
click at [521, 170] on div "2 $175" at bounding box center [507, 150] width 58 height 46
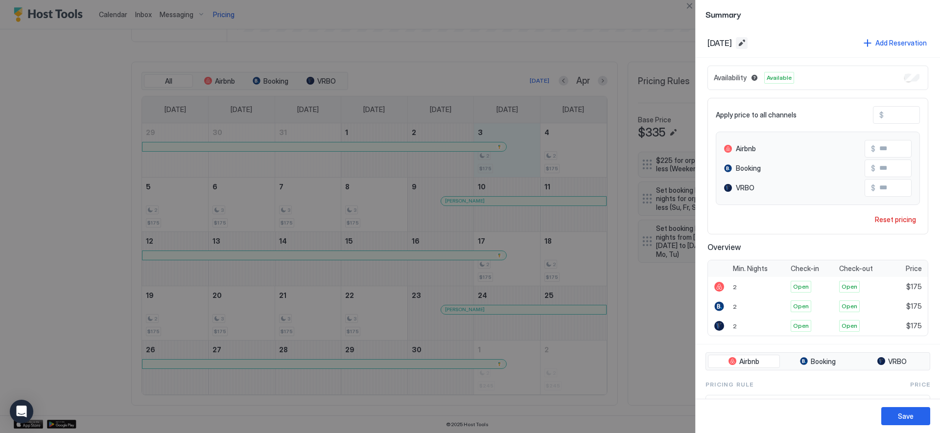
click at [748, 41] on button "Edit date range" at bounding box center [742, 43] width 12 height 12
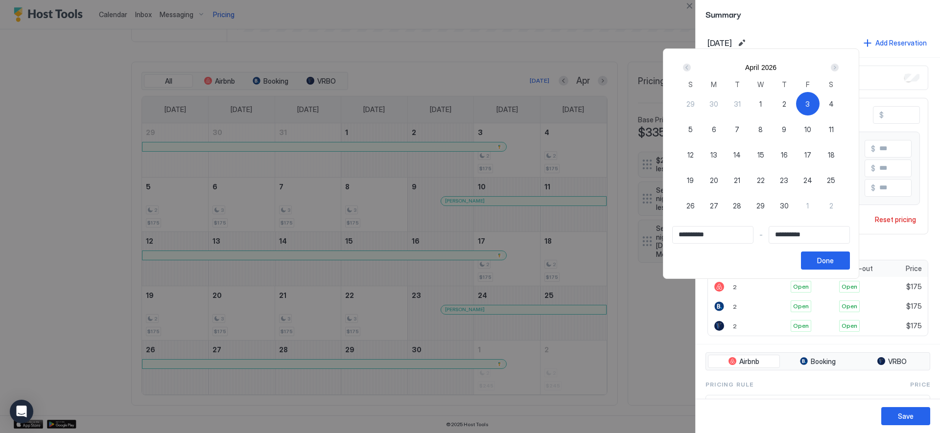
click at [810, 102] on span "3" at bounding box center [807, 104] width 4 height 10
click at [810, 103] on span "3" at bounding box center [807, 104] width 4 height 10
type input "**********"
click at [832, 104] on div "4" at bounding box center [831, 103] width 23 height 23
type input "**********"
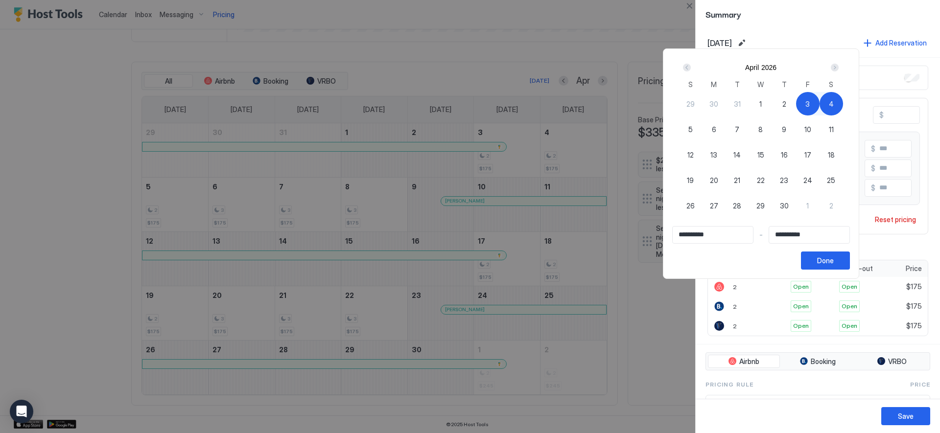
click at [697, 131] on div "5" at bounding box center [690, 128] width 23 height 23
type input "**********"
click at [810, 103] on span "3" at bounding box center [807, 104] width 4 height 10
type input "**********"
click at [810, 105] on span "3" at bounding box center [807, 104] width 4 height 10
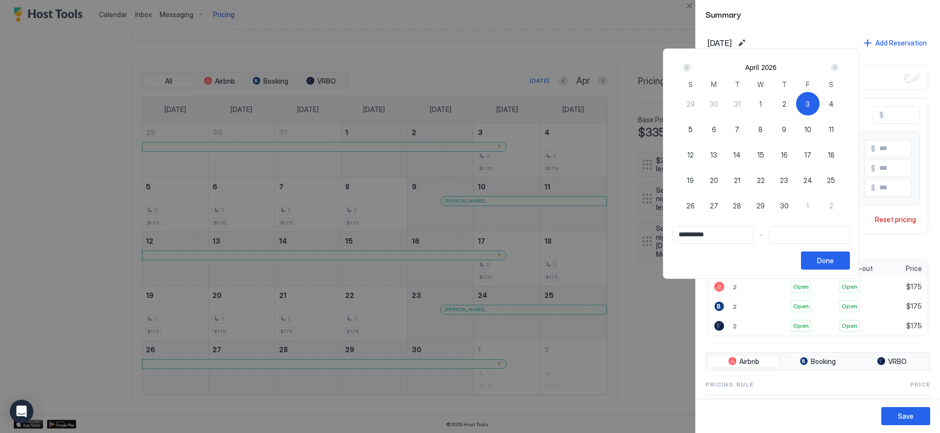
type input "**********"
click at [834, 103] on span "4" at bounding box center [831, 104] width 5 height 10
type input "**********"
click at [820, 103] on div "3" at bounding box center [807, 103] width 23 height 23
type input "**********"
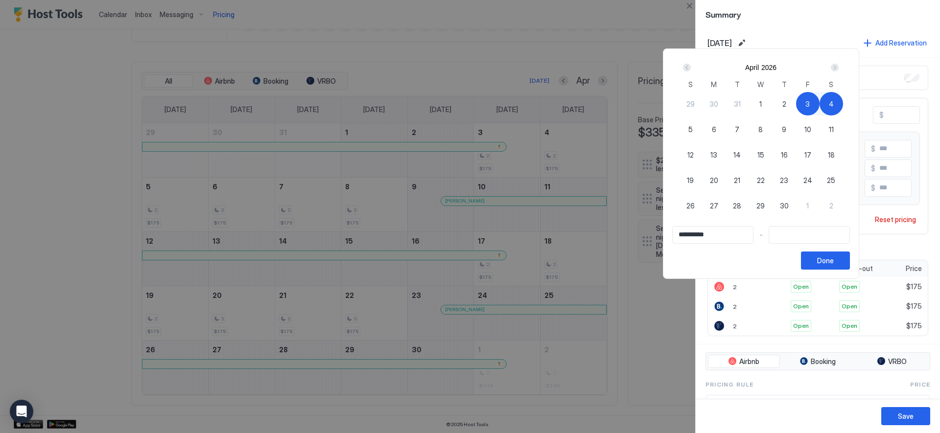
click at [828, 104] on div "4" at bounding box center [831, 103] width 23 height 23
type input "**********"
click at [850, 261] on button "Done" at bounding box center [825, 261] width 49 height 18
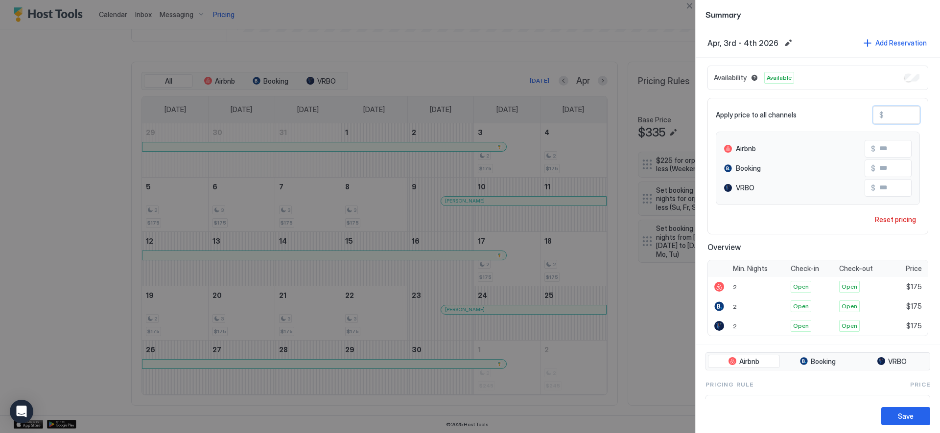
drag, startPoint x: 896, startPoint y: 117, endPoint x: 870, endPoint y: 115, distance: 26.1
click at [873, 115] on div "$ ***" at bounding box center [896, 115] width 47 height 18
type input "*"
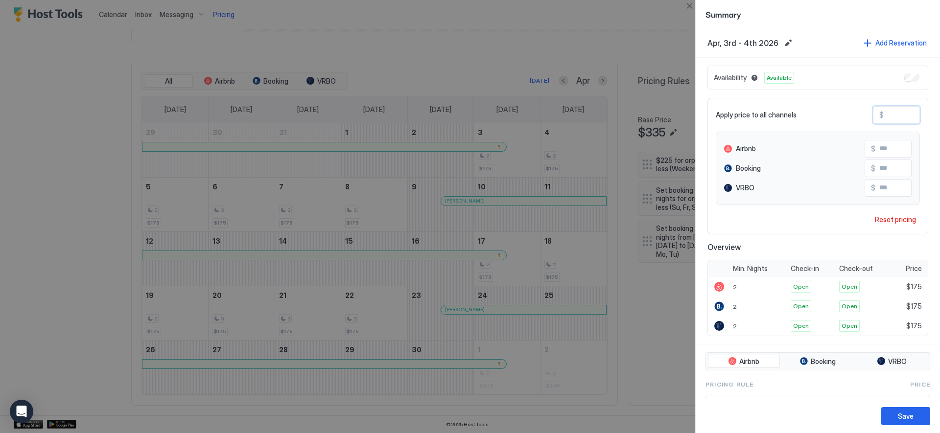
type input "*"
type input "**"
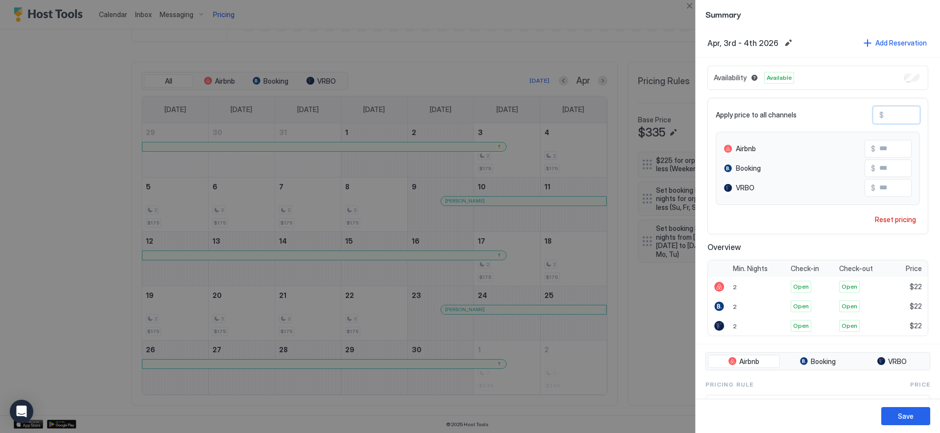
type input "***"
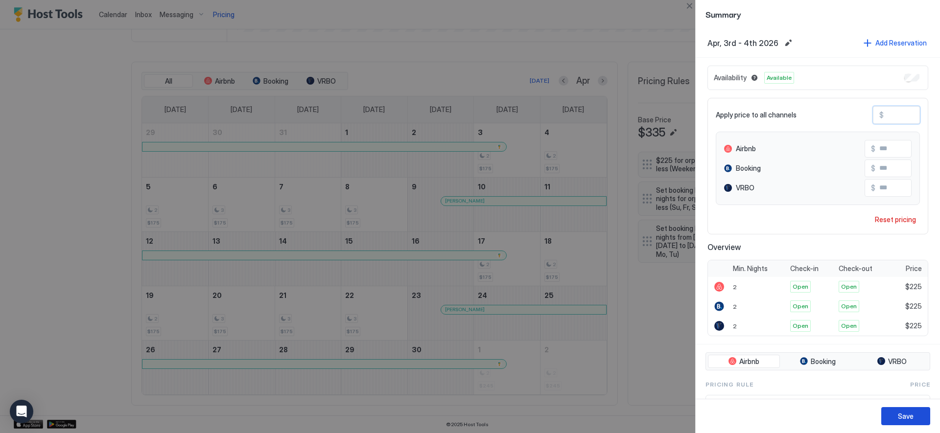
click at [905, 412] on div "Save" at bounding box center [906, 416] width 16 height 10
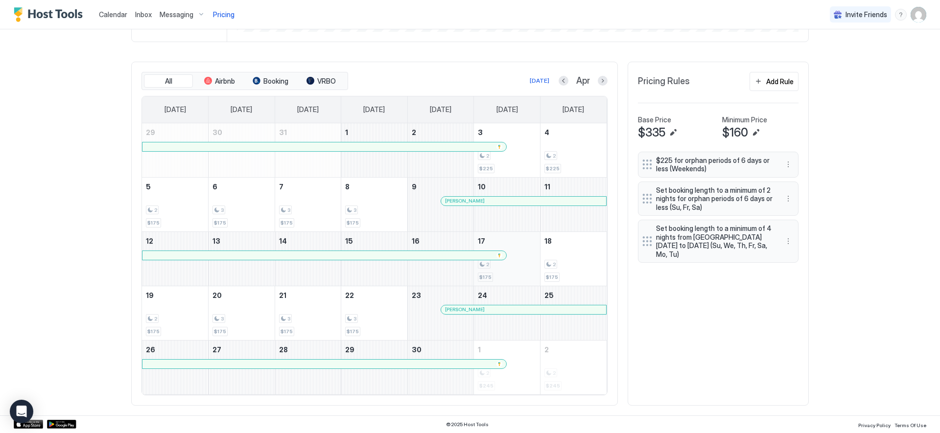
click at [511, 276] on div "2 $175" at bounding box center [507, 259] width 58 height 46
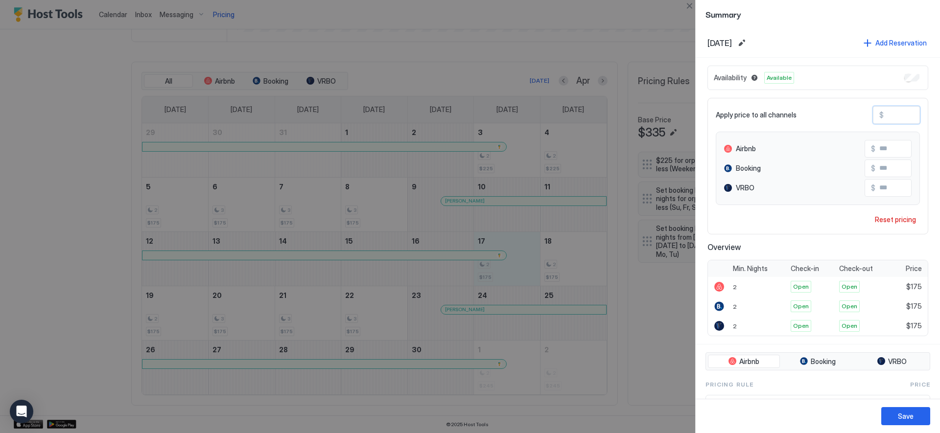
drag, startPoint x: 896, startPoint y: 114, endPoint x: 867, endPoint y: 114, distance: 29.4
click at [873, 114] on div "$ ***" at bounding box center [896, 115] width 47 height 18
type input "*"
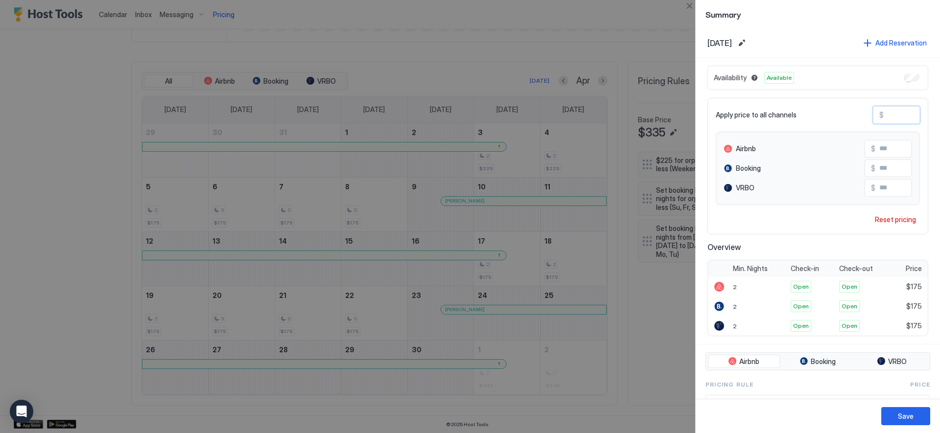
type input "*"
type input "**"
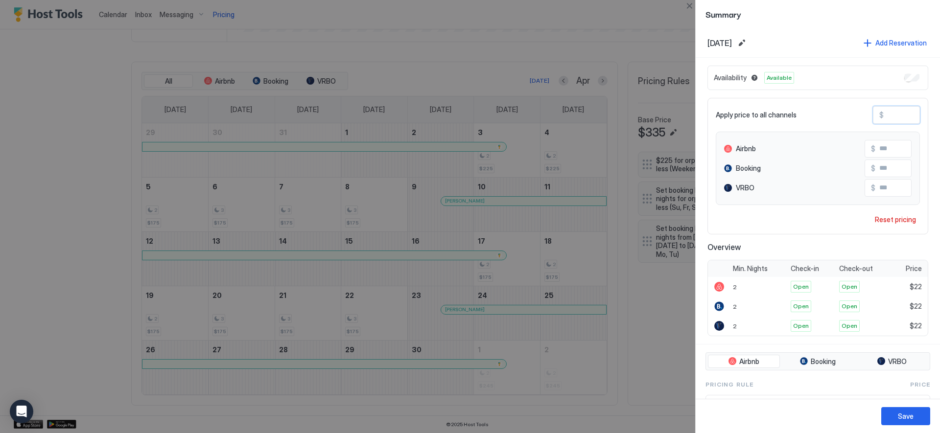
type input "***"
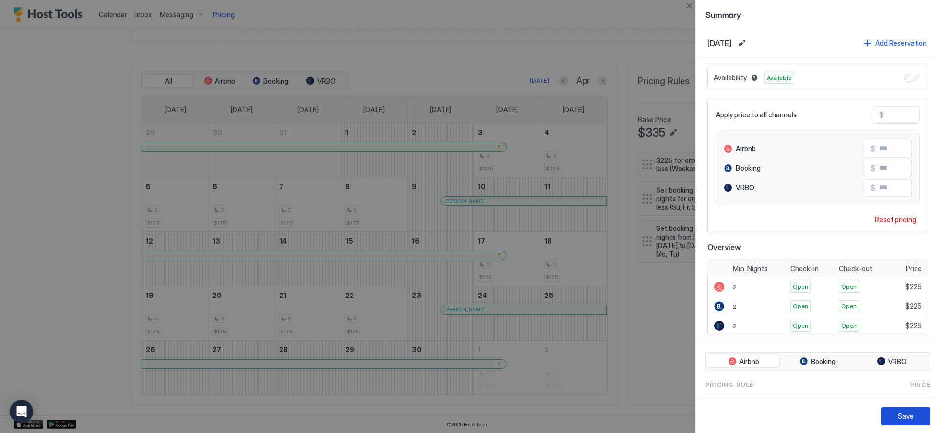
click at [912, 419] on div "Save" at bounding box center [906, 416] width 16 height 10
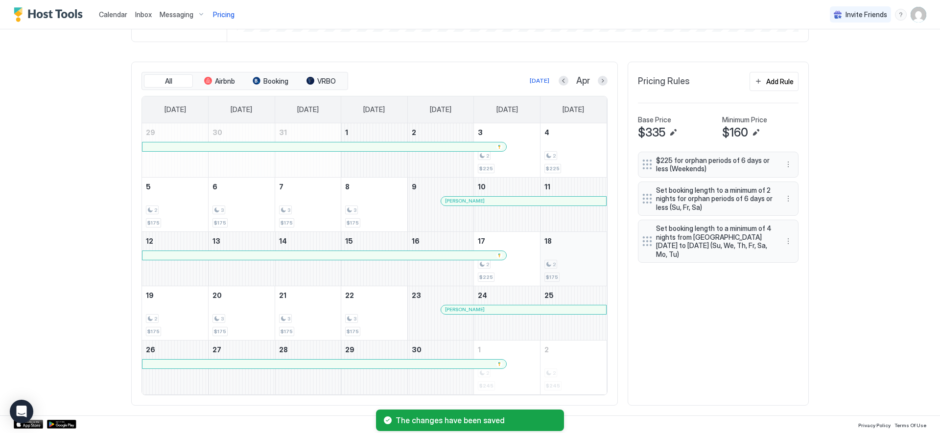
click at [580, 263] on div "2" at bounding box center [573, 264] width 58 height 9
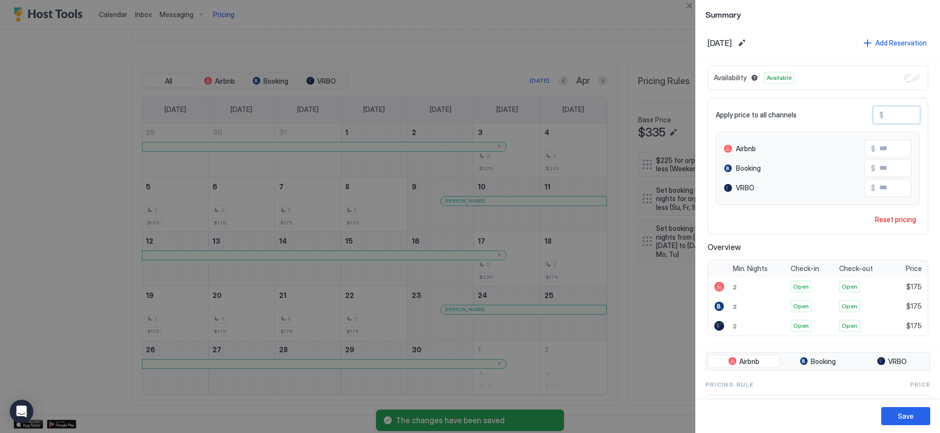
drag, startPoint x: 894, startPoint y: 114, endPoint x: 866, endPoint y: 115, distance: 28.9
click at [873, 115] on div "$ ***" at bounding box center [896, 115] width 47 height 18
type input "*"
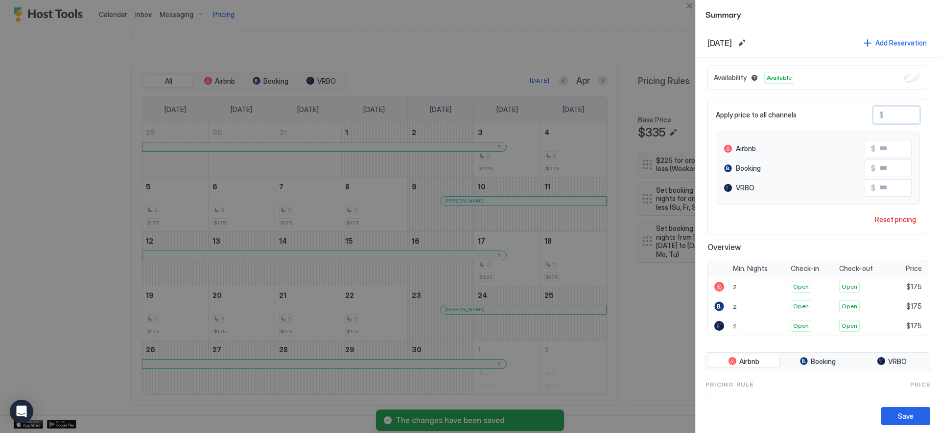
type input "*"
type input "**"
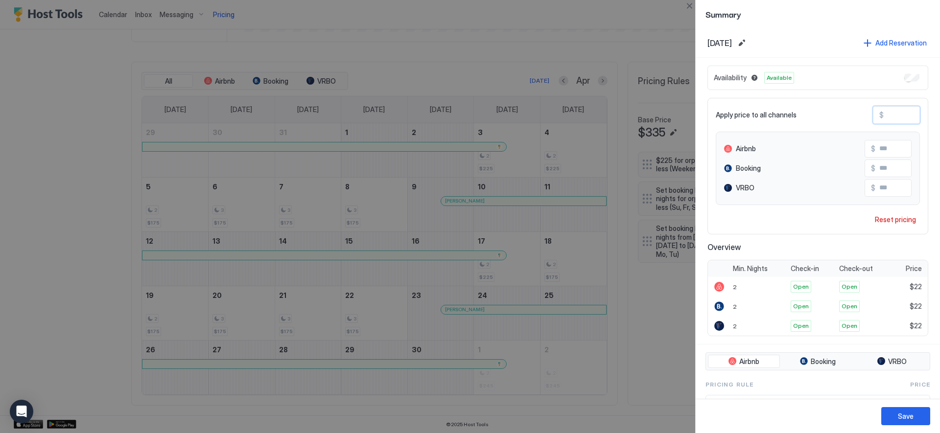
type input "***"
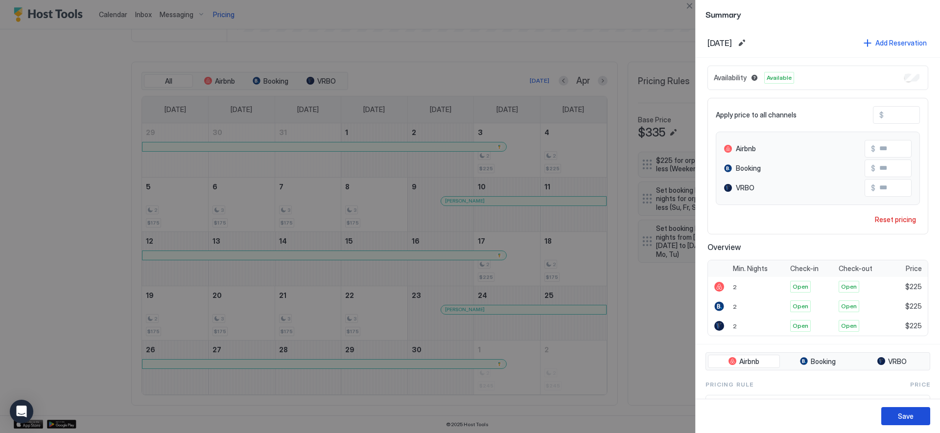
click at [910, 420] on div "Save" at bounding box center [906, 416] width 16 height 10
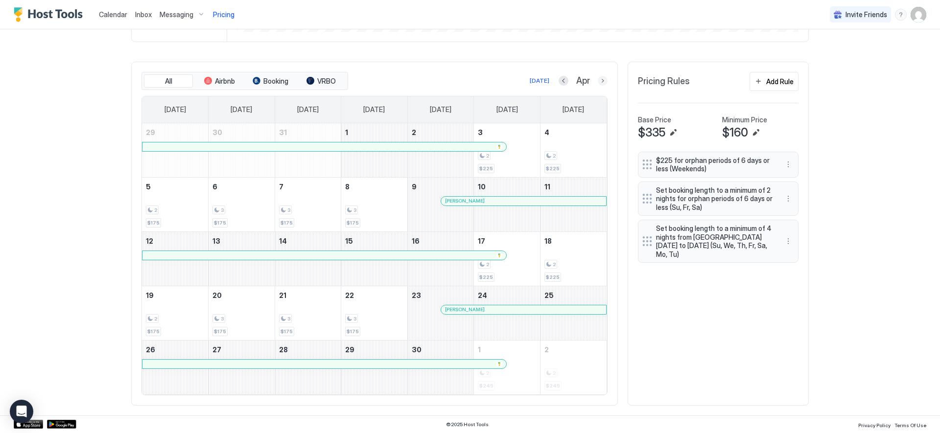
click at [598, 81] on button "Next month" at bounding box center [603, 81] width 10 height 10
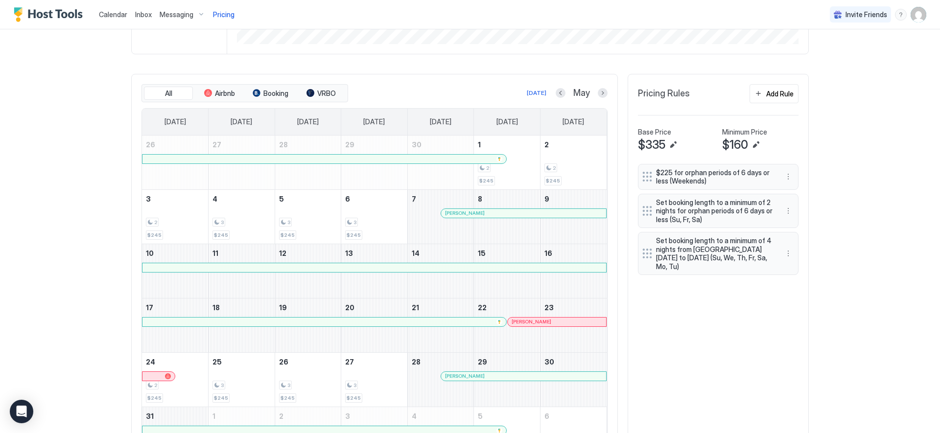
scroll to position [253, 0]
click at [599, 94] on button "Next month" at bounding box center [603, 95] width 10 height 10
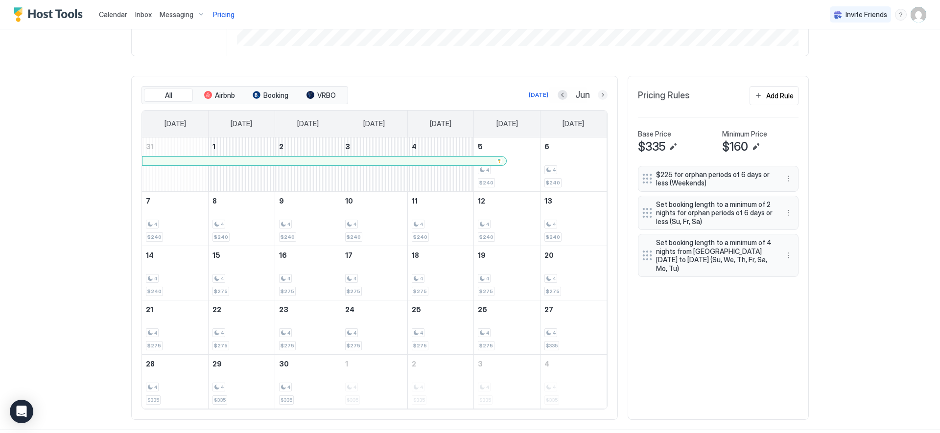
click at [598, 94] on button "Next month" at bounding box center [603, 95] width 10 height 10
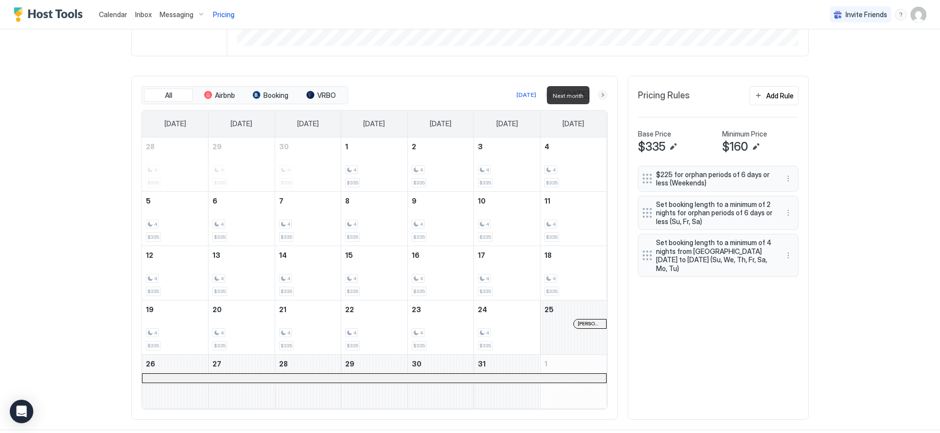
click at [600, 95] on button "Next month" at bounding box center [603, 95] width 10 height 10
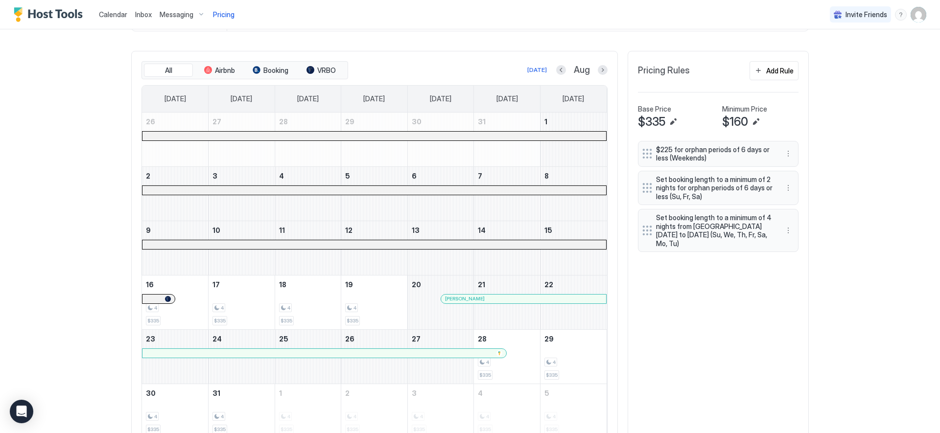
scroll to position [234, 0]
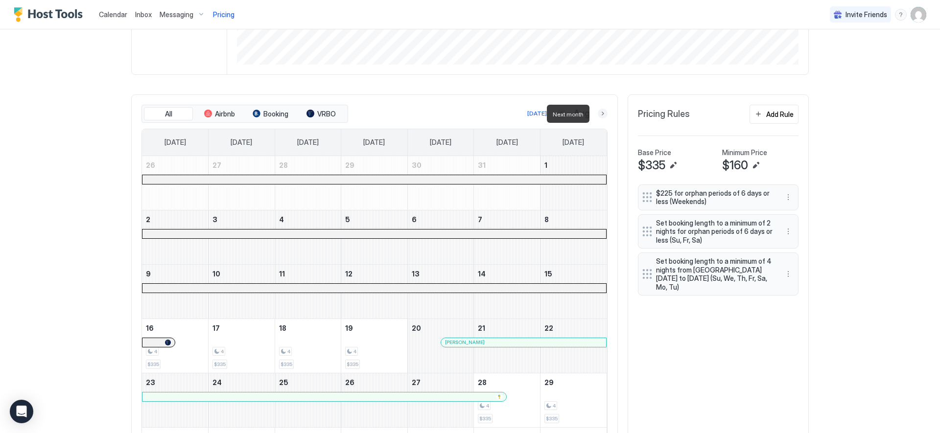
click at [599, 111] on button "Next month" at bounding box center [603, 114] width 10 height 10
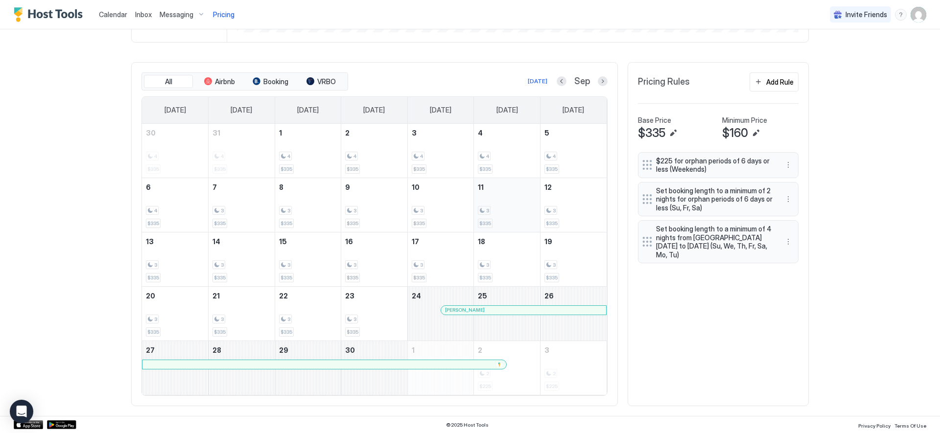
scroll to position [267, 0]
click at [600, 81] on button "Next month" at bounding box center [603, 81] width 10 height 10
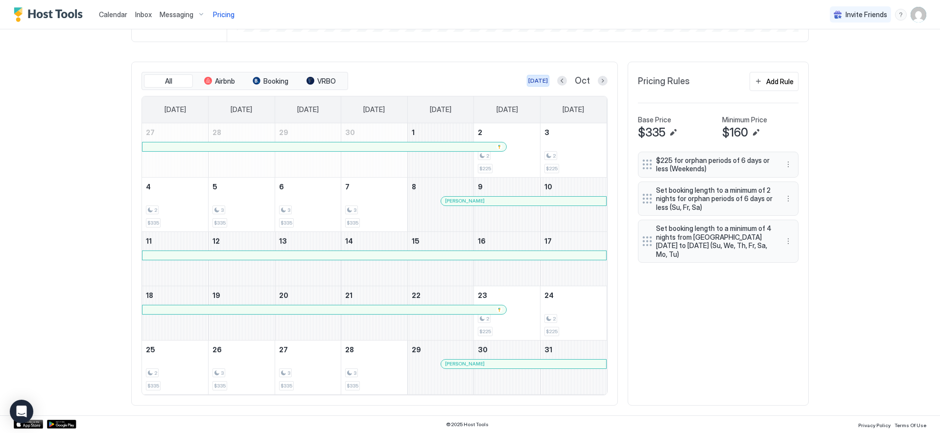
click at [533, 82] on div "[DATE]" at bounding box center [538, 80] width 20 height 9
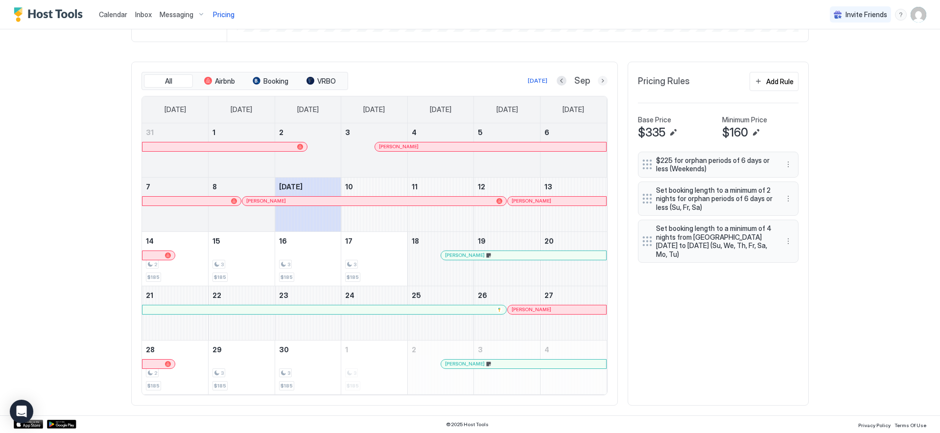
click at [599, 81] on button "Next month" at bounding box center [603, 81] width 10 height 10
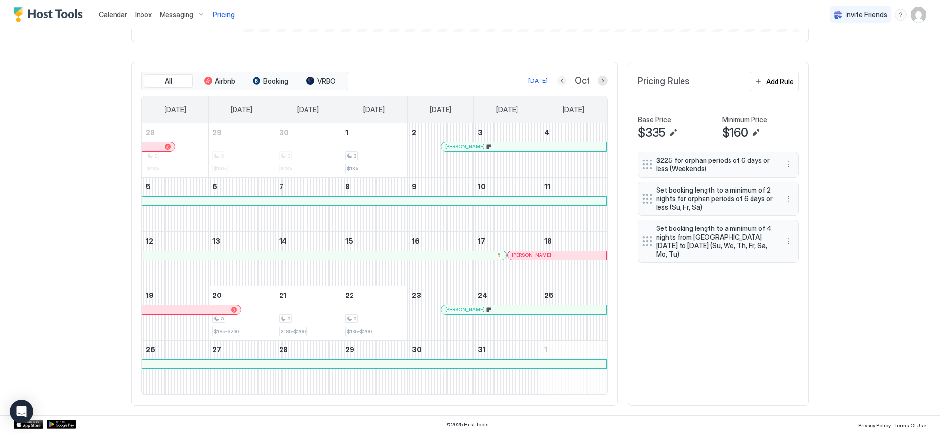
click at [560, 78] on button "Previous month" at bounding box center [562, 81] width 10 height 10
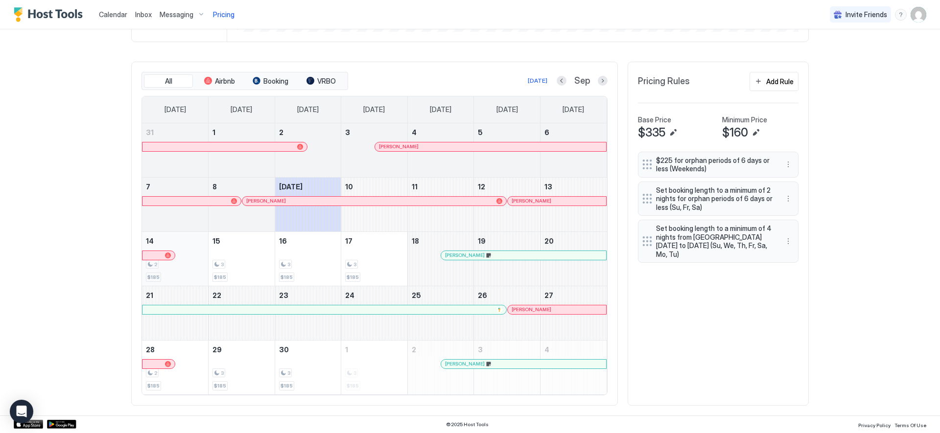
click at [191, 268] on div "2" at bounding box center [175, 264] width 58 height 9
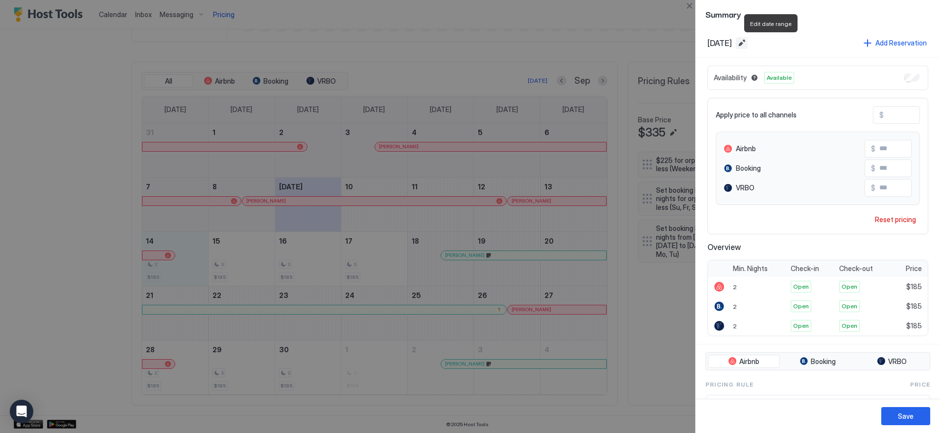
click at [748, 40] on button "Edit date range" at bounding box center [742, 43] width 12 height 12
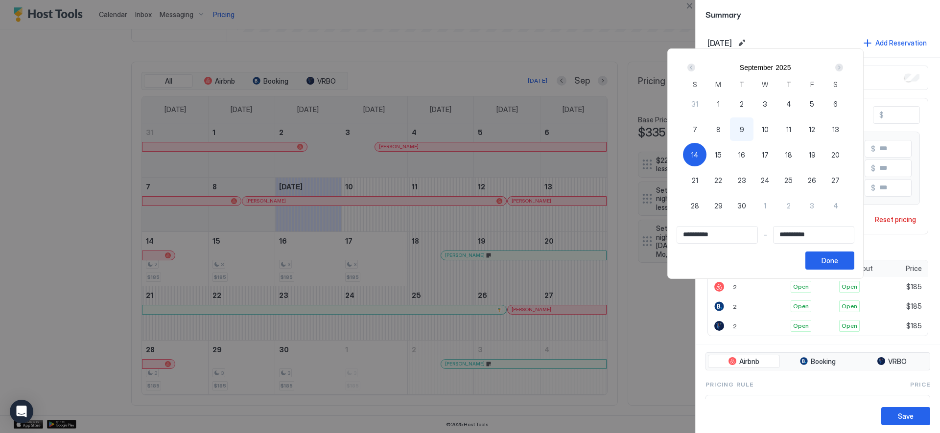
click at [699, 158] on span "14" at bounding box center [694, 155] width 7 height 10
click at [699, 157] on span "14" at bounding box center [694, 155] width 7 height 10
type input "**********"
click at [783, 154] on div "18" at bounding box center [788, 154] width 23 height 23
type input "**********"
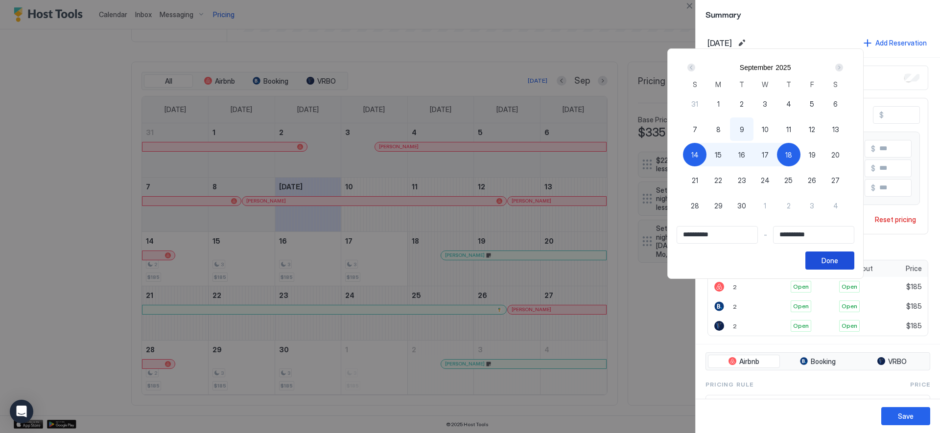
click at [831, 261] on div "Done" at bounding box center [830, 261] width 17 height 10
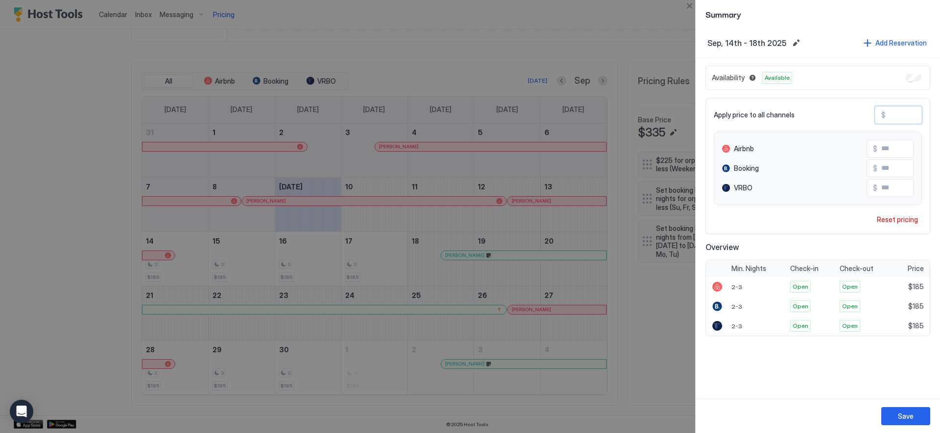
drag, startPoint x: 905, startPoint y: 113, endPoint x: 868, endPoint y: 117, distance: 36.9
click at [868, 117] on div "Apply price to all channels $ ***" at bounding box center [818, 115] width 208 height 18
type input "*"
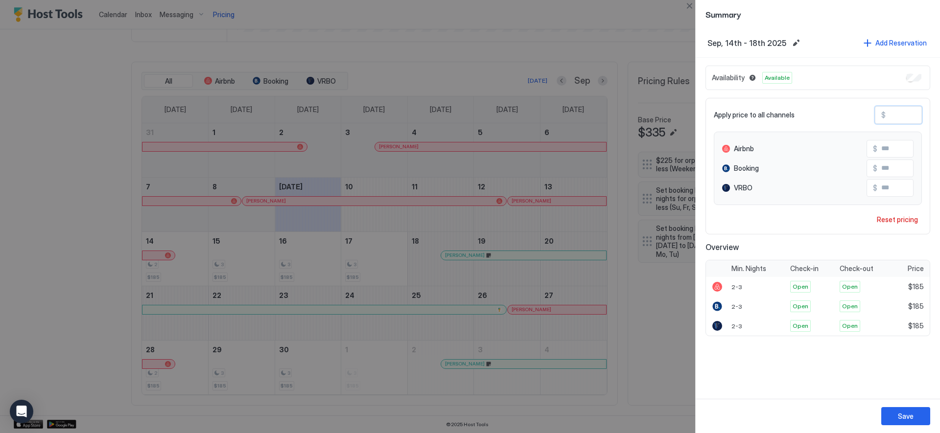
type input "*"
type input "**"
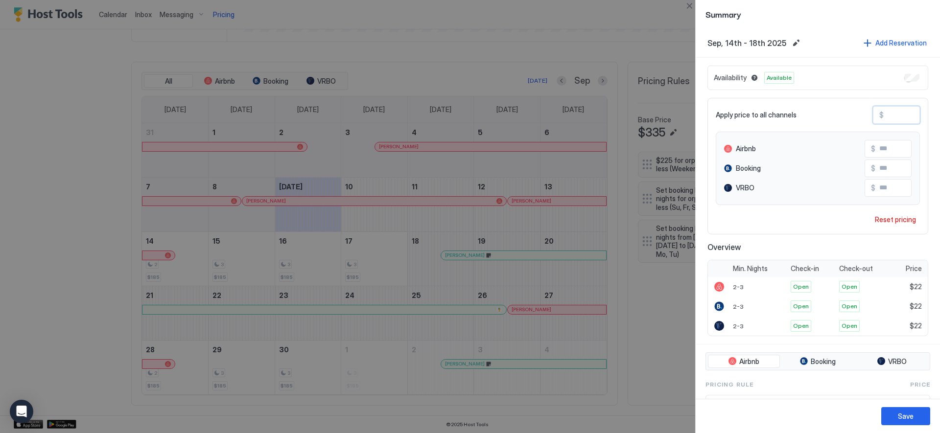
type input "***"
drag, startPoint x: 888, startPoint y: 114, endPoint x: 869, endPoint y: 114, distance: 18.1
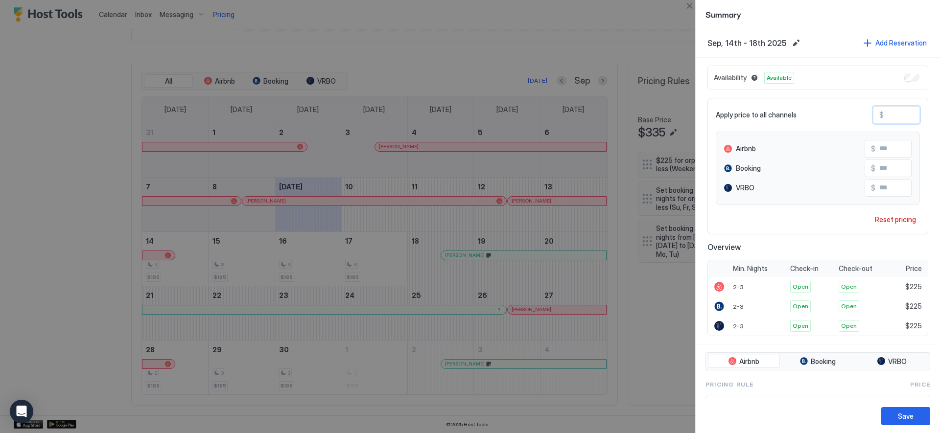
click at [873, 114] on div "$ ***" at bounding box center [896, 115] width 47 height 18
type input "*"
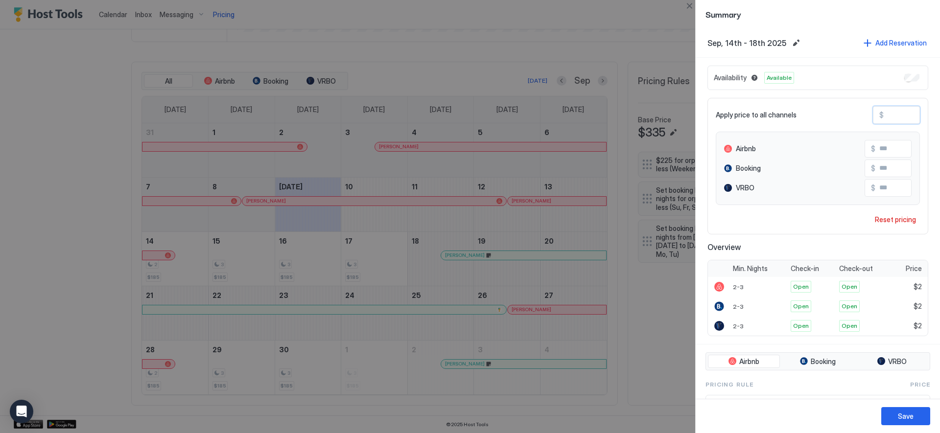
type input "**"
type input "***"
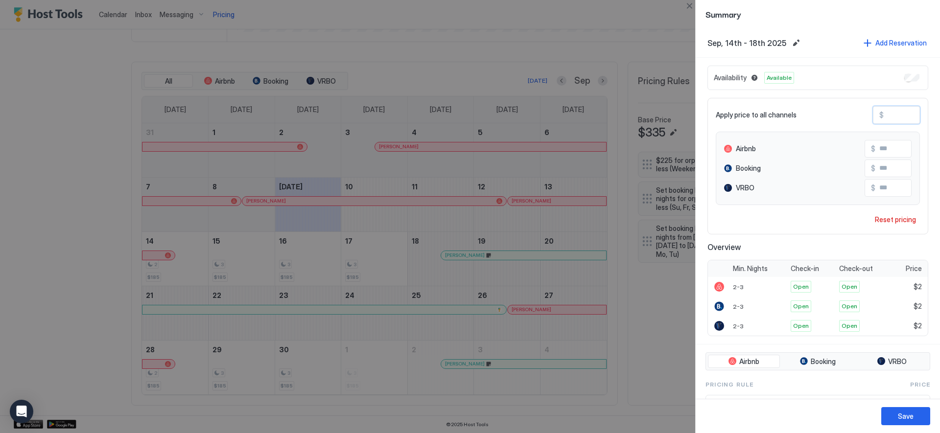
type input "***"
click at [908, 417] on div "Save" at bounding box center [906, 416] width 16 height 10
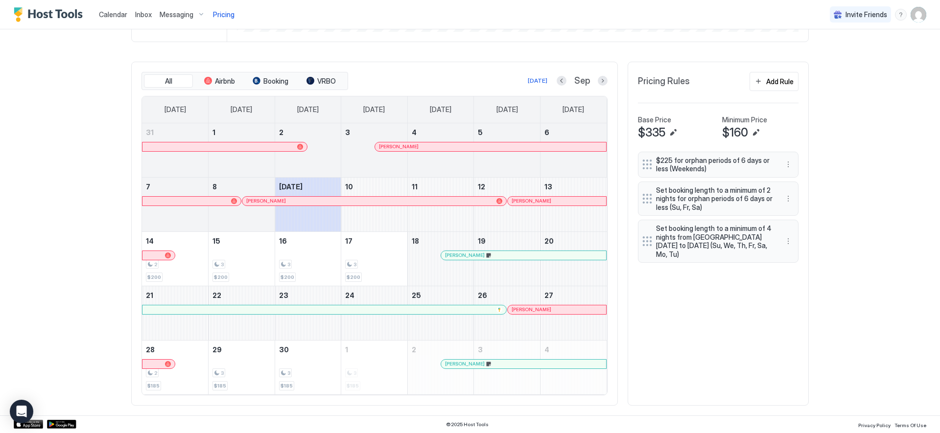
click at [453, 256] on div at bounding box center [456, 256] width 8 height 8
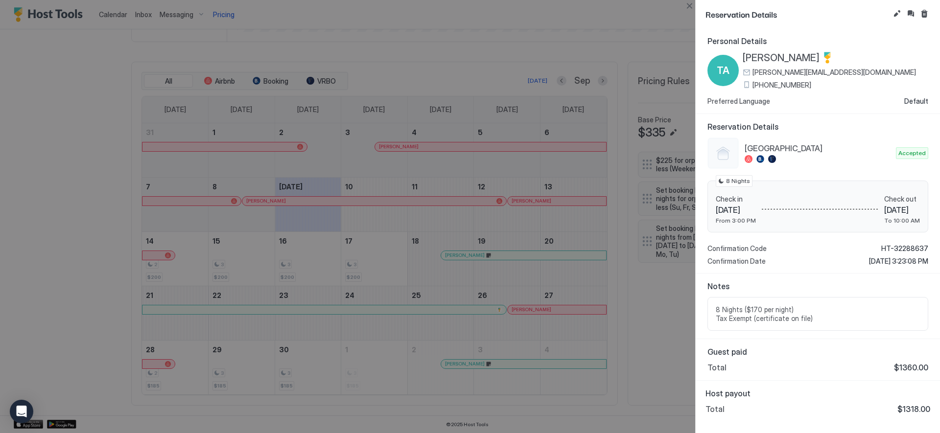
click at [385, 255] on div at bounding box center [470, 216] width 940 height 433
click at [690, 7] on button "Close" at bounding box center [689, 6] width 12 height 12
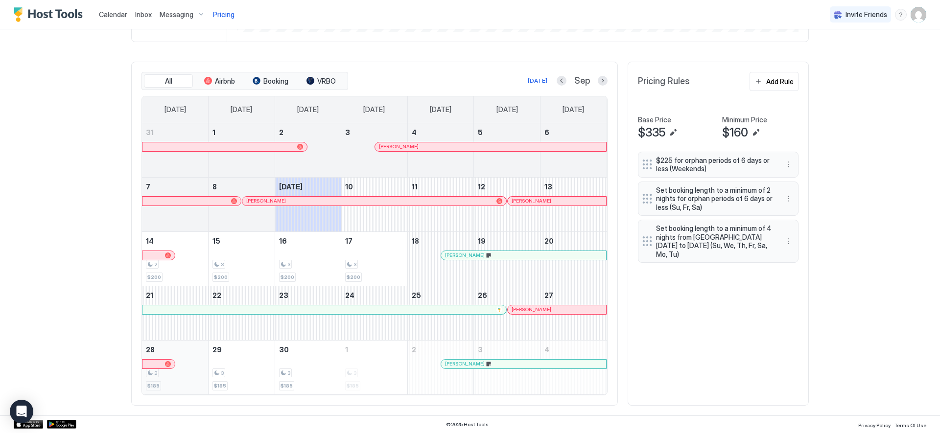
click at [194, 376] on div "2" at bounding box center [175, 373] width 58 height 9
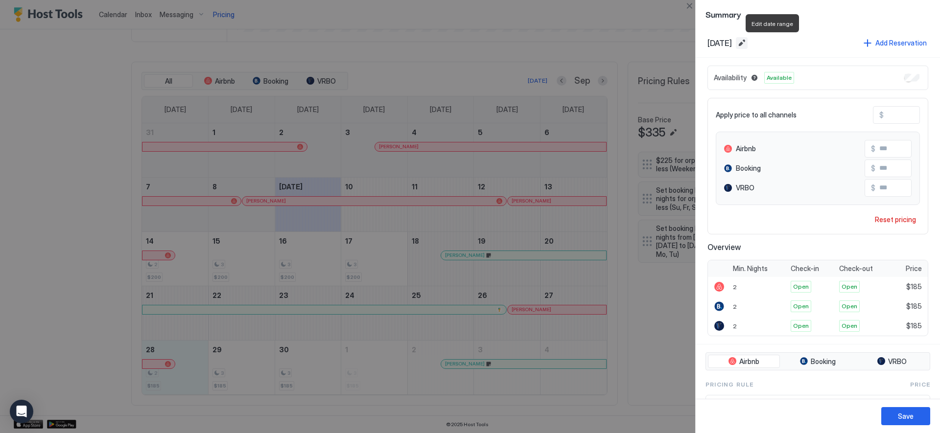
click at [748, 42] on button "Edit date range" at bounding box center [742, 43] width 12 height 12
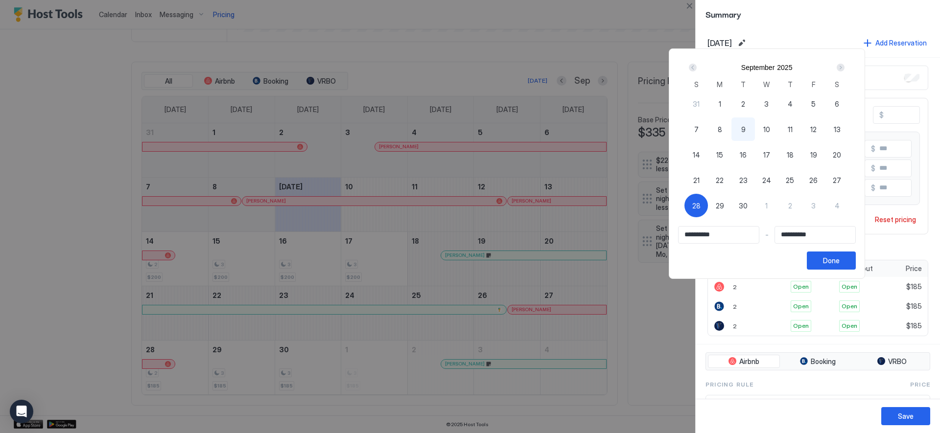
click at [701, 201] on span "28" at bounding box center [696, 206] width 8 height 10
click at [701, 206] on span "28" at bounding box center [696, 206] width 8 height 10
type input "**********"
click at [768, 205] on span "1" at bounding box center [766, 206] width 2 height 10
type input "**********"
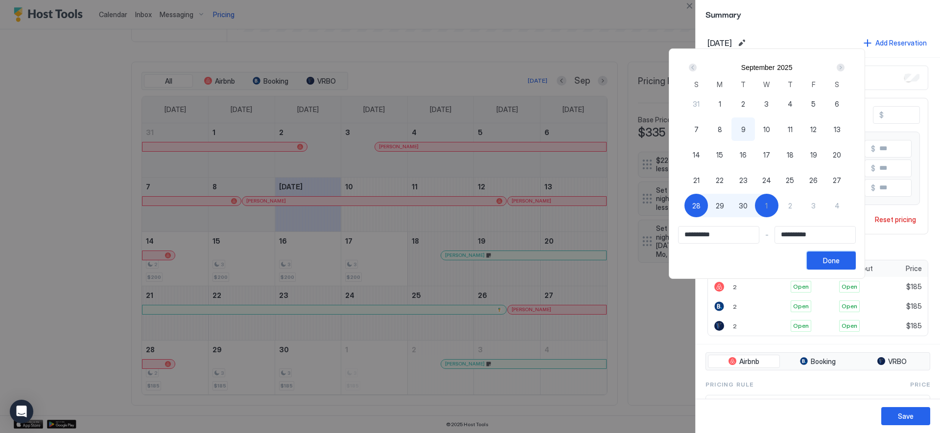
click at [833, 261] on div "Done" at bounding box center [831, 261] width 17 height 10
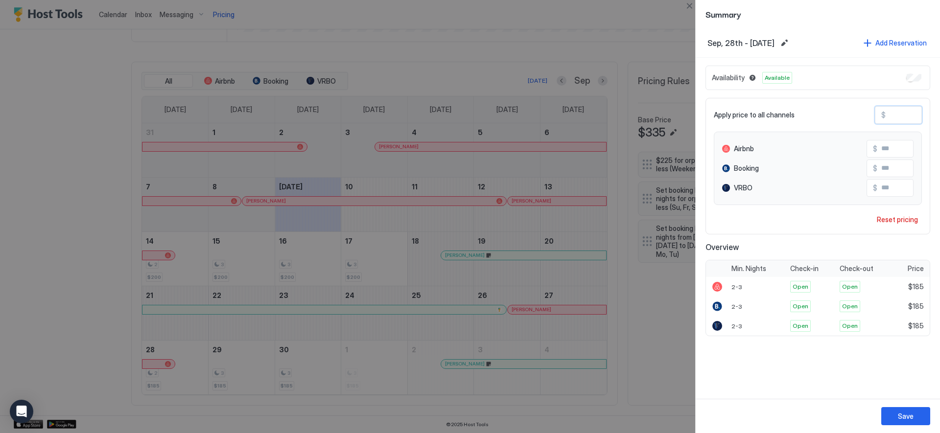
drag, startPoint x: 902, startPoint y: 113, endPoint x: 884, endPoint y: 114, distance: 18.1
click at [884, 114] on div "$ ***" at bounding box center [898, 115] width 47 height 18
type input "*"
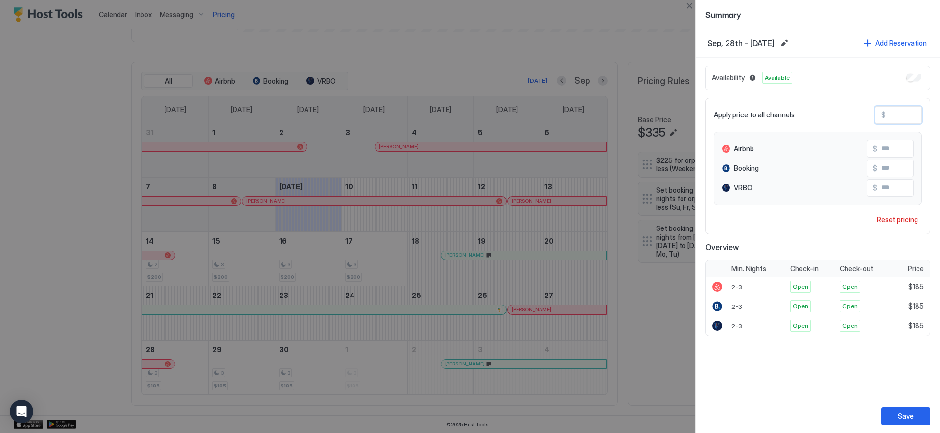
type input "*"
type input "**"
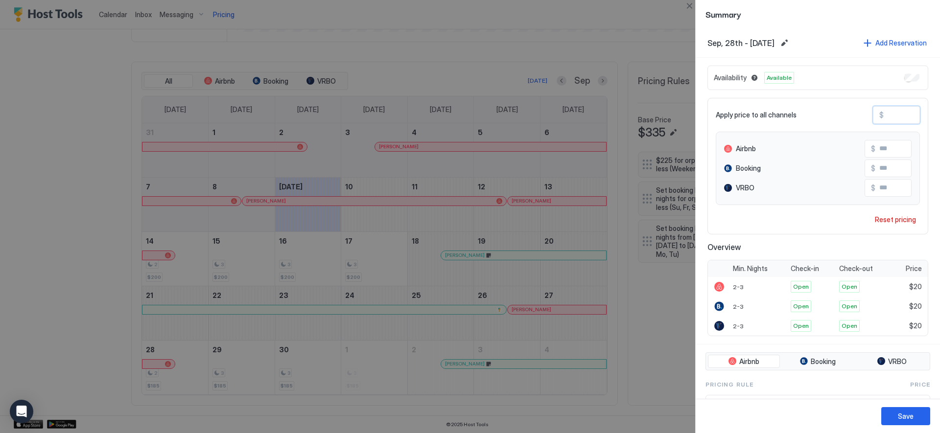
type input "***"
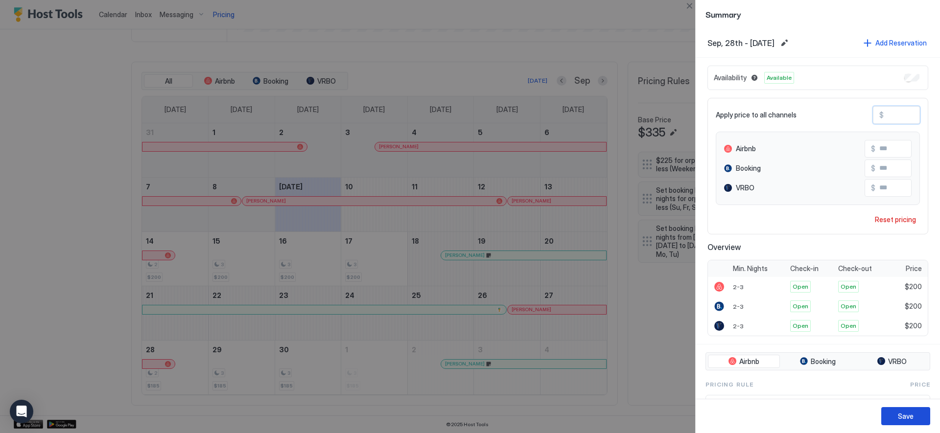
click at [905, 418] on div "Save" at bounding box center [906, 416] width 16 height 10
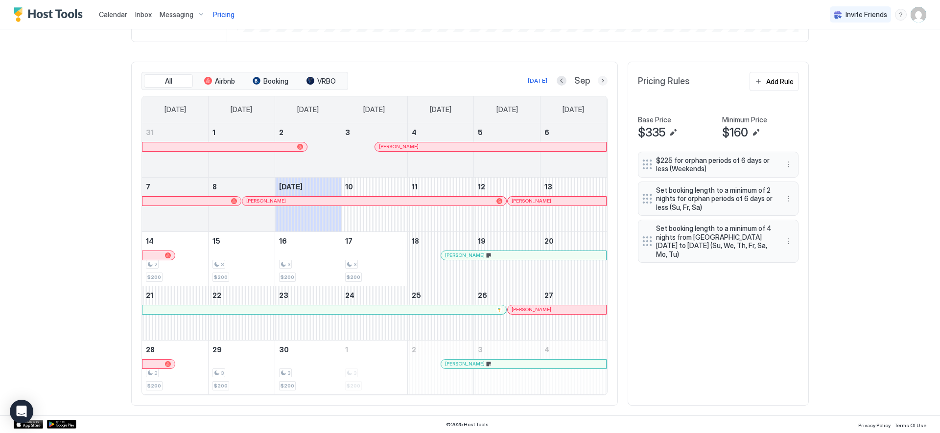
click at [598, 80] on button "Next month" at bounding box center [603, 81] width 10 height 10
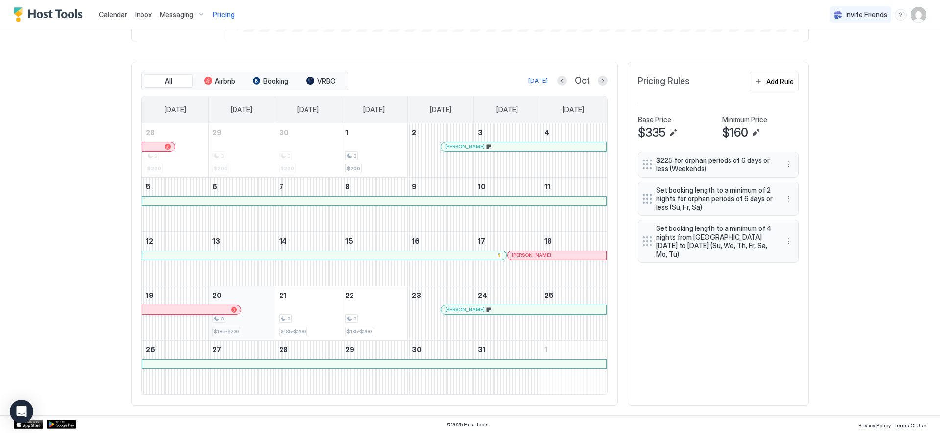
click at [237, 327] on div "3 $185-$200" at bounding box center [241, 313] width 58 height 46
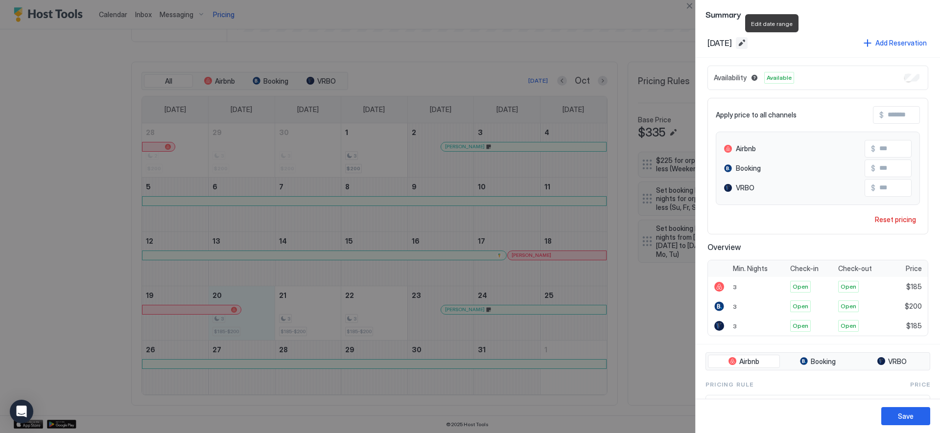
click at [748, 42] on button "Edit date range" at bounding box center [742, 43] width 12 height 12
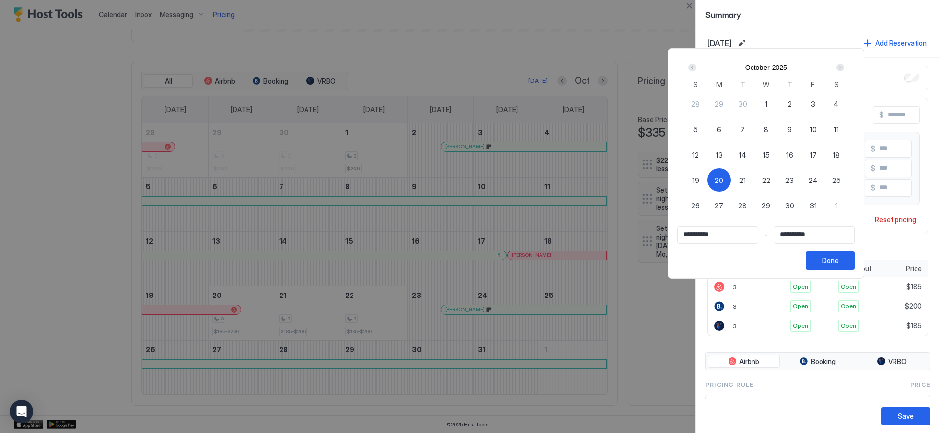
click at [718, 178] on div "20" at bounding box center [718, 179] width 23 height 23
click at [719, 178] on span "20" at bounding box center [719, 180] width 8 height 10
type input "**********"
click at [770, 179] on span "22" at bounding box center [766, 180] width 8 height 10
type input "**********"
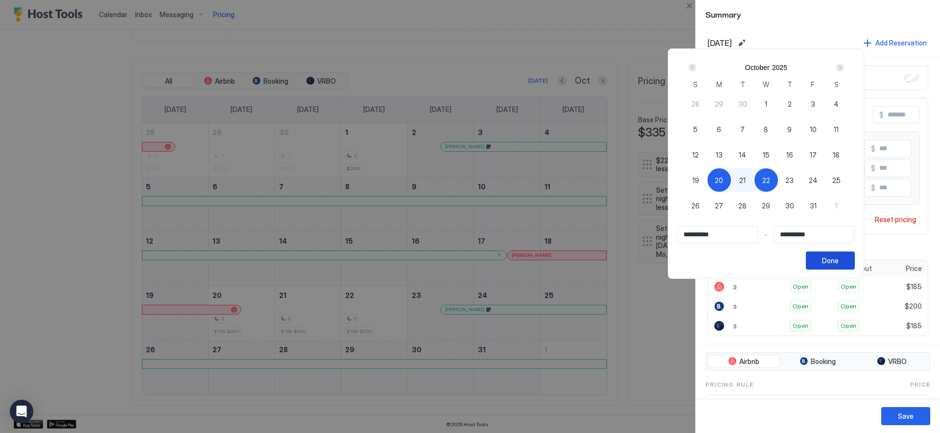
click at [842, 254] on button "Done" at bounding box center [830, 261] width 49 height 18
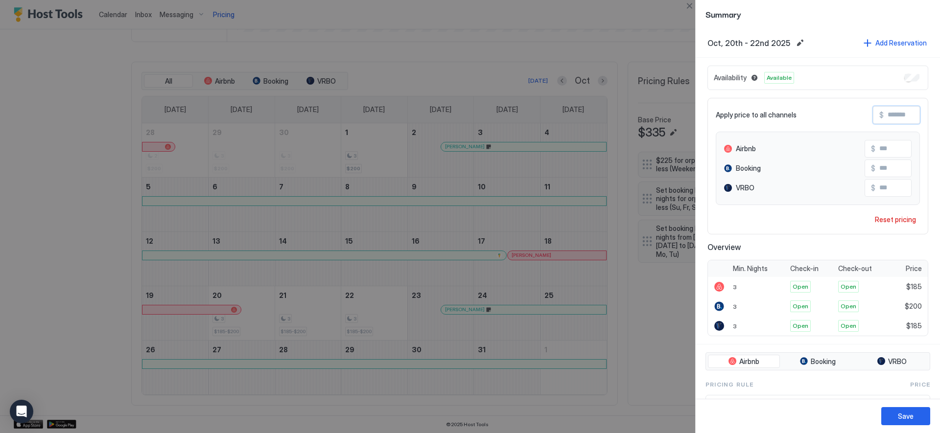
click at [897, 115] on input "Input Field" at bounding box center [923, 115] width 78 height 17
type input "*"
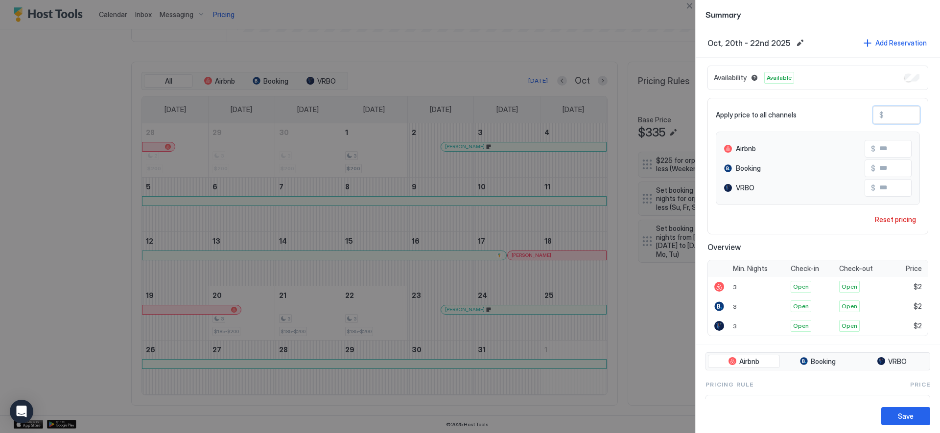
type input "**"
type input "***"
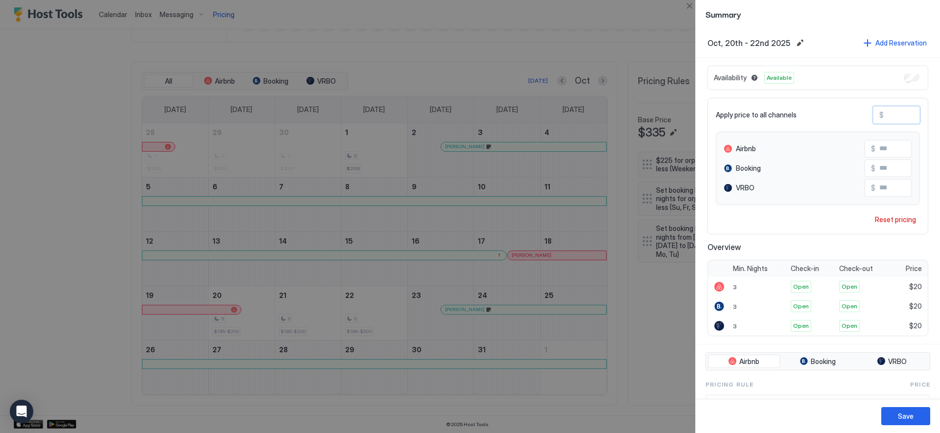
type input "***"
click at [899, 418] on div "Save" at bounding box center [906, 416] width 16 height 10
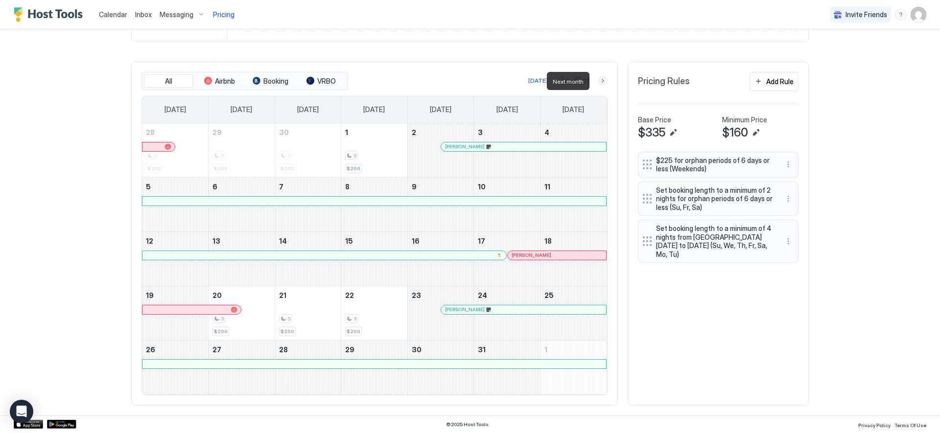
drag, startPoint x: 597, startPoint y: 81, endPoint x: 620, endPoint y: 204, distance: 125.0
click at [598, 81] on button "Next month" at bounding box center [603, 81] width 10 height 10
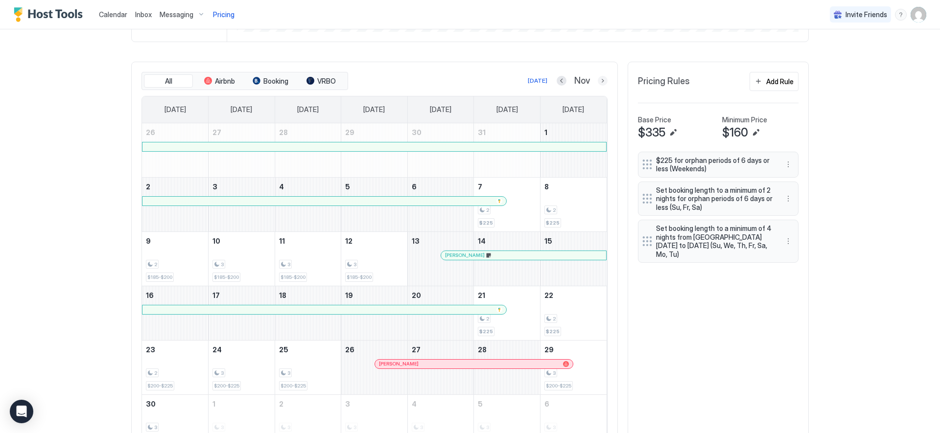
drag, startPoint x: 600, startPoint y: 80, endPoint x: 630, endPoint y: 155, distance: 80.9
click at [600, 80] on button "Next month" at bounding box center [603, 81] width 10 height 10
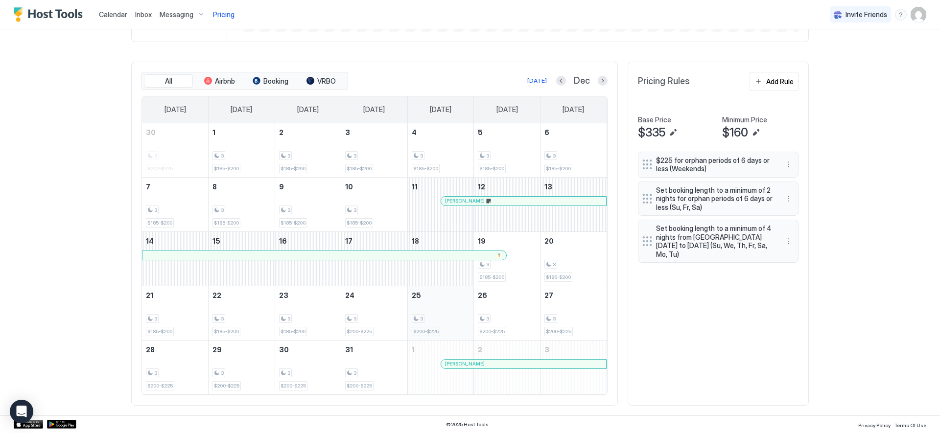
click at [423, 329] on span "$200-$225" at bounding box center [425, 332] width 25 height 6
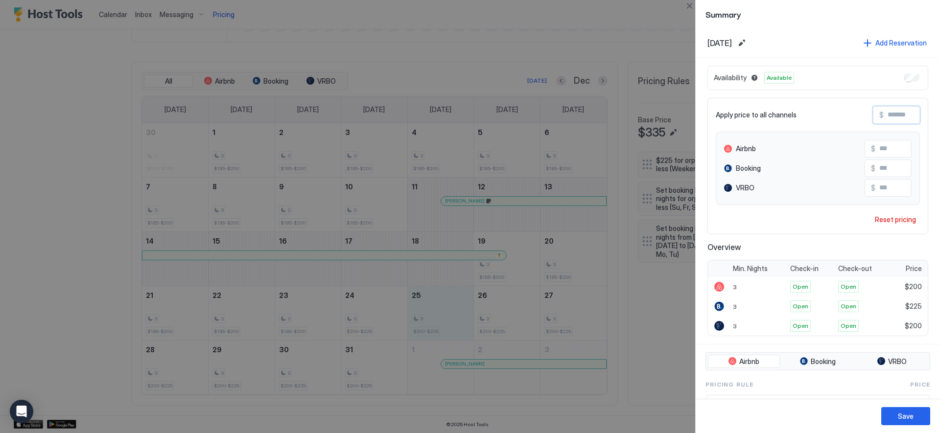
click at [894, 113] on input "Input Field" at bounding box center [923, 115] width 78 height 17
type input "*"
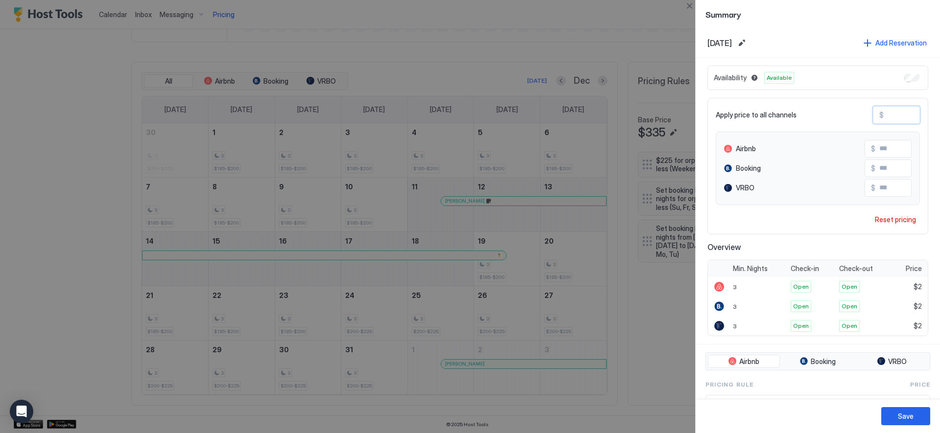
type input "**"
click at [901, 415] on div "Save" at bounding box center [906, 416] width 16 height 10
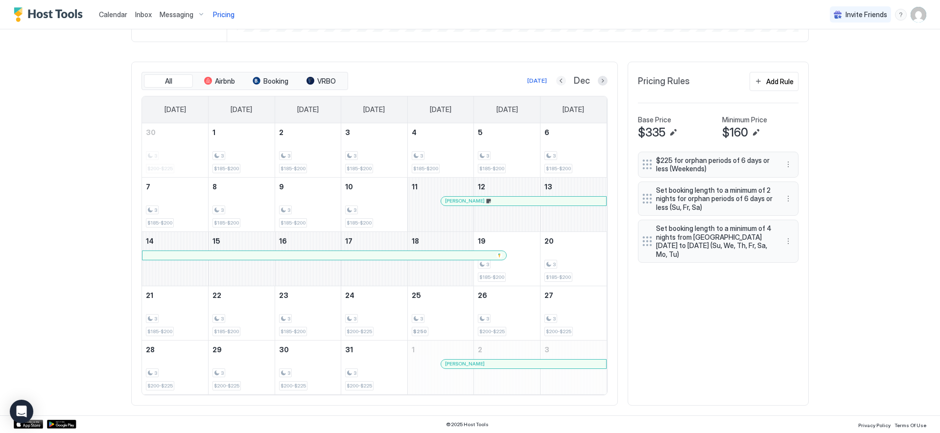
click at [562, 81] on button "Previous month" at bounding box center [561, 81] width 10 height 10
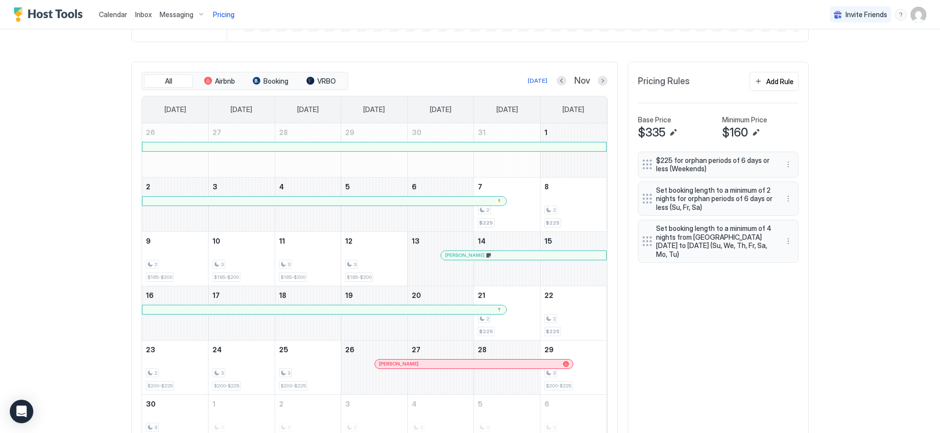
click at [446, 365] on div at bounding box center [450, 364] width 8 height 8
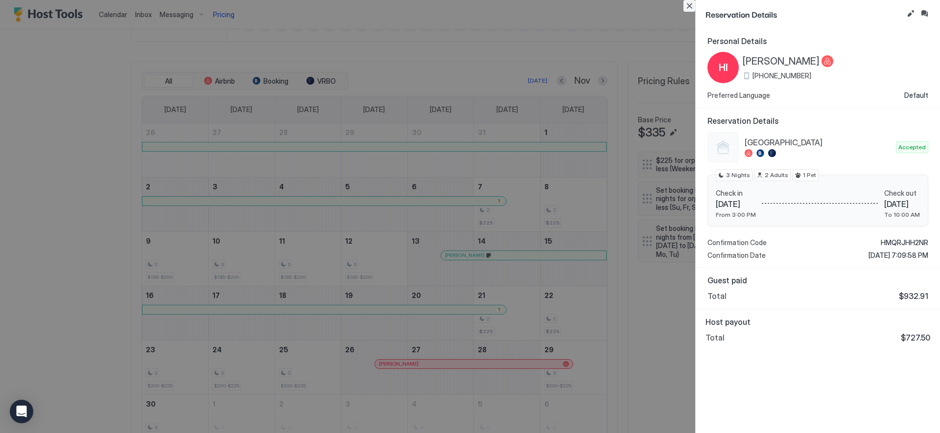
click at [689, 4] on button "Close" at bounding box center [689, 6] width 12 height 12
